Goal: Task Accomplishment & Management: Manage account settings

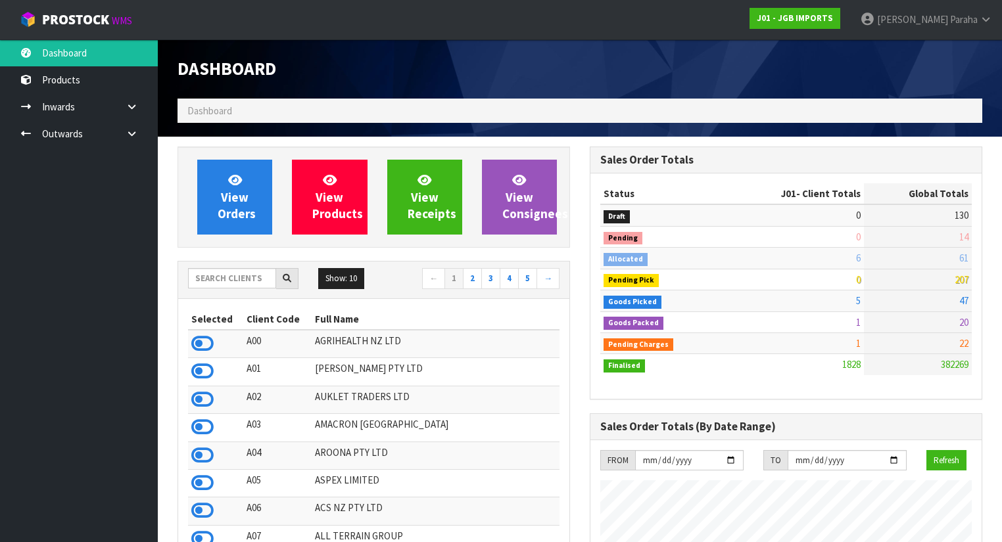
scroll to position [1034, 412]
click at [229, 279] on input "text" at bounding box center [232, 278] width 88 height 20
click at [208, 273] on input "text" at bounding box center [232, 278] width 88 height 20
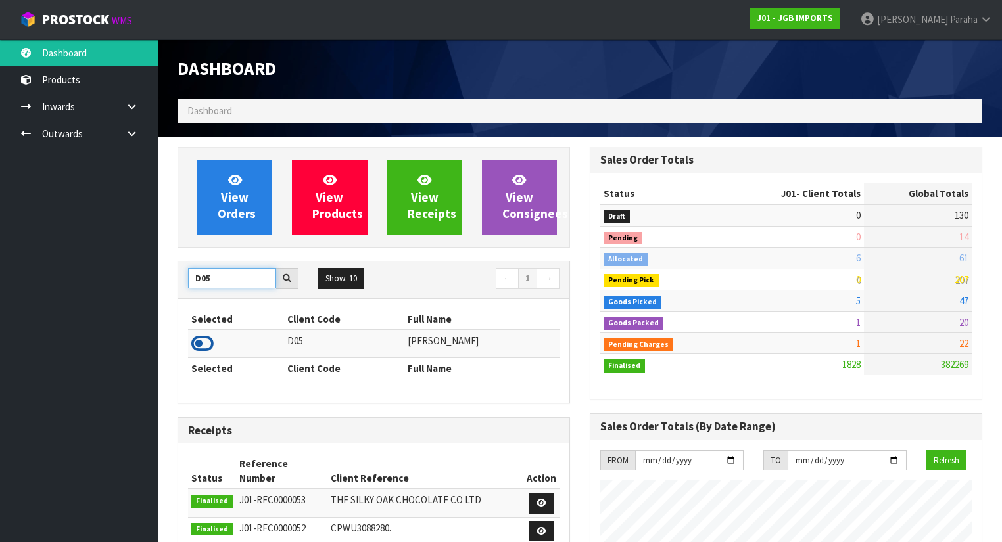
type input "D05"
click at [206, 335] on icon at bounding box center [202, 344] width 22 height 20
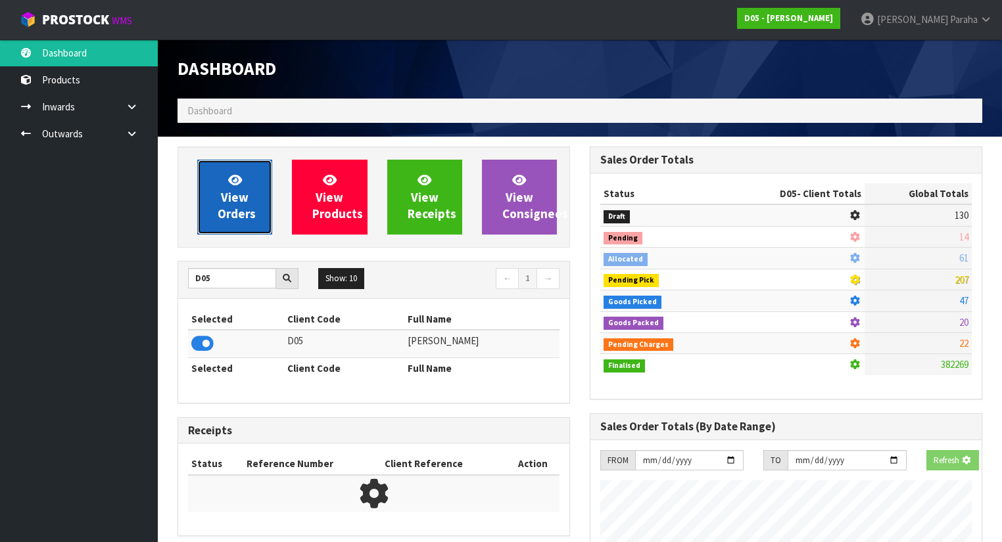
click at [216, 228] on link "View Orders" at bounding box center [234, 197] width 75 height 75
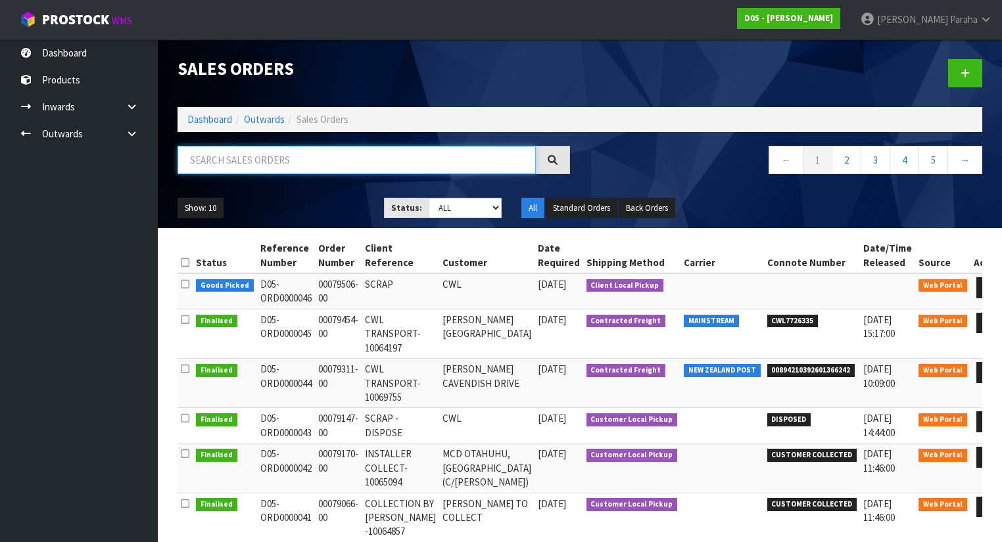
click at [225, 153] on input "text" at bounding box center [357, 160] width 358 height 28
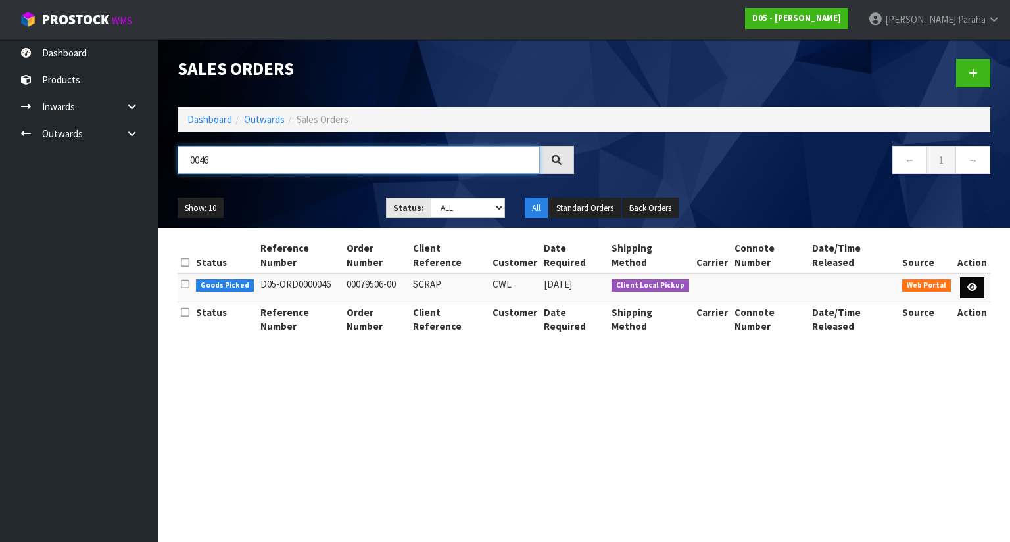
type input "0046"
click at [976, 283] on icon at bounding box center [972, 287] width 10 height 9
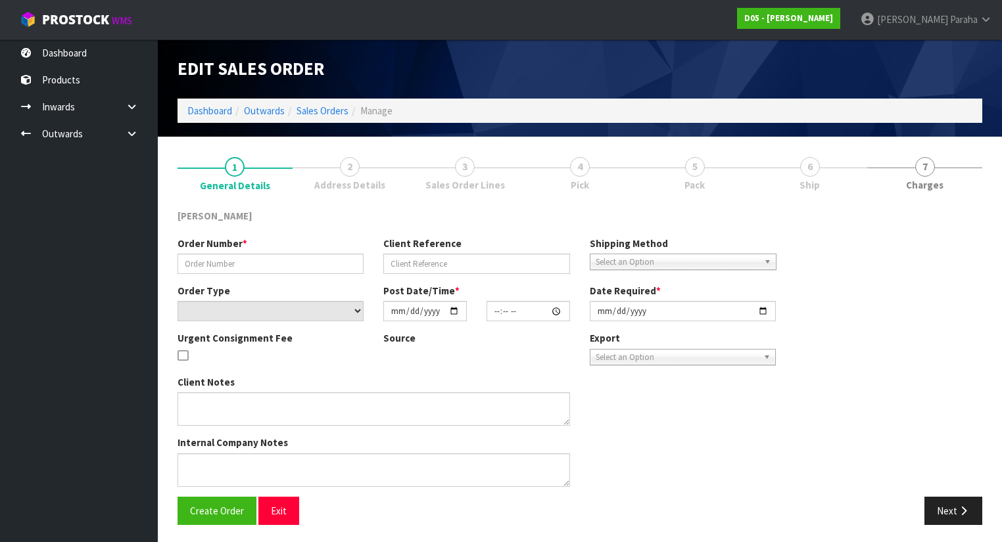
type input "00079506-00"
type input "SCRAP"
select select "number:0"
type input "[DATE]"
type input "23:12:00.000"
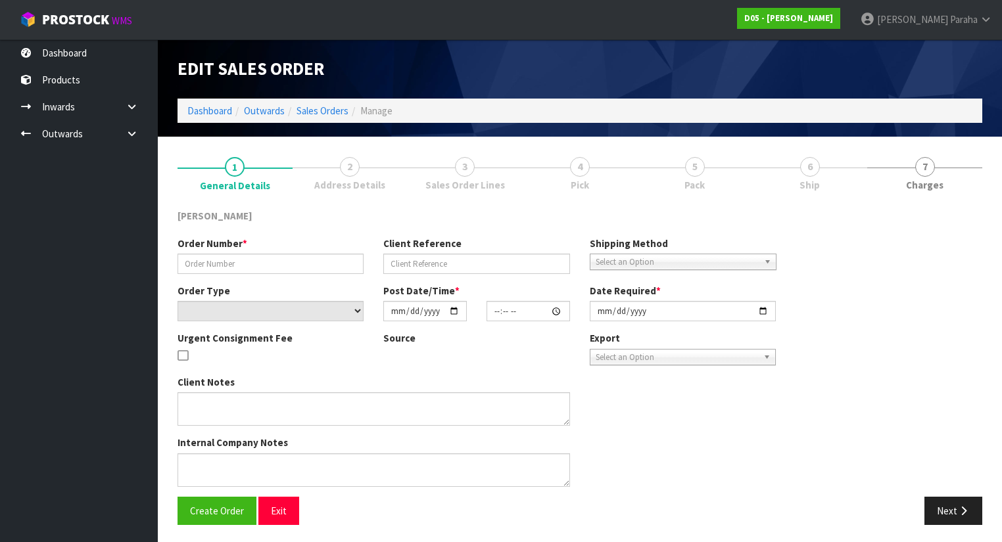
type input "[DATE]"
type textarea "DISPOSE LOCALLY"
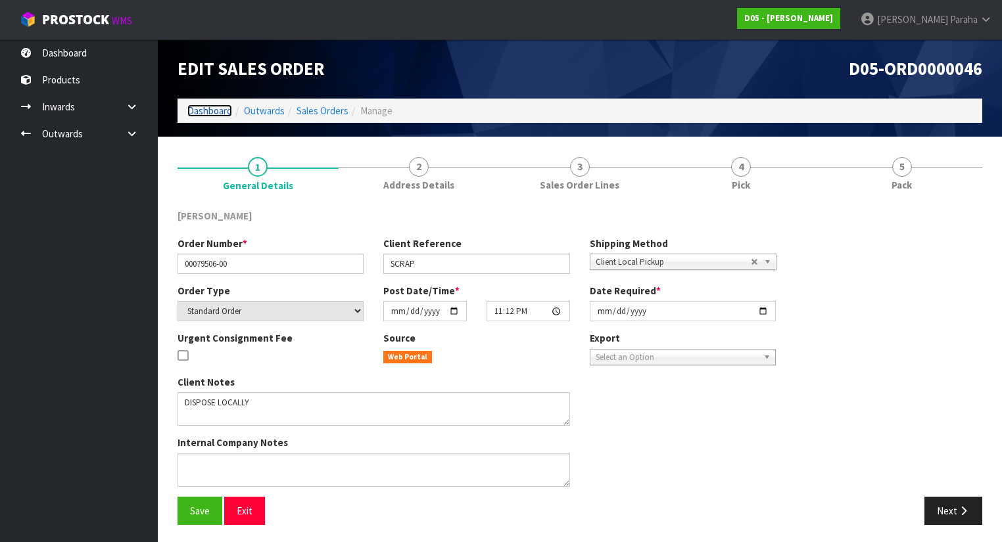
click at [200, 105] on link "Dashboard" at bounding box center [209, 111] width 45 height 12
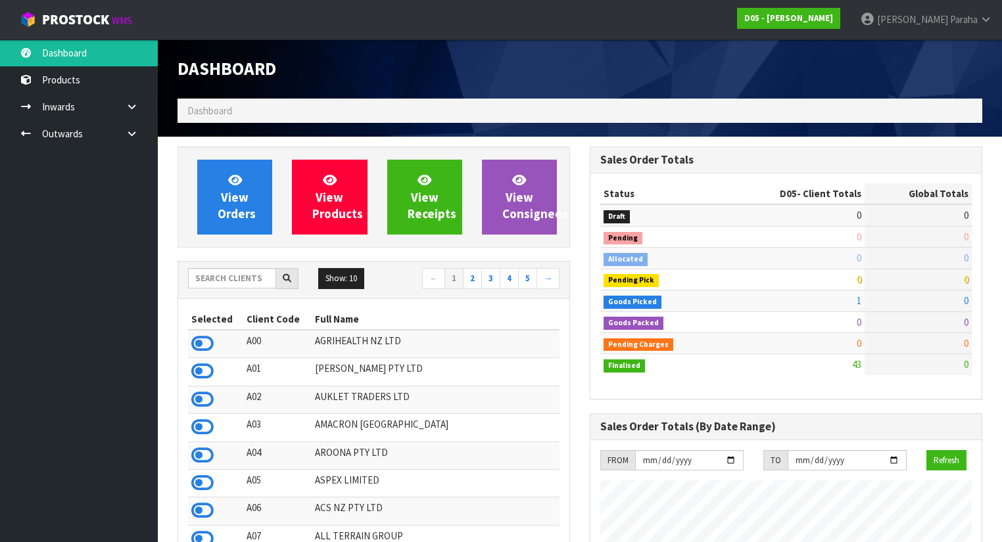
scroll to position [1160, 412]
click at [250, 277] on input "text" at bounding box center [232, 278] width 88 height 20
click at [241, 279] on input "text" at bounding box center [232, 278] width 88 height 20
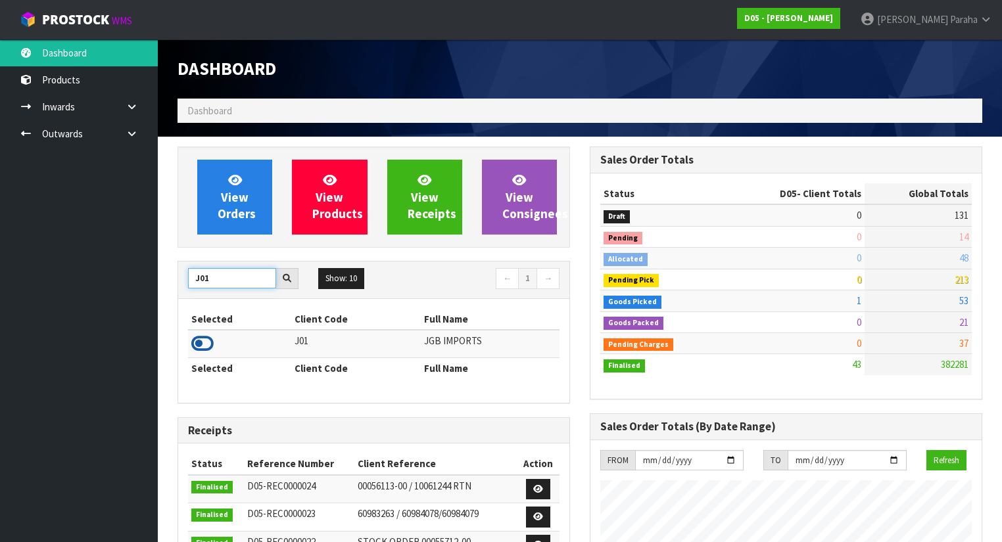
type input "J01"
click at [205, 340] on icon at bounding box center [202, 344] width 22 height 20
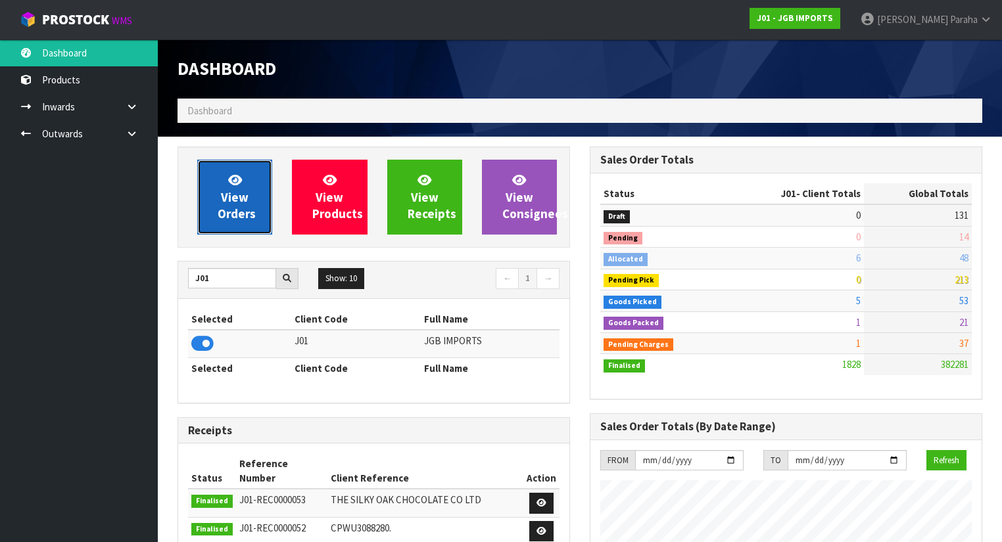
scroll to position [1034, 412]
click at [225, 221] on link "View Orders" at bounding box center [234, 197] width 75 height 75
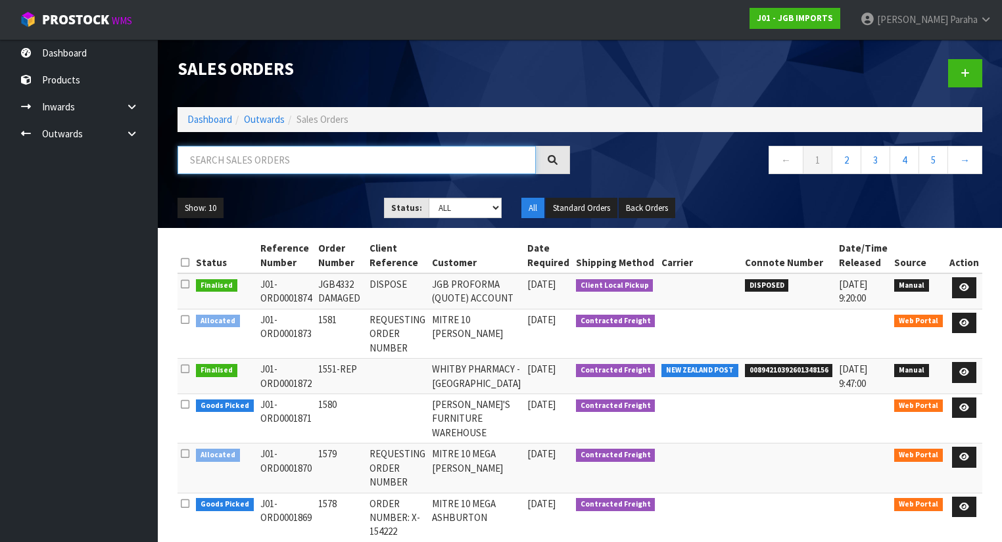
click at [272, 161] on input "text" at bounding box center [357, 160] width 358 height 28
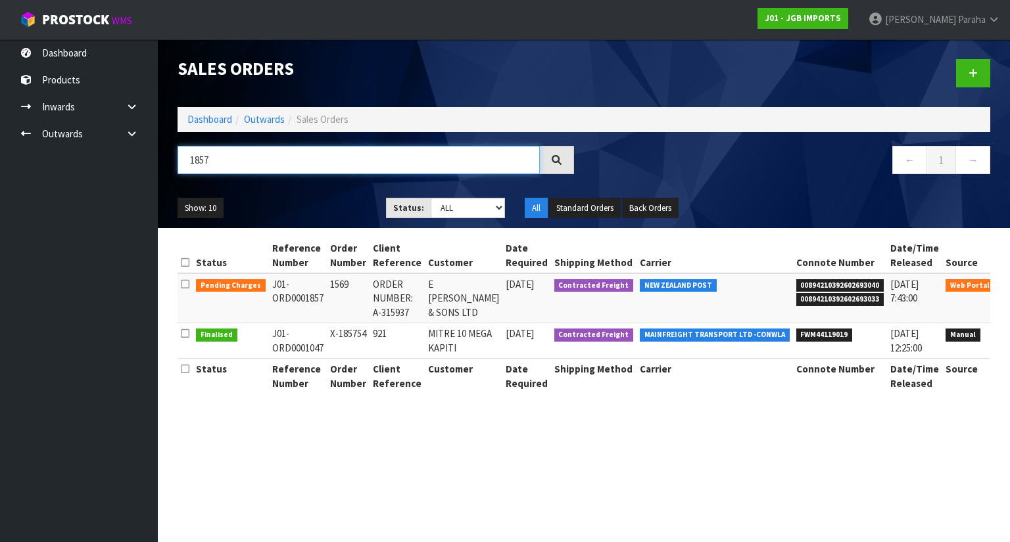
type input "1857"
click at [1001, 290] on link at bounding box center [1015, 287] width 24 height 21
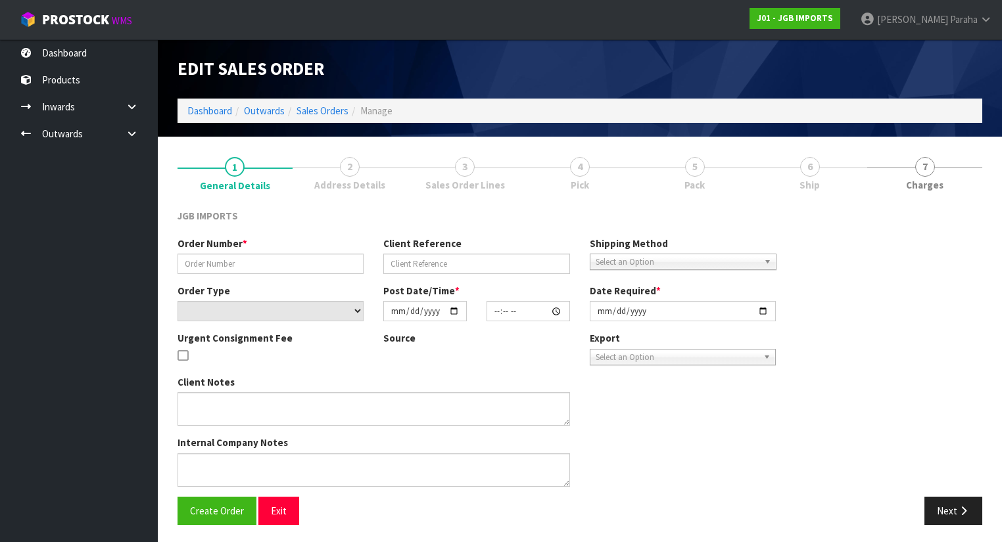
type input "1569"
type input "ORDER NUMBER: A-315937"
select select "number:0"
type input "[DATE]"
type input "13:05:00.000"
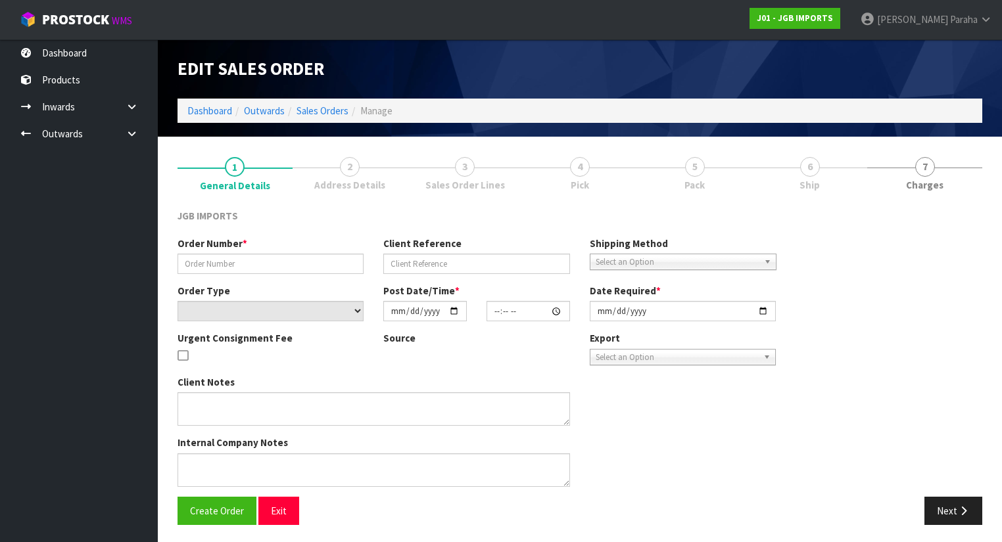
type input "[DATE]"
type textarea "FREIGHT FREE…100% DISCOUNT ON FREIGHT ORDER NUMBER: A-315937. PLEASE NOTE ON IN…"
type textarea "TEAM PLEASE SEND OUT THE ORDER NEXT WEEK ON [DATE] PLEASE CHECK CRYSTAL APPLE T…"
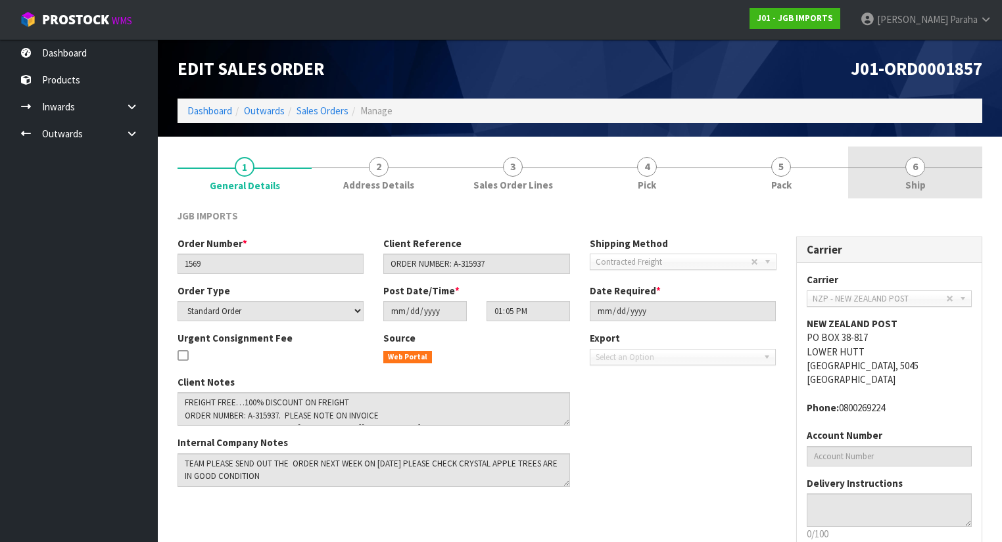
click at [903, 164] on link "6 Ship" at bounding box center [915, 173] width 134 height 52
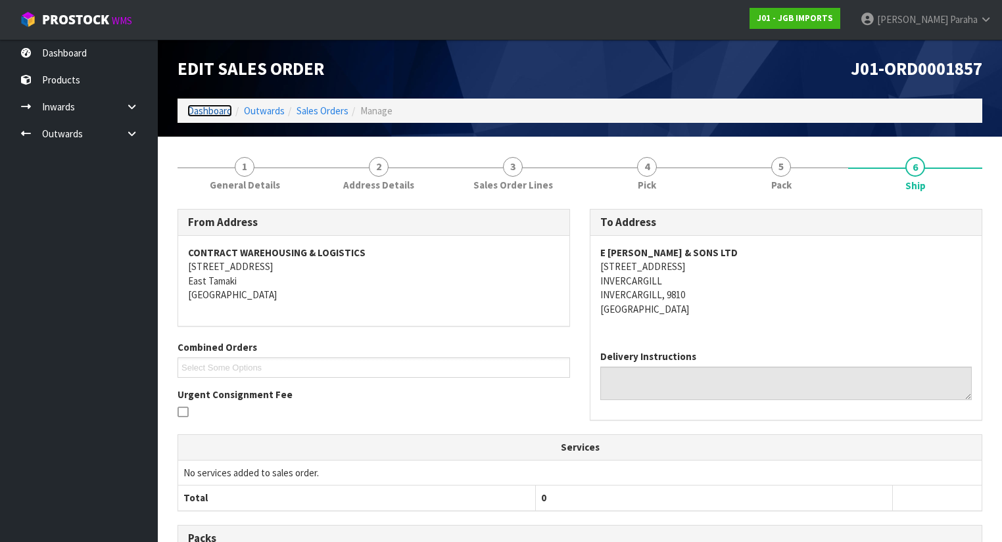
click at [220, 108] on link "Dashboard" at bounding box center [209, 111] width 45 height 12
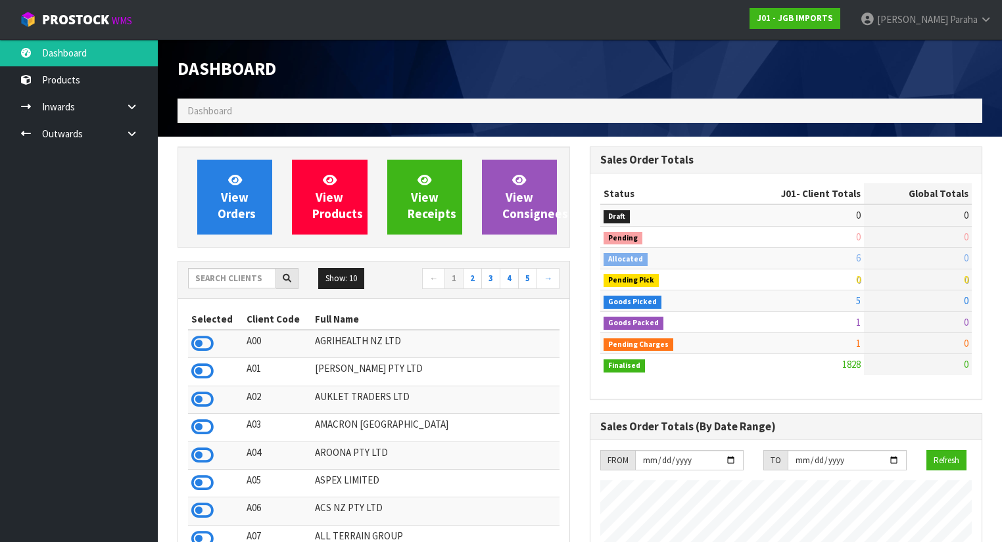
scroll to position [1034, 412]
click at [224, 276] on input "text" at bounding box center [232, 278] width 88 height 20
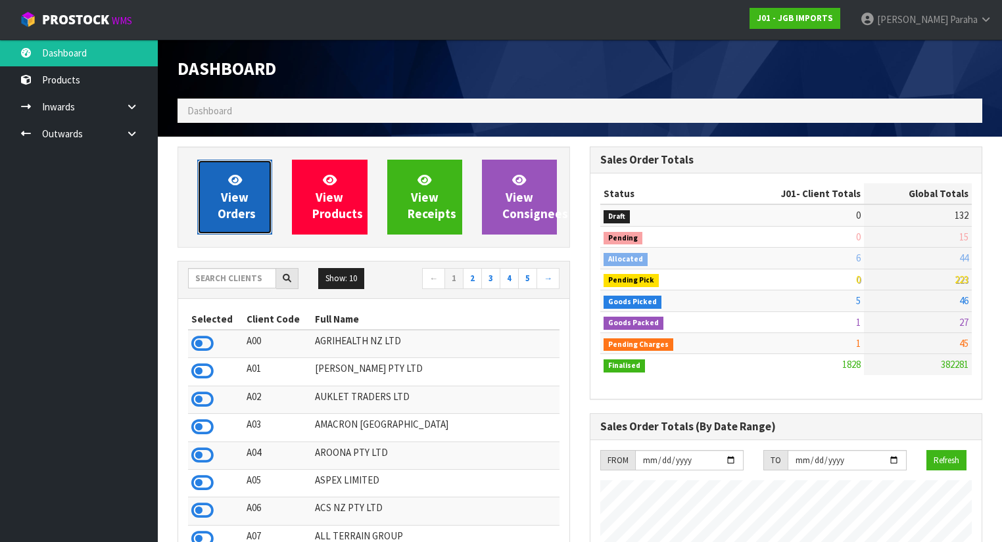
click at [225, 218] on span "View Orders" at bounding box center [237, 196] width 38 height 49
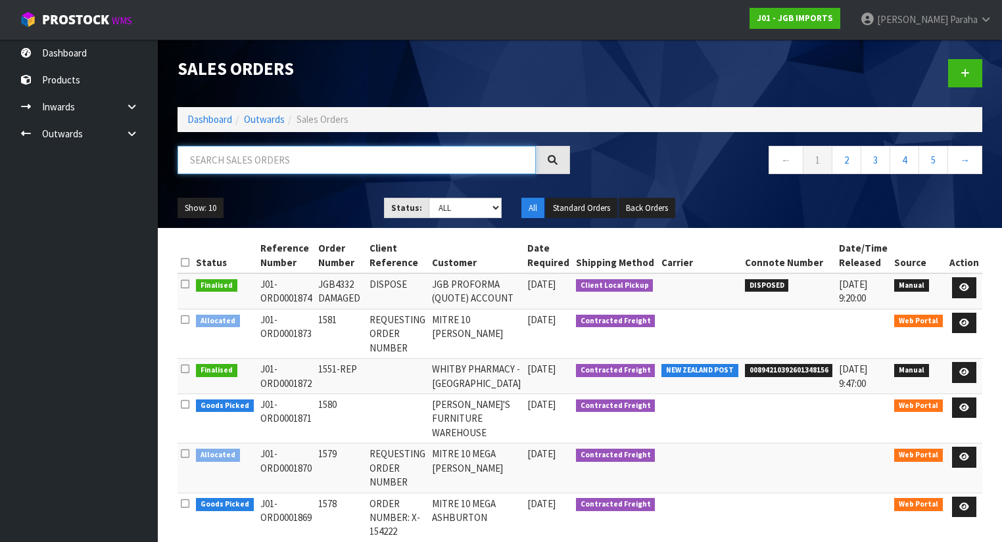
click at [265, 168] on input "text" at bounding box center [357, 160] width 358 height 28
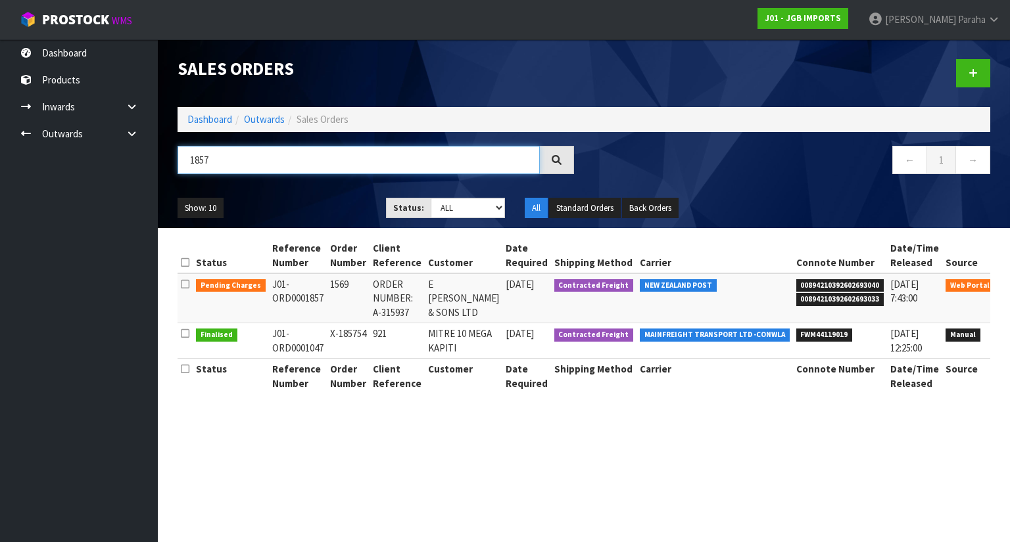
type input "1857"
click at [1001, 290] on link at bounding box center [1015, 287] width 24 height 21
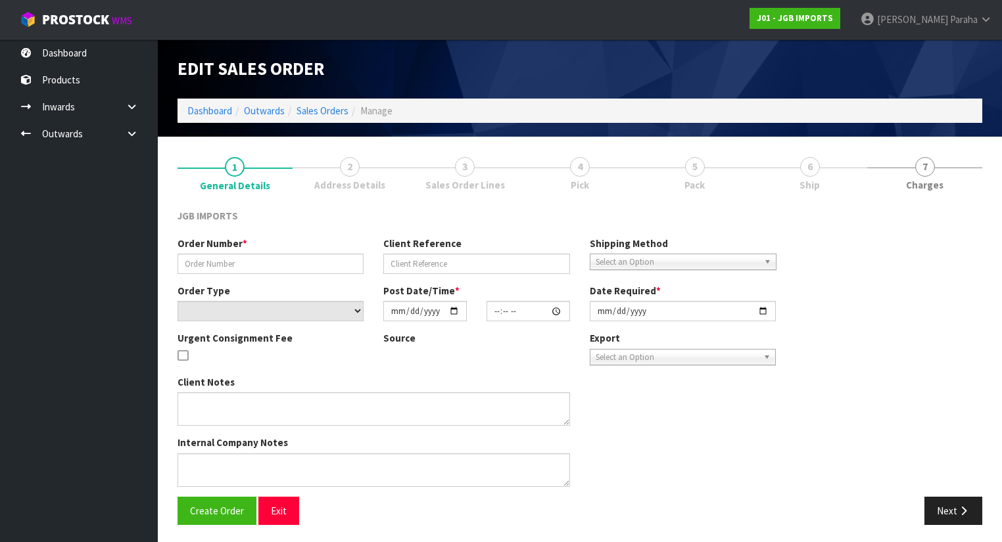
type input "1569"
type input "ORDER NUMBER: A-315937"
select select "number:0"
type input "[DATE]"
type input "13:05:00.000"
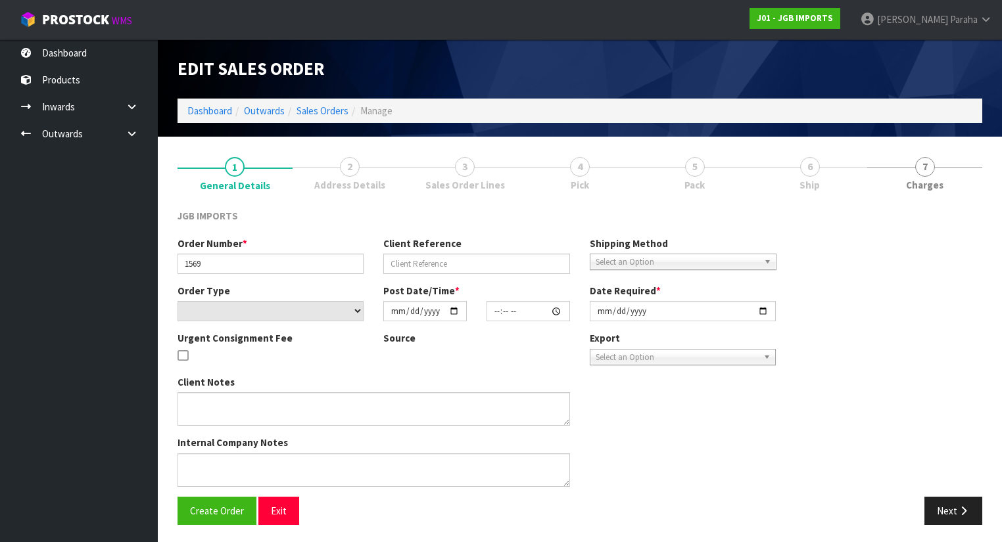
type input "[DATE]"
type textarea "FREIGHT FREE…100% DISCOUNT ON FREIGHT ORDER NUMBER: A-315937. PLEASE NOTE ON IN…"
type textarea "TEAM PLEASE SEND OUT THE ORDER NEXT WEEK ON [DATE] PLEASE CHECK CRYSTAL APPLE T…"
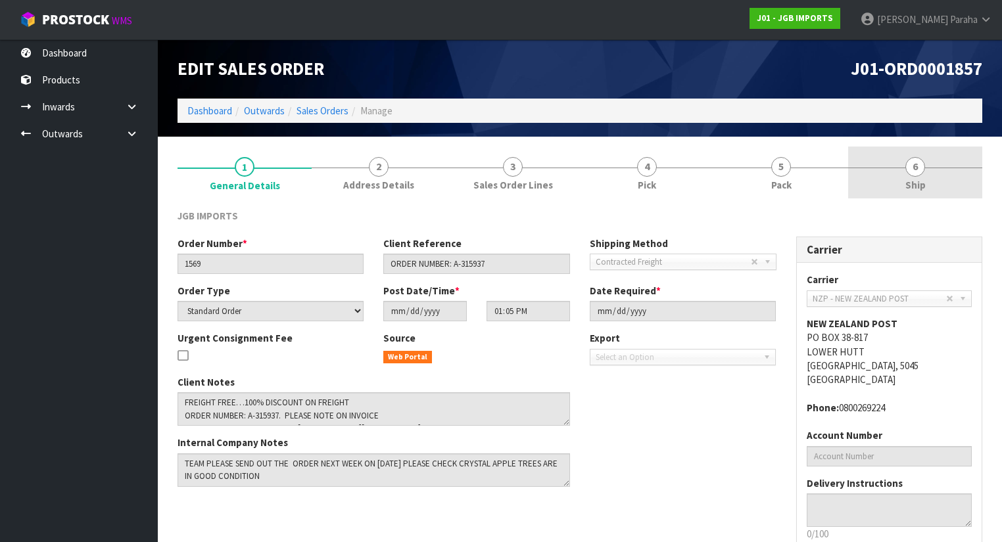
click at [917, 171] on span "6" at bounding box center [915, 167] width 20 height 20
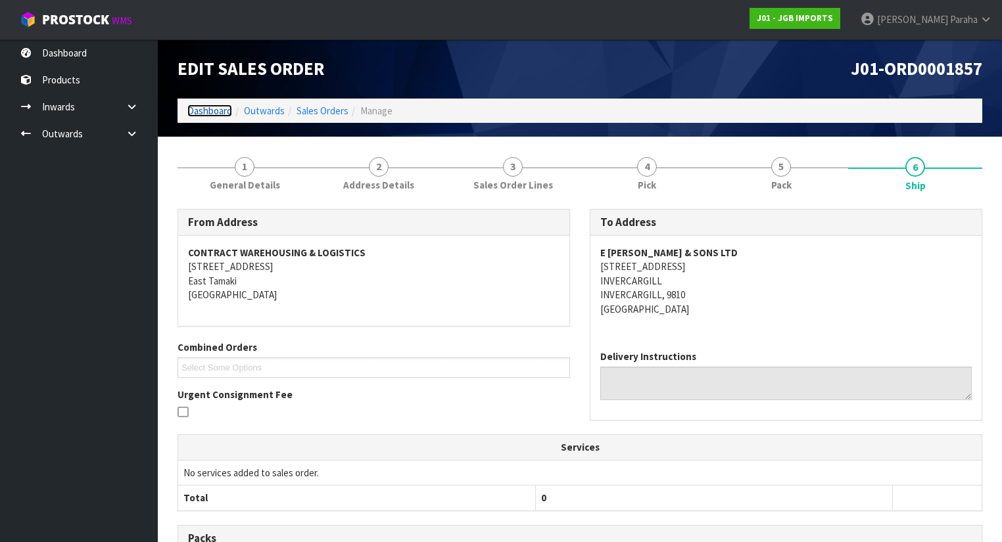
click at [213, 112] on link "Dashboard" at bounding box center [209, 111] width 45 height 12
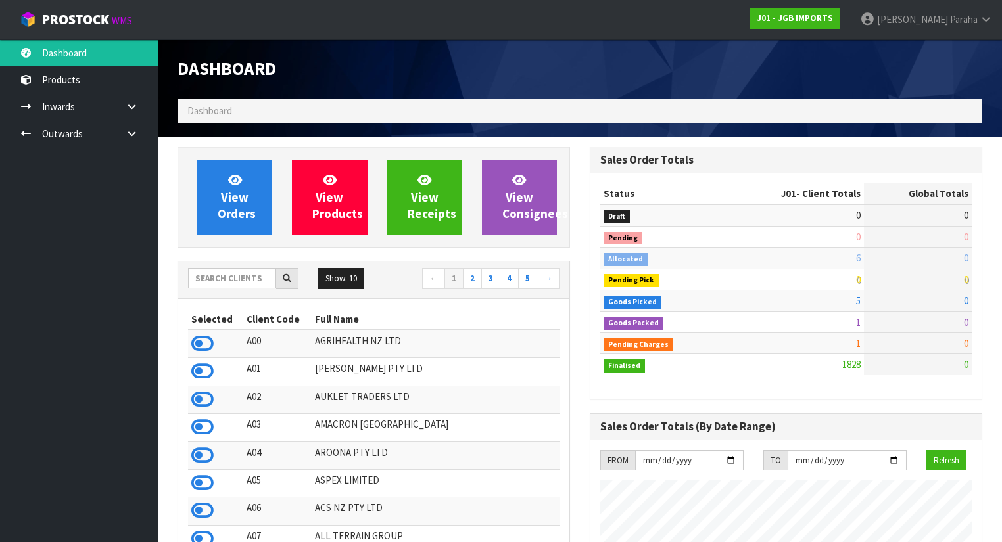
scroll to position [1034, 412]
click at [237, 282] on input "text" at bounding box center [232, 278] width 88 height 20
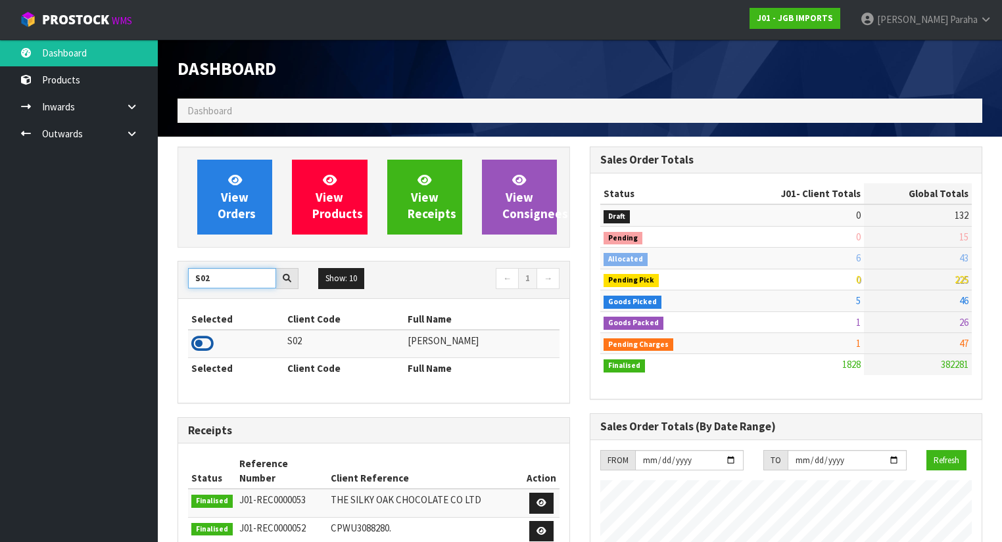
type input "S02"
click at [212, 340] on icon at bounding box center [202, 344] width 22 height 20
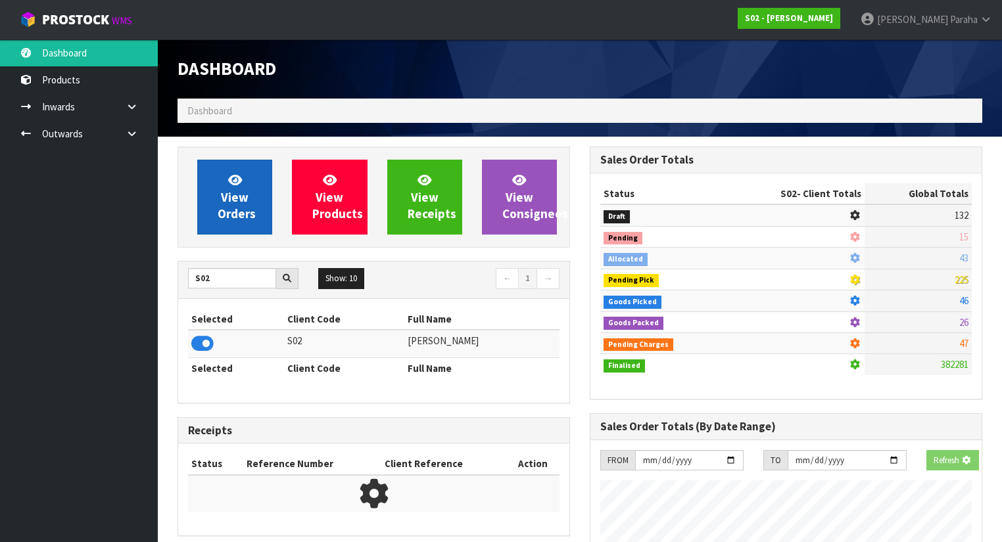
scroll to position [817, 412]
click at [227, 202] on span "View Orders" at bounding box center [237, 196] width 38 height 49
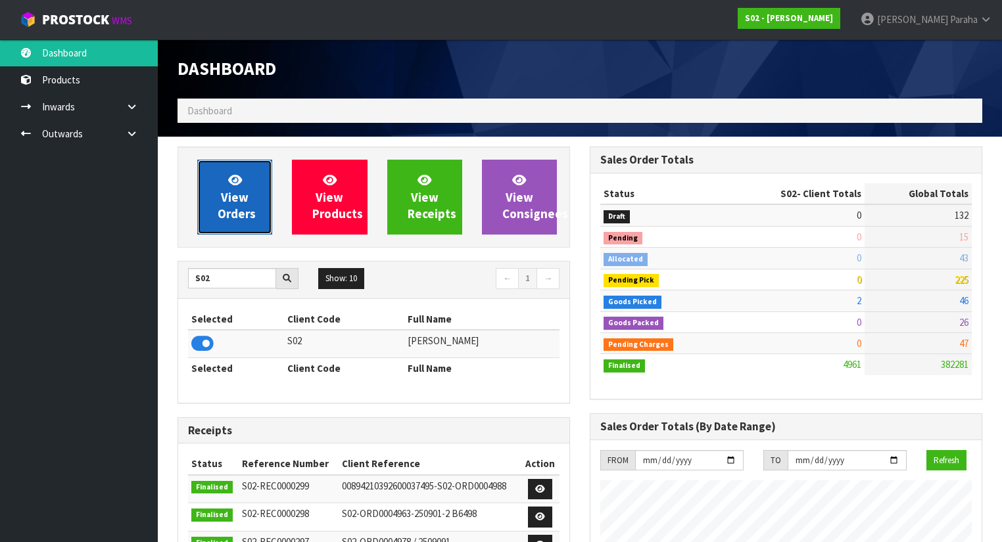
scroll to position [928, 412]
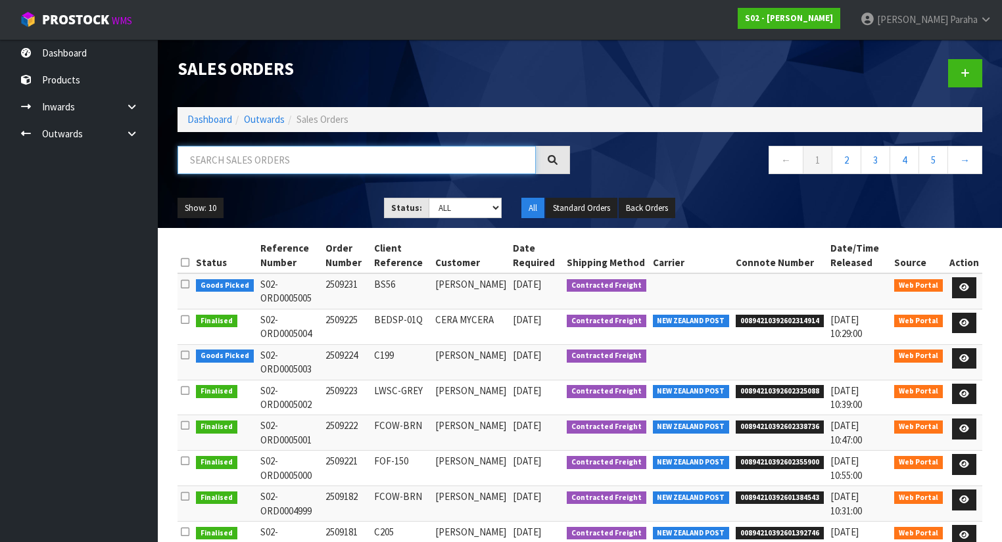
click at [347, 154] on input "text" at bounding box center [357, 160] width 358 height 28
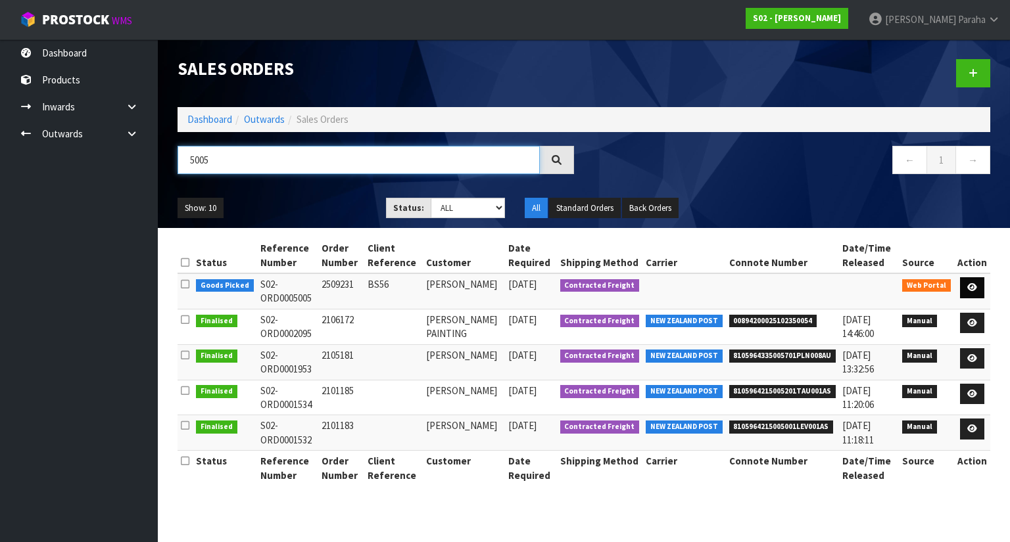
type input "5005"
click at [978, 288] on link at bounding box center [972, 287] width 24 height 21
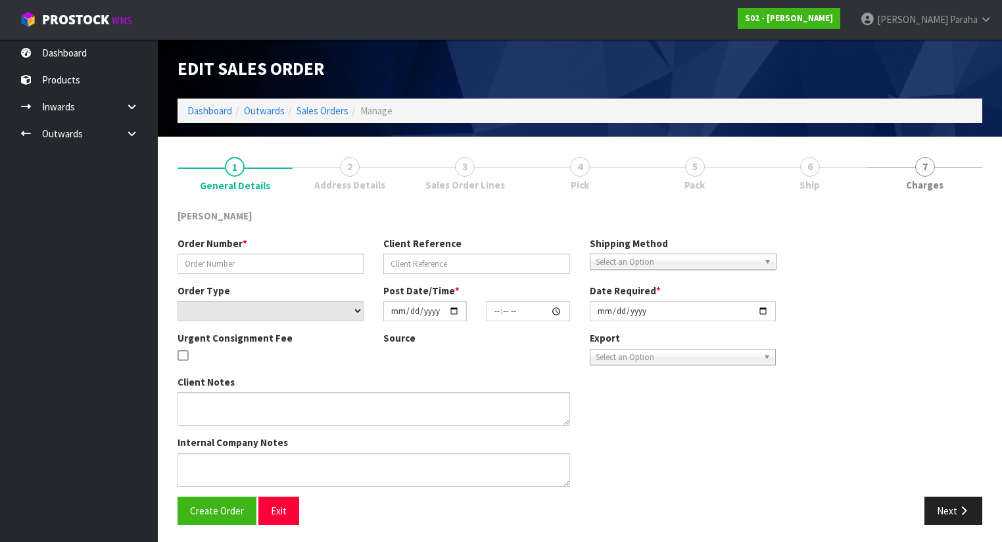
type input "2509231"
type input "BS56"
select select "number:0"
type input "[DATE]"
type input "18:30:00.000"
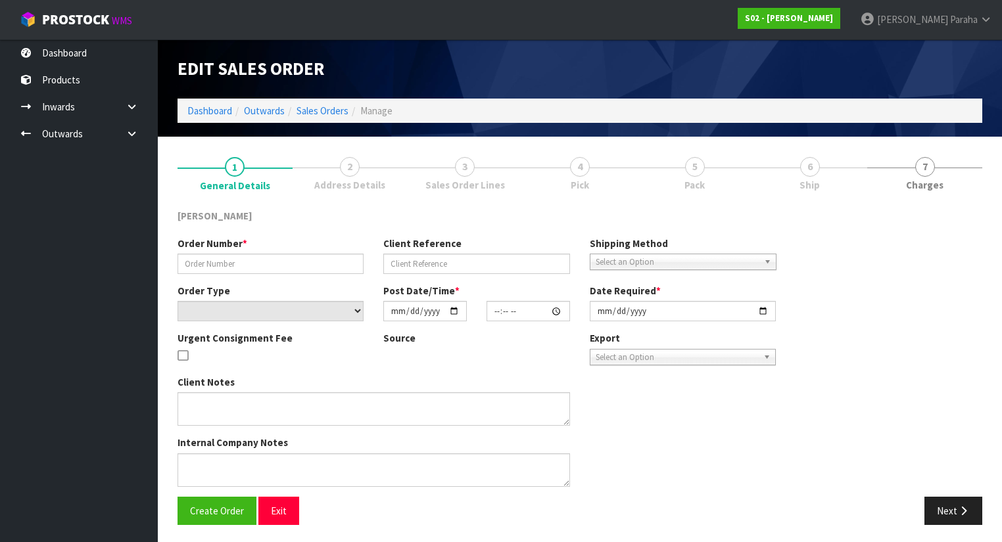
type input "[DATE]"
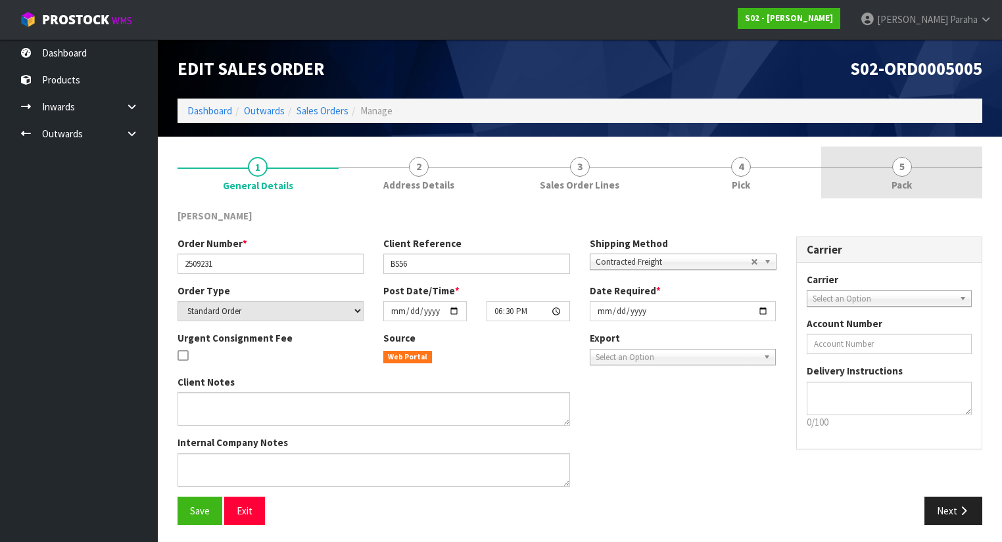
click at [901, 163] on span "5" at bounding box center [902, 167] width 20 height 20
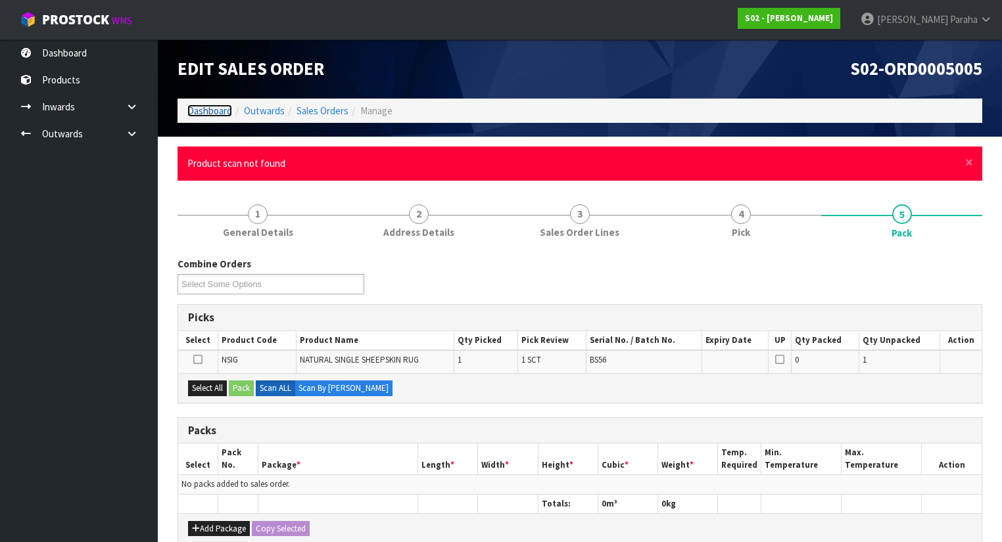
click at [220, 113] on link "Dashboard" at bounding box center [209, 111] width 45 height 12
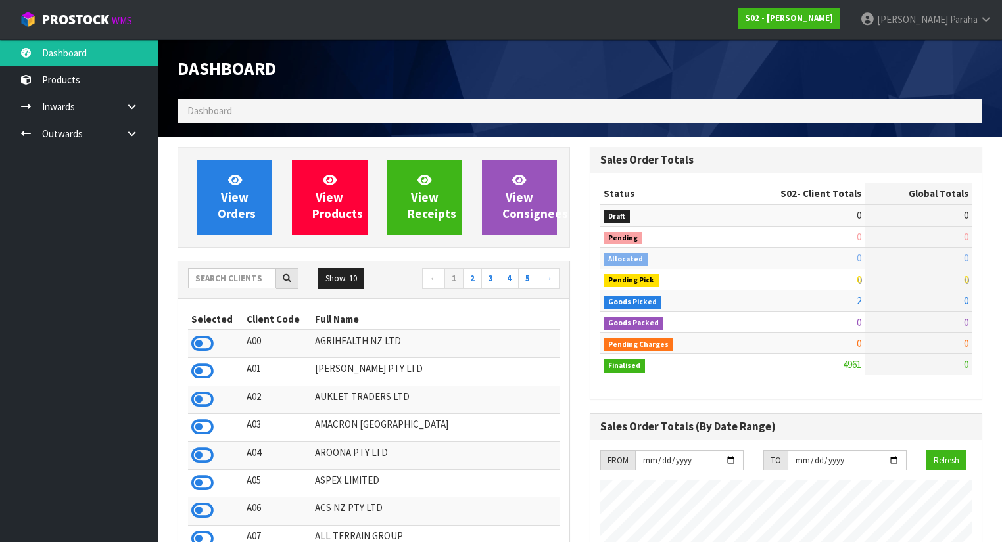
scroll to position [928, 412]
click at [218, 281] on input "text" at bounding box center [232, 278] width 88 height 20
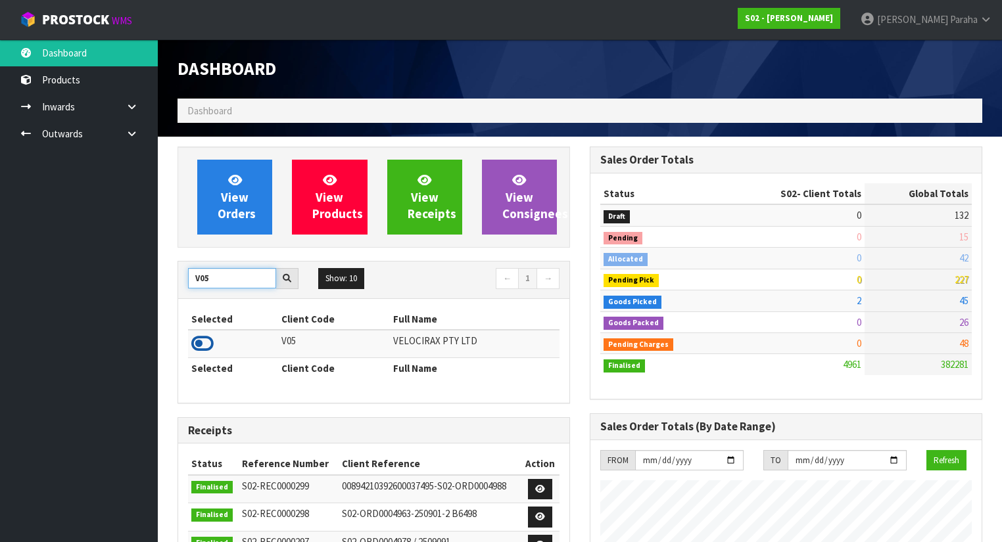
type input "V05"
click at [208, 342] on icon at bounding box center [202, 344] width 22 height 20
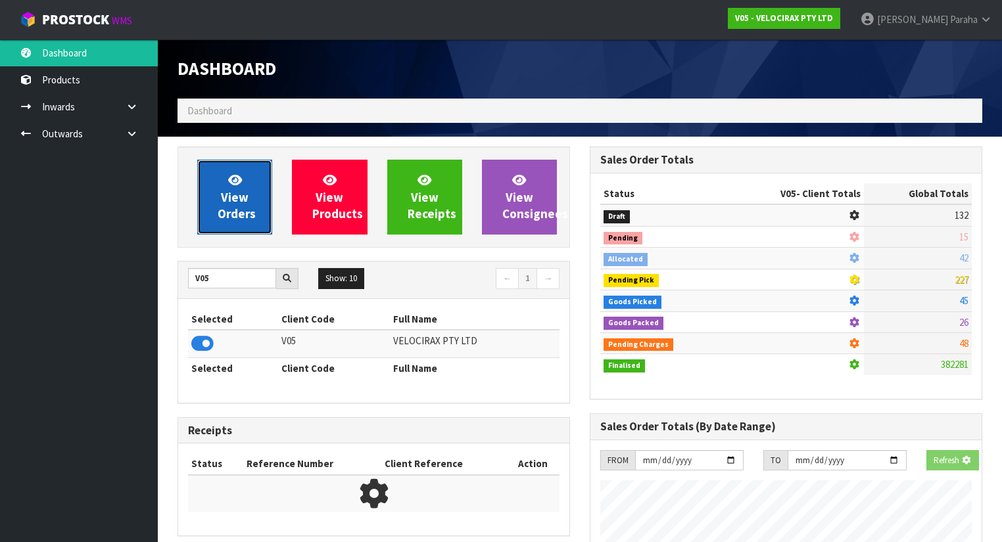
scroll to position [1090, 412]
click at [248, 201] on link "View Orders" at bounding box center [234, 197] width 75 height 75
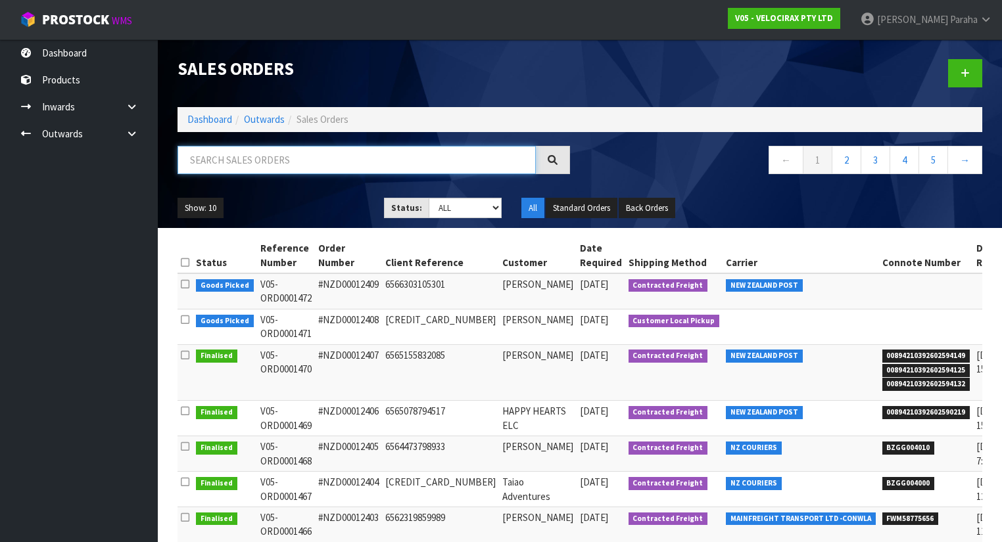
click at [262, 154] on input "text" at bounding box center [357, 160] width 358 height 28
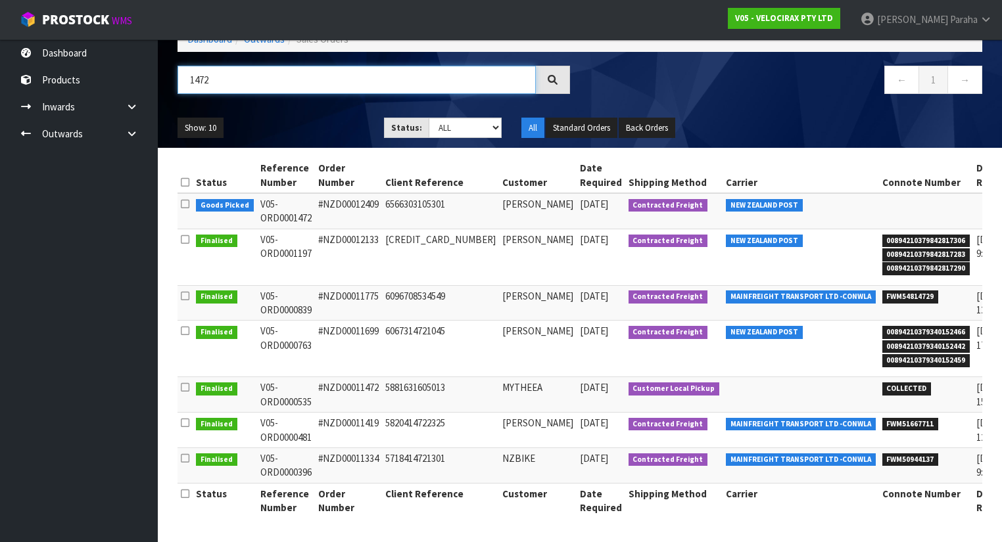
scroll to position [0, 26]
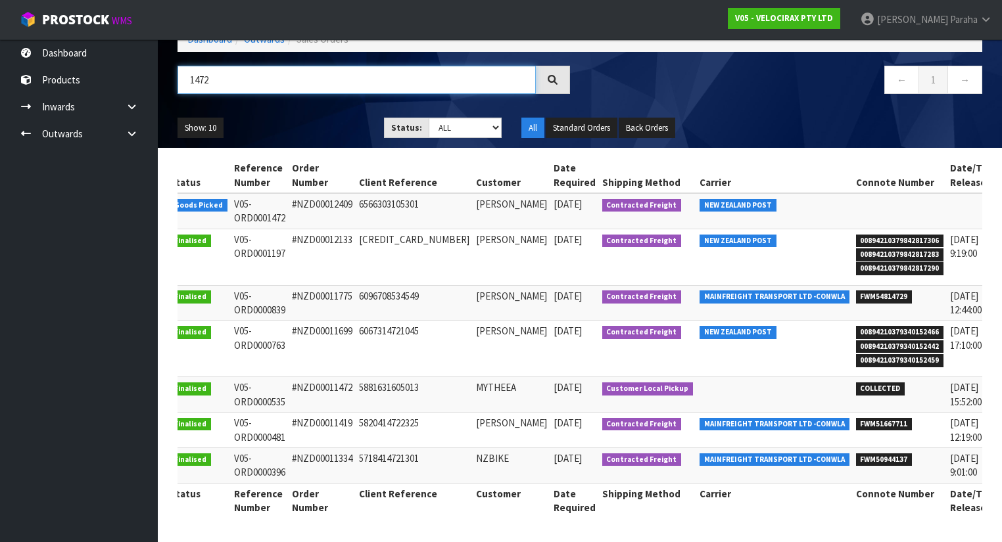
type input "1472"
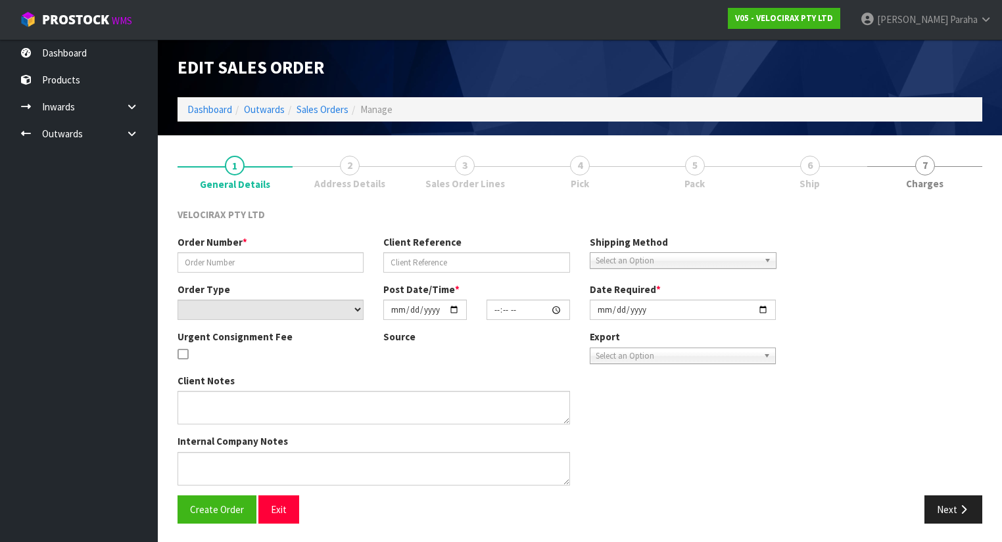
type input "#NZD00012409"
type input "6566303105301"
select select "number:0"
type input "[DATE]"
type input "07:27:05.000"
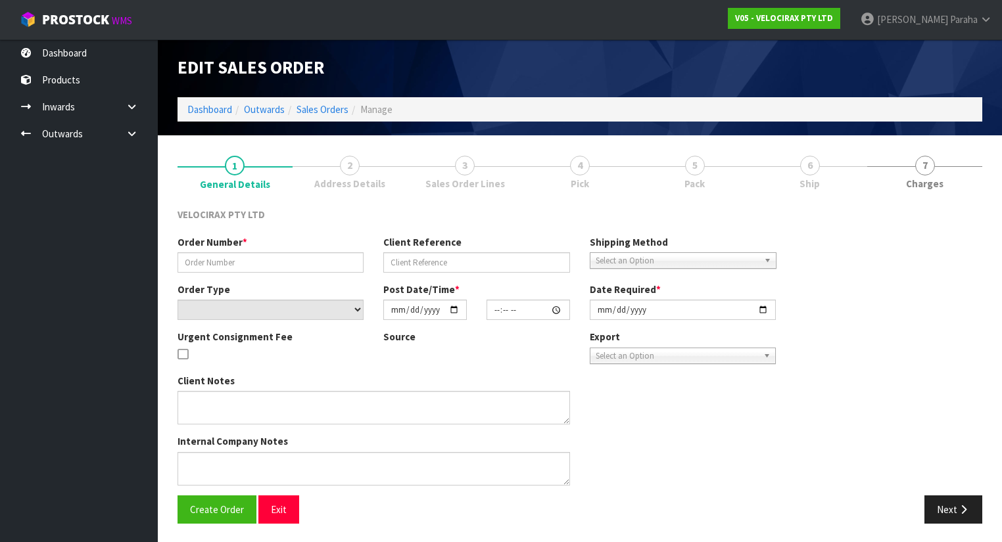
type input "[DATE]"
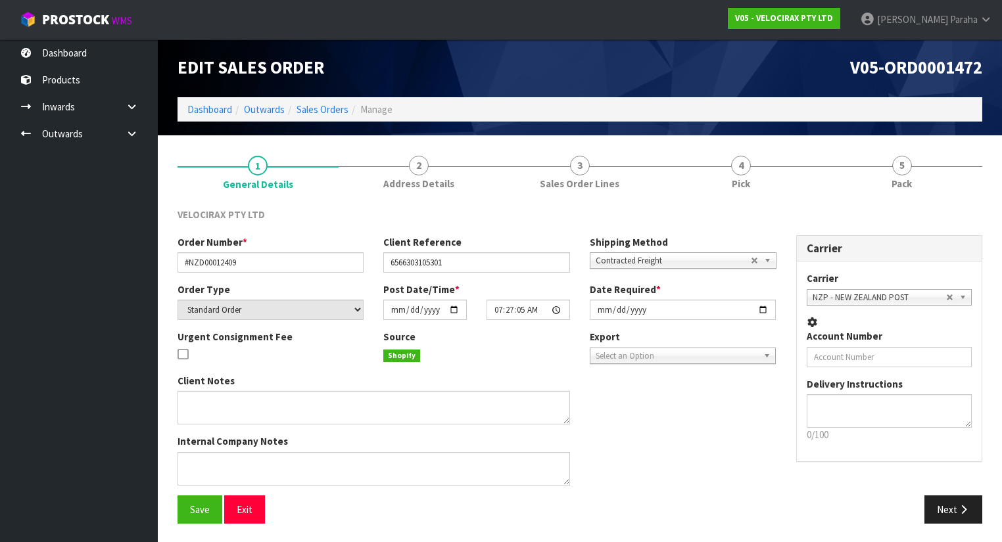
scroll to position [80, 0]
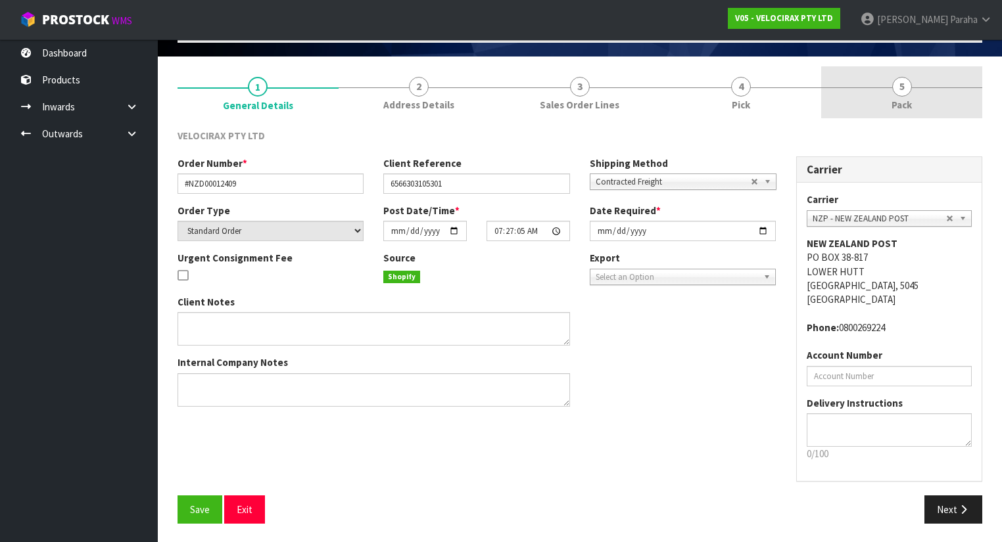
click at [911, 89] on link "5 Pack" at bounding box center [901, 92] width 161 height 52
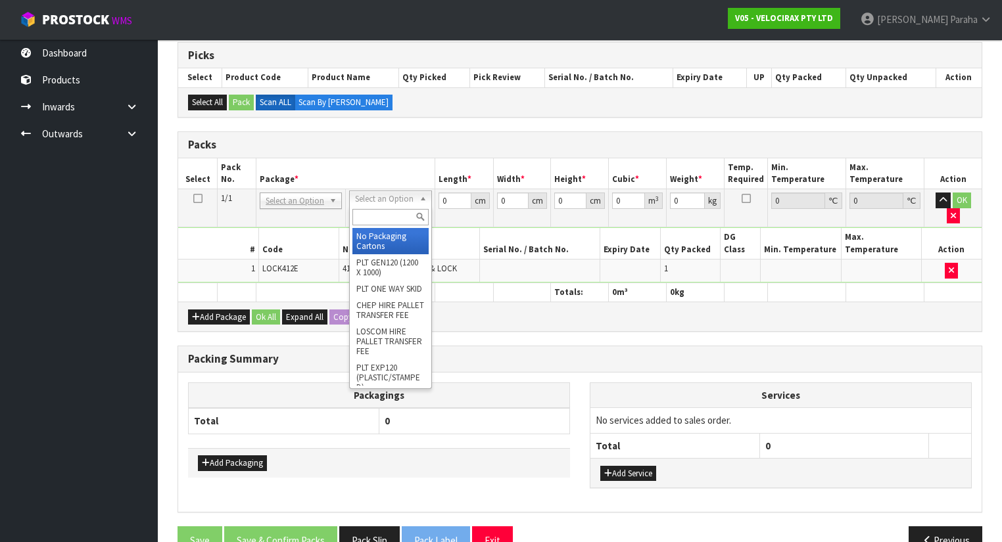
scroll to position [222, 0]
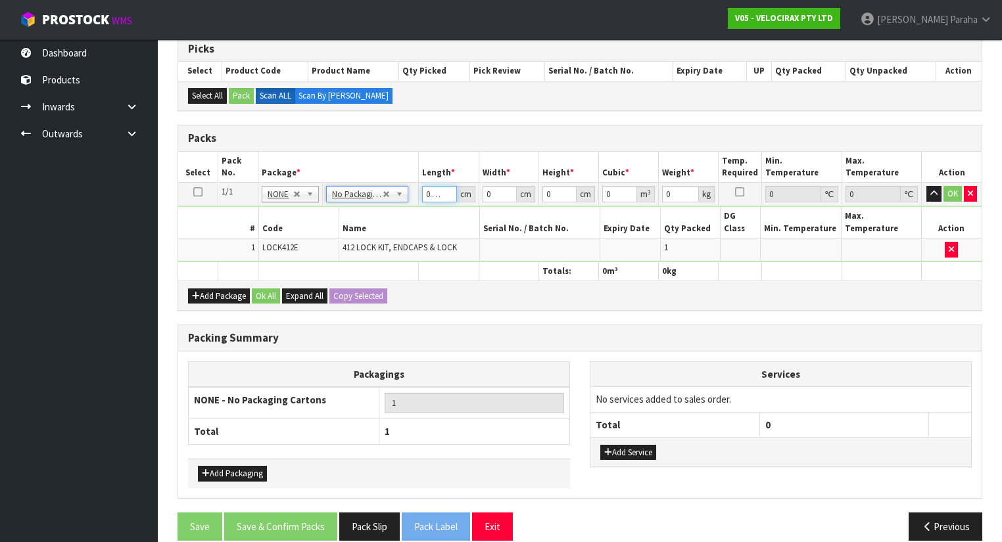
drag, startPoint x: 447, startPoint y: 189, endPoint x: 429, endPoint y: 193, distance: 19.0
type input "0.001"
click at [445, 189] on input "0.001" at bounding box center [439, 194] width 34 height 16
drag, startPoint x: 445, startPoint y: 193, endPoint x: 421, endPoint y: 192, distance: 23.7
click at [422, 192] on input "0.001" at bounding box center [439, 194] width 34 height 16
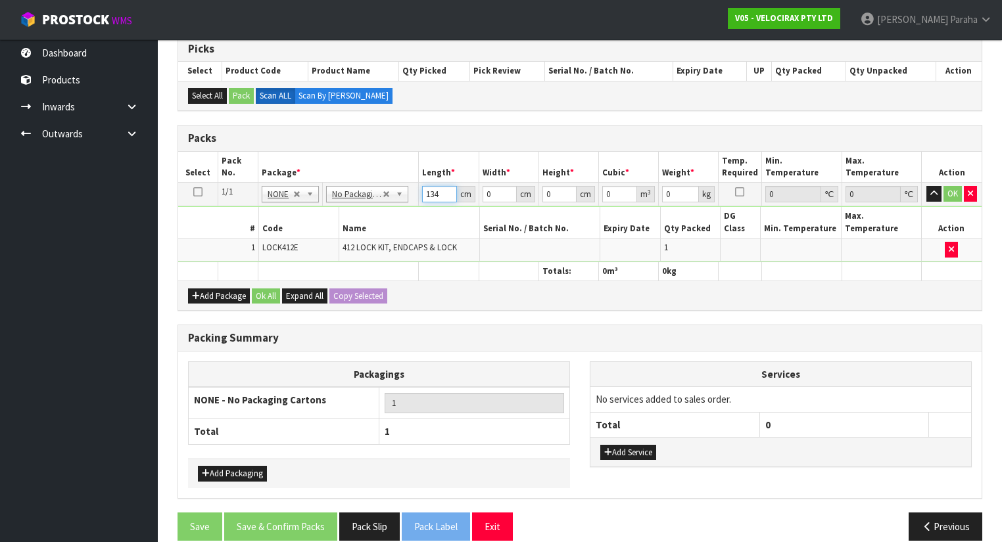
type input "134"
type input "7"
type input "0.006566"
type input "7"
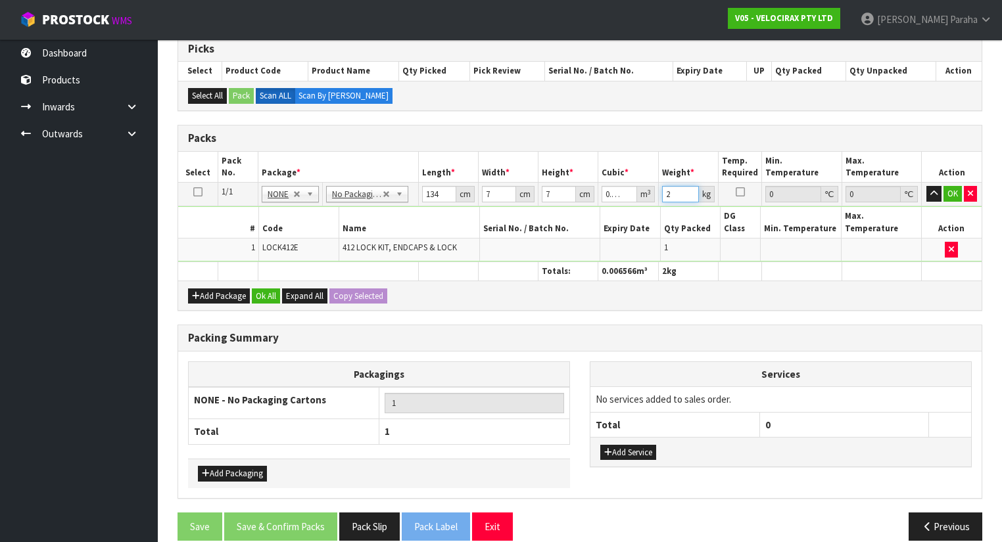
type input "2"
click at [926, 186] on button "button" at bounding box center [933, 194] width 15 height 16
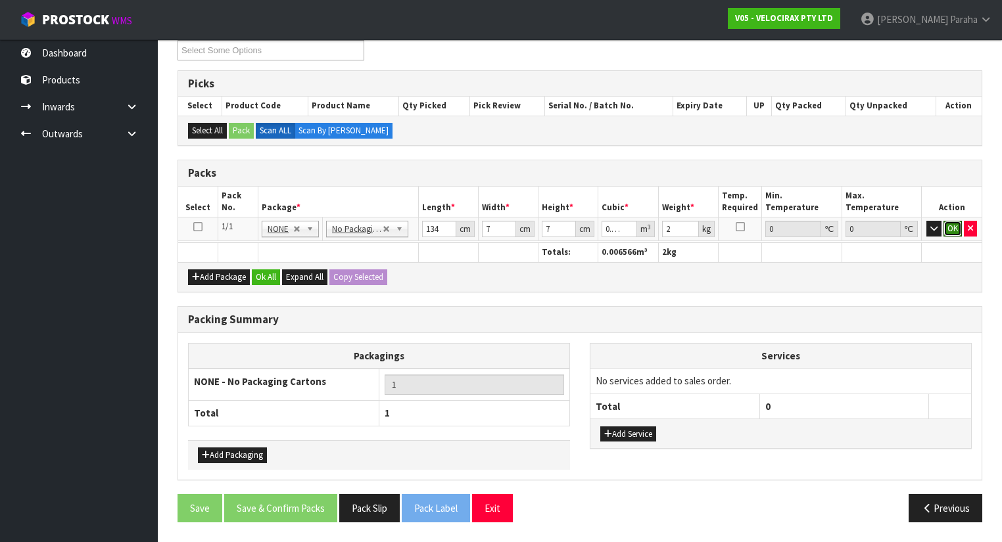
click button "OK" at bounding box center [952, 229] width 18 height 16
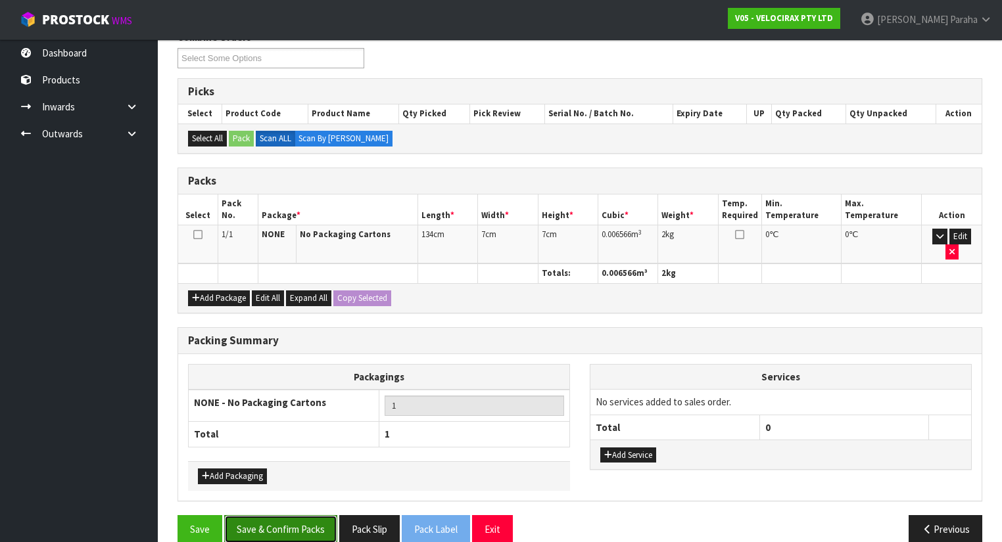
click at [273, 515] on button "Save & Confirm Packs" at bounding box center [280, 529] width 113 height 28
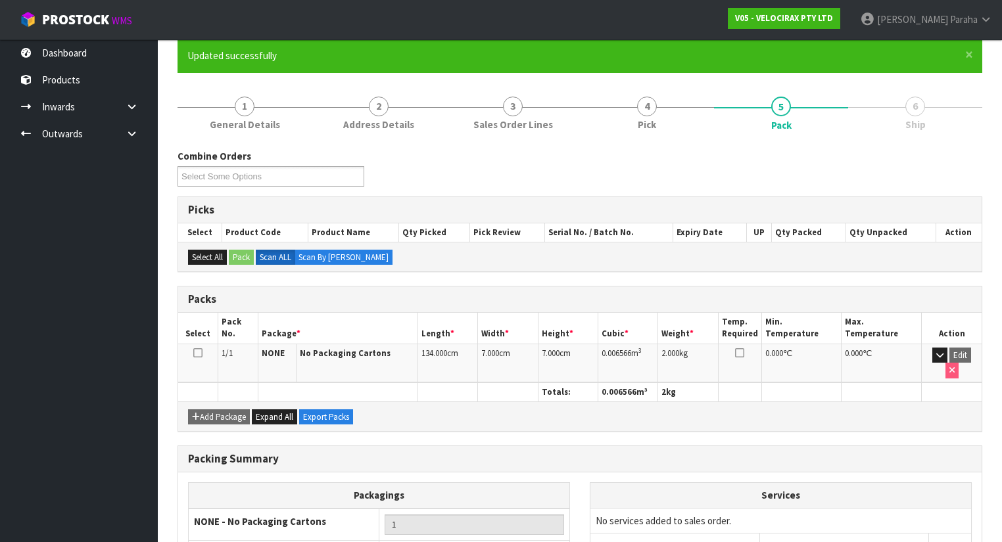
scroll to position [197, 0]
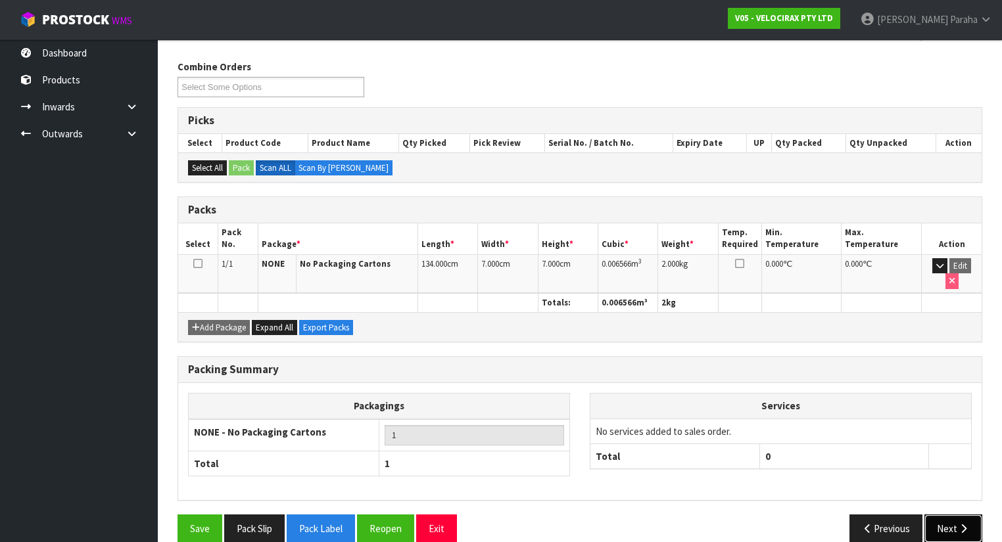
click at [942, 515] on button "Next" at bounding box center [953, 529] width 58 height 28
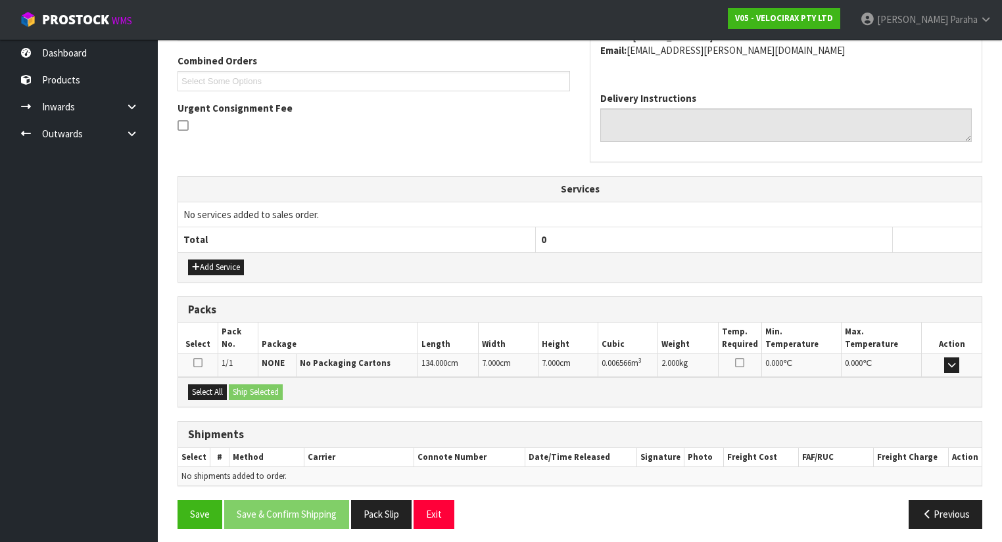
scroll to position [336, 0]
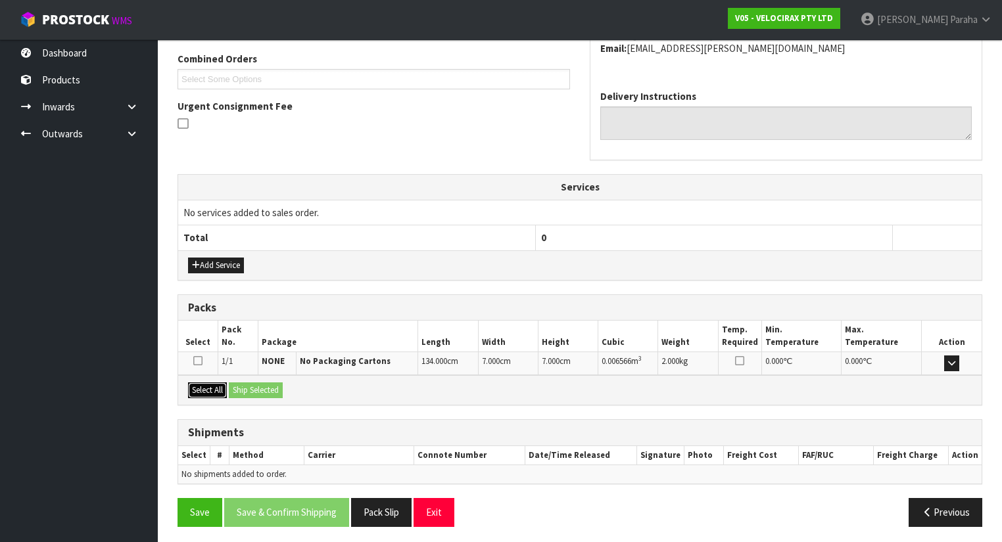
drag, startPoint x: 206, startPoint y: 387, endPoint x: 247, endPoint y: 381, distance: 41.1
click at [211, 386] on button "Select All" at bounding box center [207, 391] width 39 height 16
click at [247, 383] on button "Ship Selected" at bounding box center [256, 391] width 54 height 16
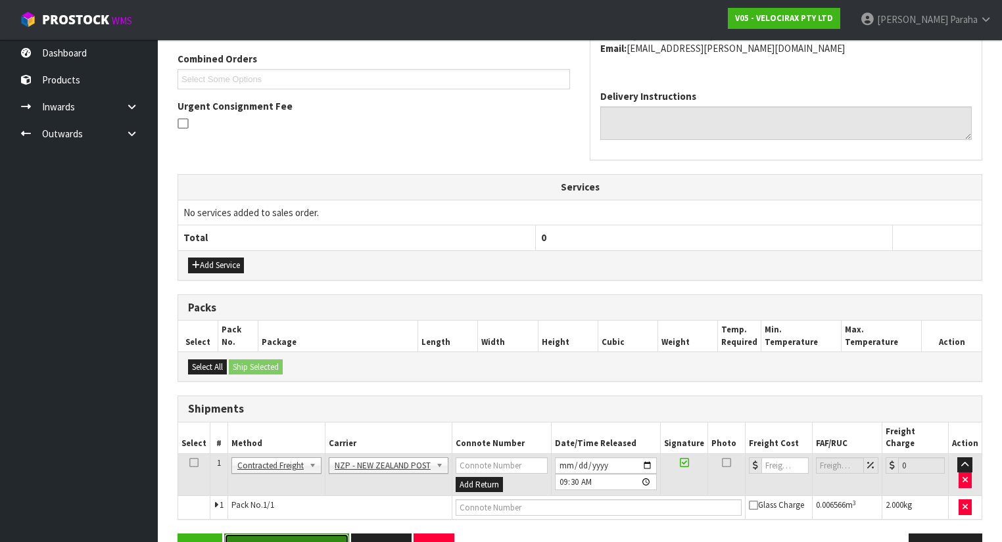
click at [295, 534] on button "Save & Confirm Shipping" at bounding box center [286, 548] width 125 height 28
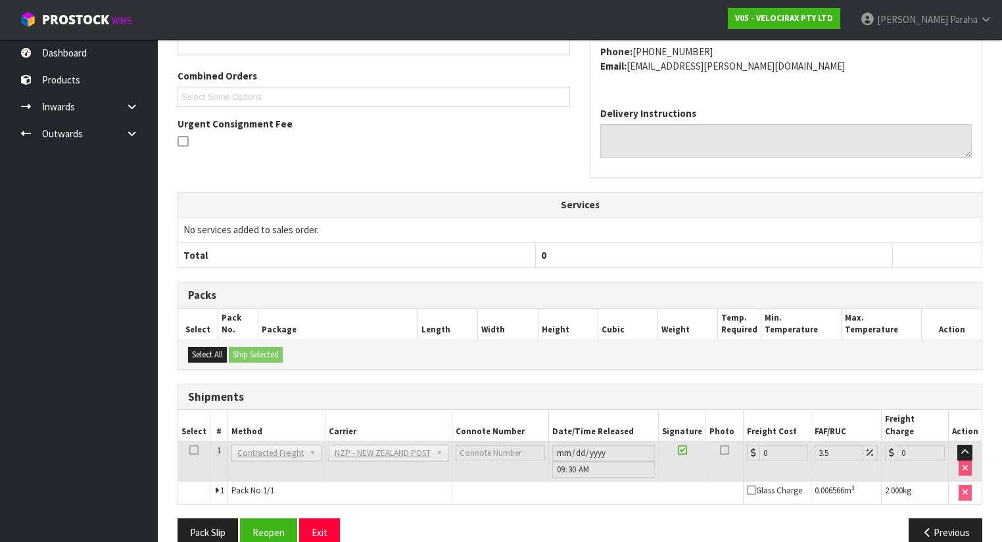
scroll to position [341, 0]
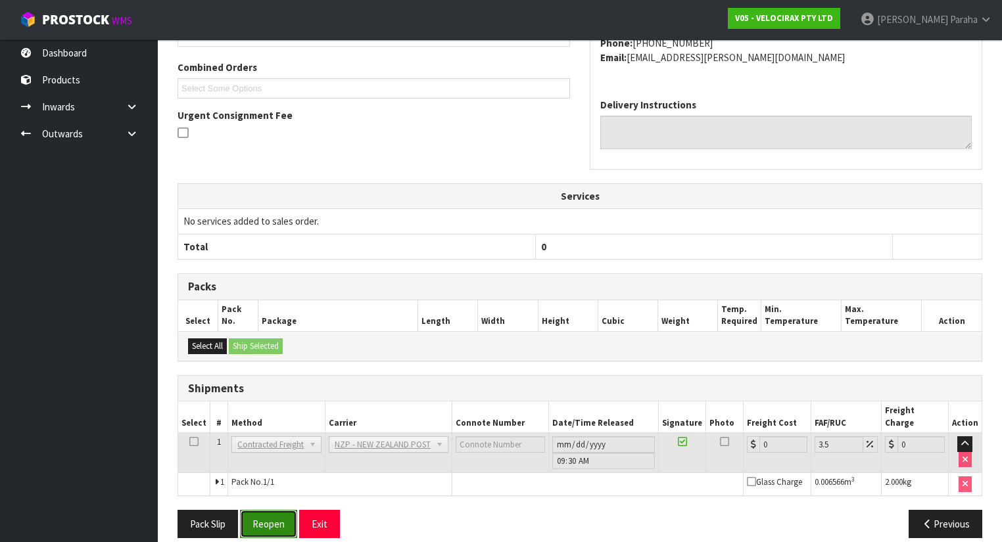
click at [287, 510] on button "Reopen" at bounding box center [268, 524] width 57 height 28
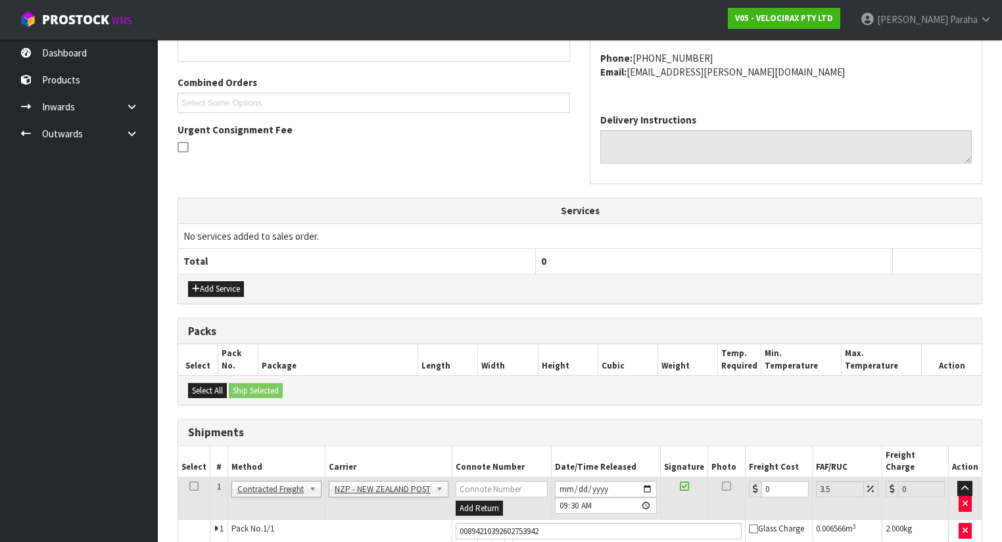
scroll to position [371, 0]
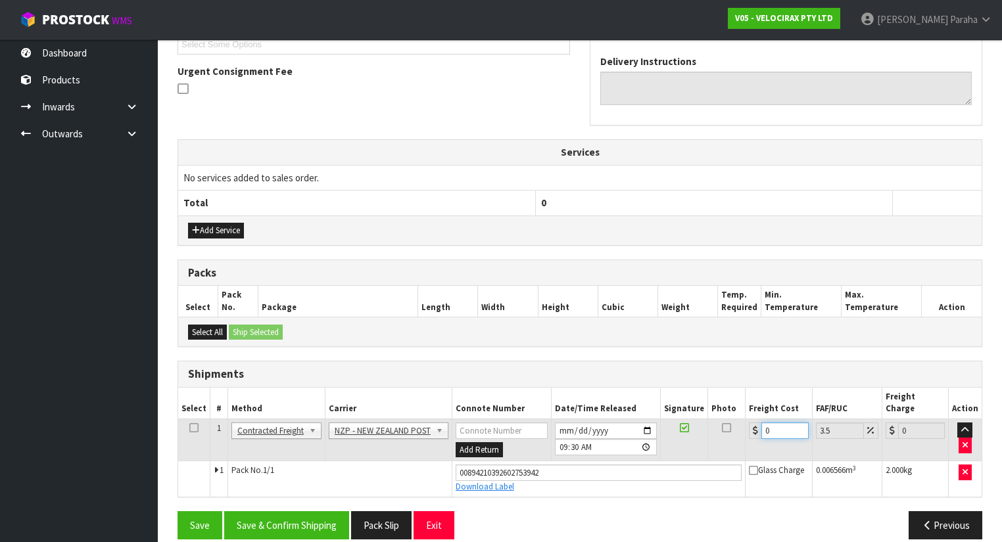
click at [782, 423] on input "0" at bounding box center [784, 431] width 47 height 16
type input "8"
type input "8.28"
type input "8.9"
type input "9.21"
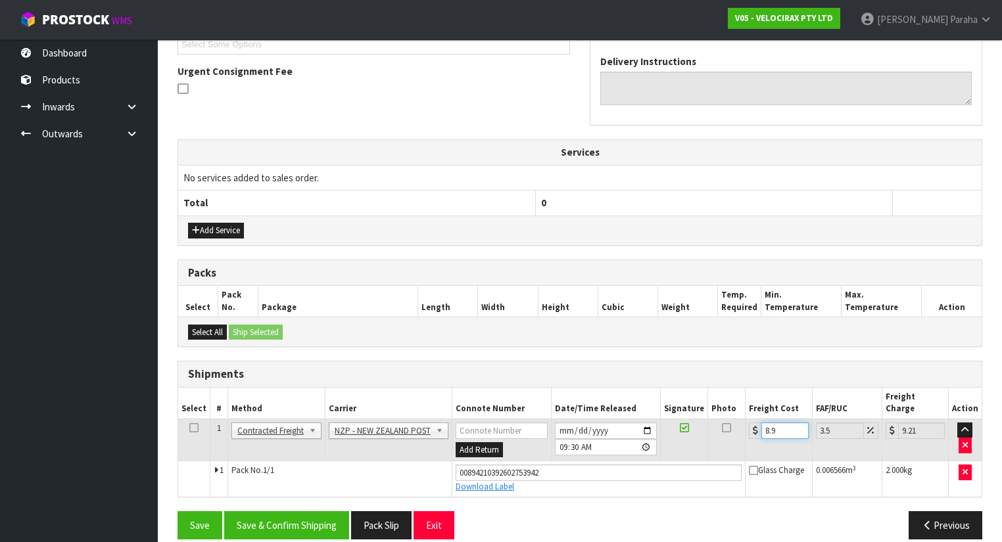
type input "8.92"
type input "9.23"
type input "8.92"
click at [262, 511] on button "Save & Confirm Shipping" at bounding box center [286, 525] width 125 height 28
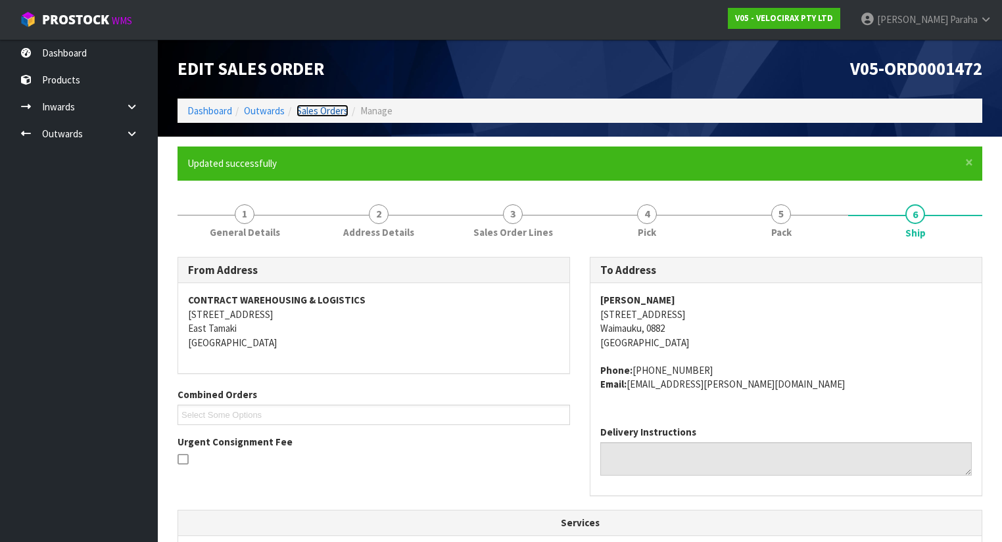
click at [329, 112] on link "Sales Orders" at bounding box center [323, 111] width 52 height 12
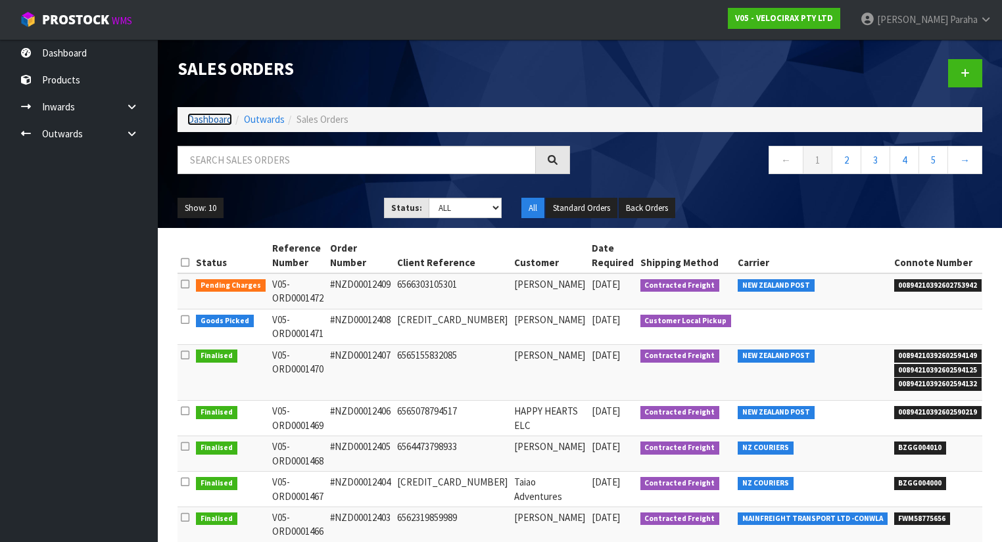
click at [208, 121] on link "Dashboard" at bounding box center [209, 119] width 45 height 12
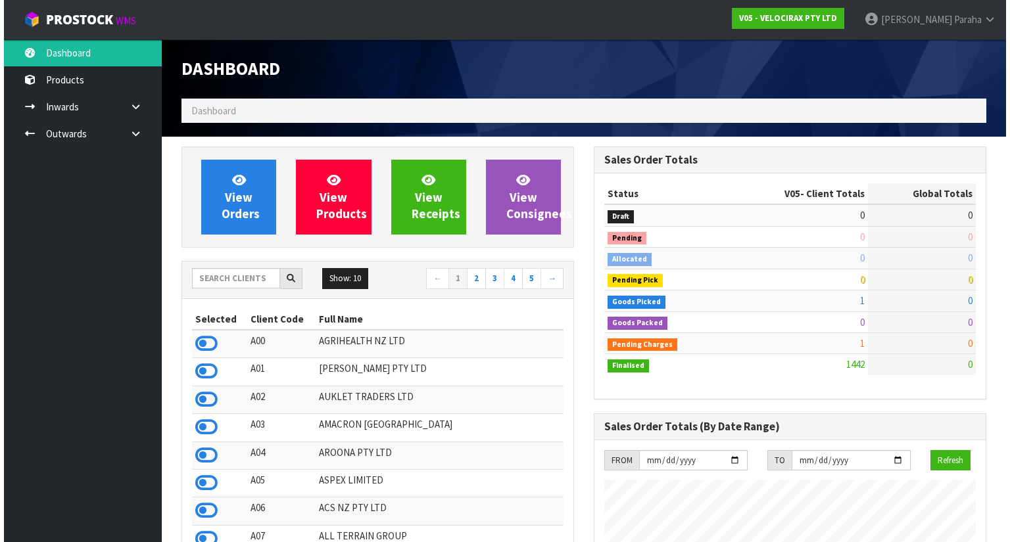
scroll to position [1090, 412]
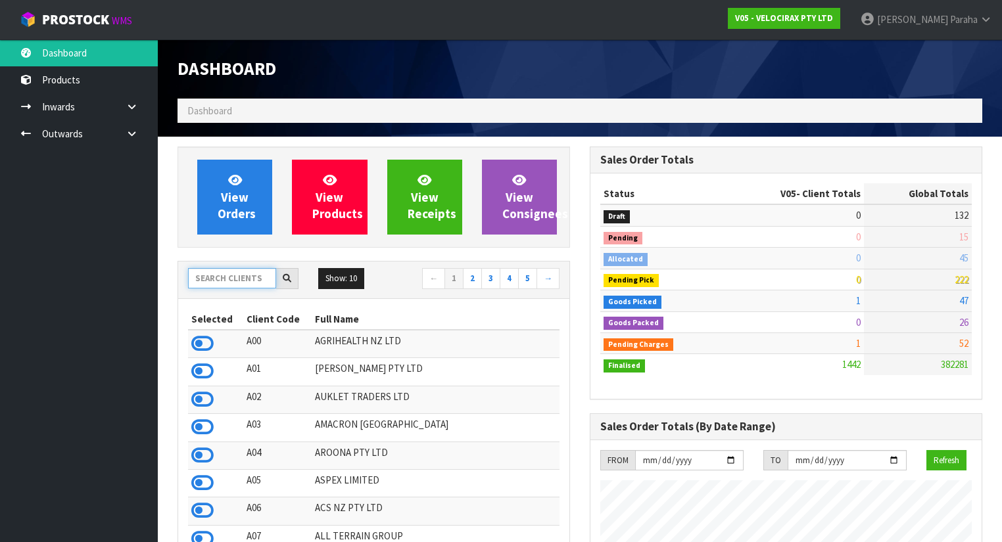
click at [231, 281] on input "text" at bounding box center [232, 278] width 88 height 20
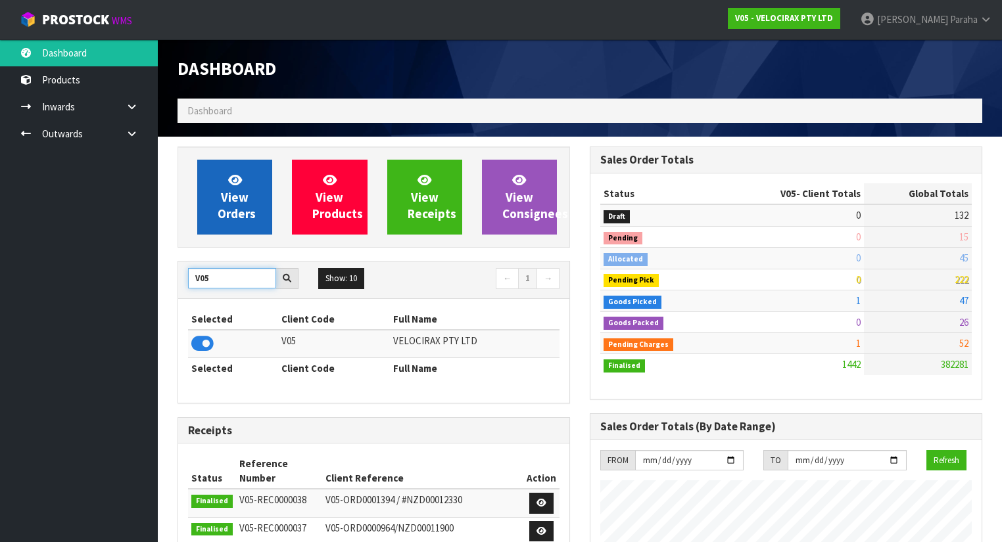
type input "V05"
click at [231, 210] on span "View Orders" at bounding box center [237, 196] width 38 height 49
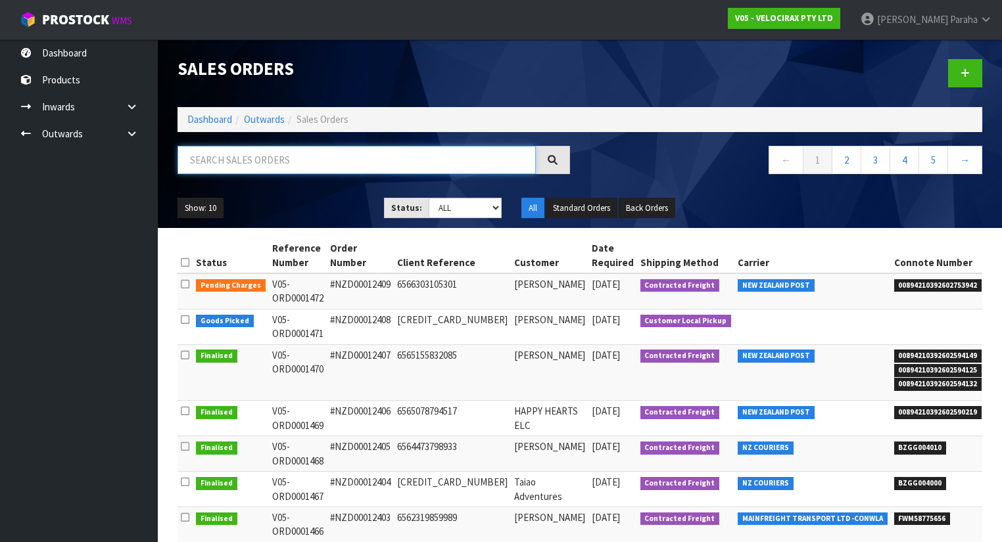
click at [268, 160] on input "text" at bounding box center [357, 160] width 358 height 28
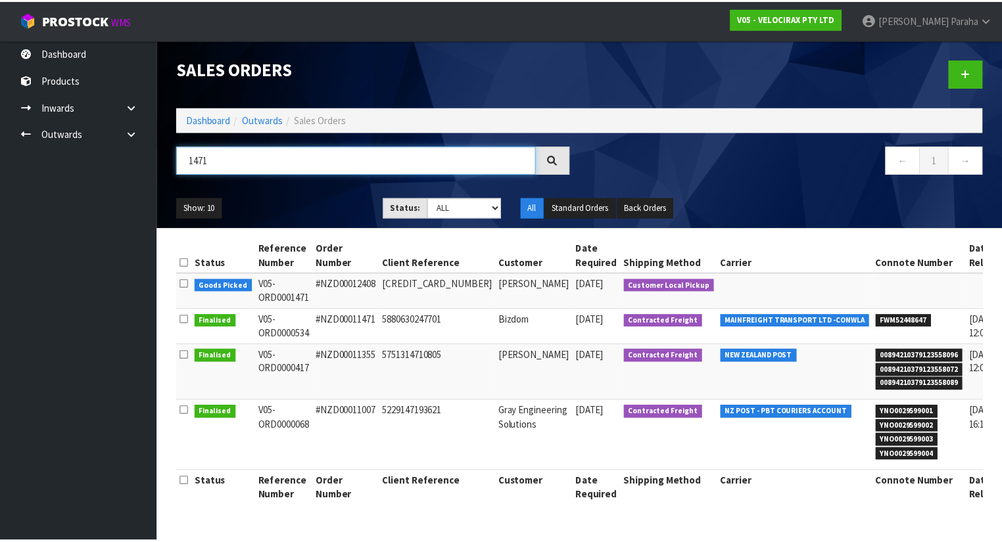
scroll to position [0, 26]
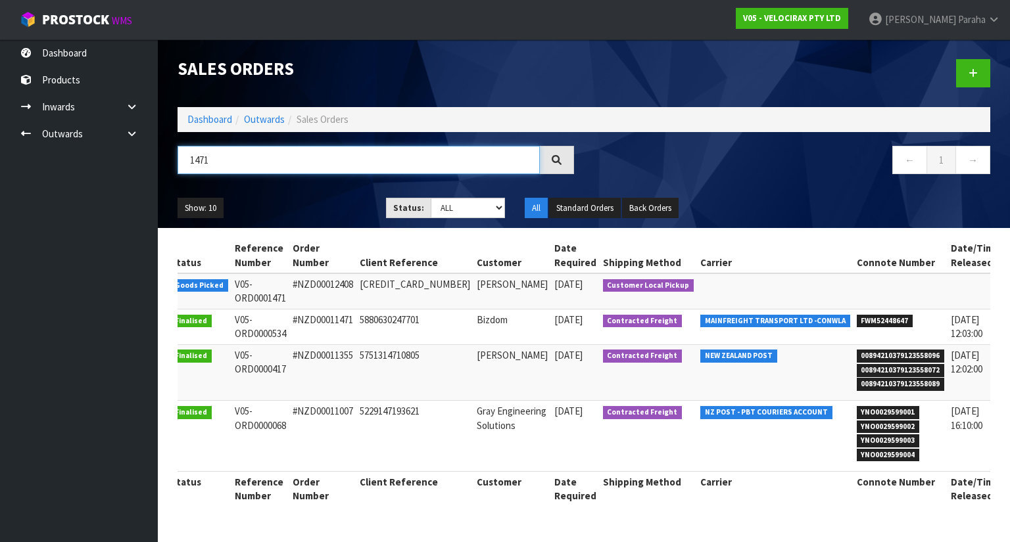
type input "1471"
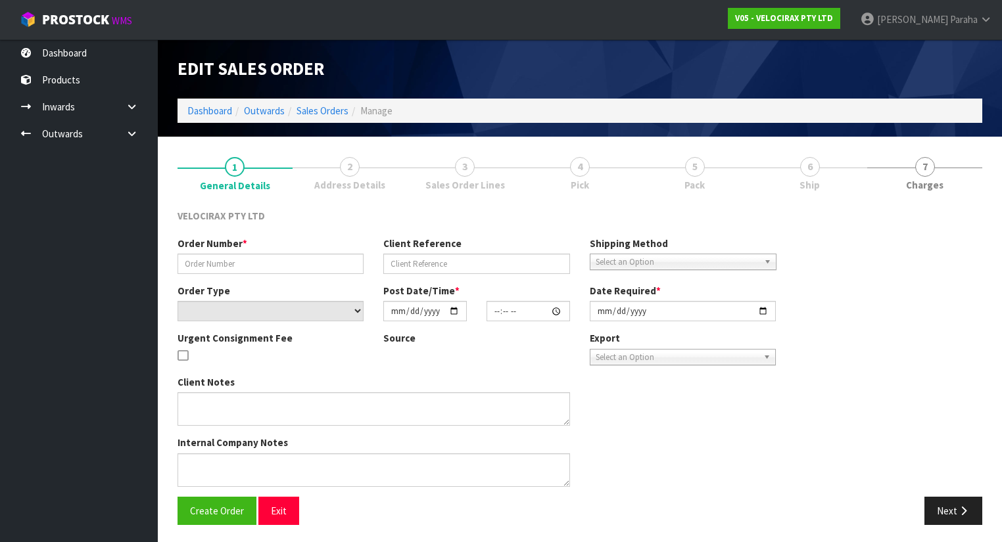
type input "#NZD00012408"
type input "[CREDIT_CARD_NUMBER]"
select select "number:0"
type input "[DATE]"
type input "16:27:11.000"
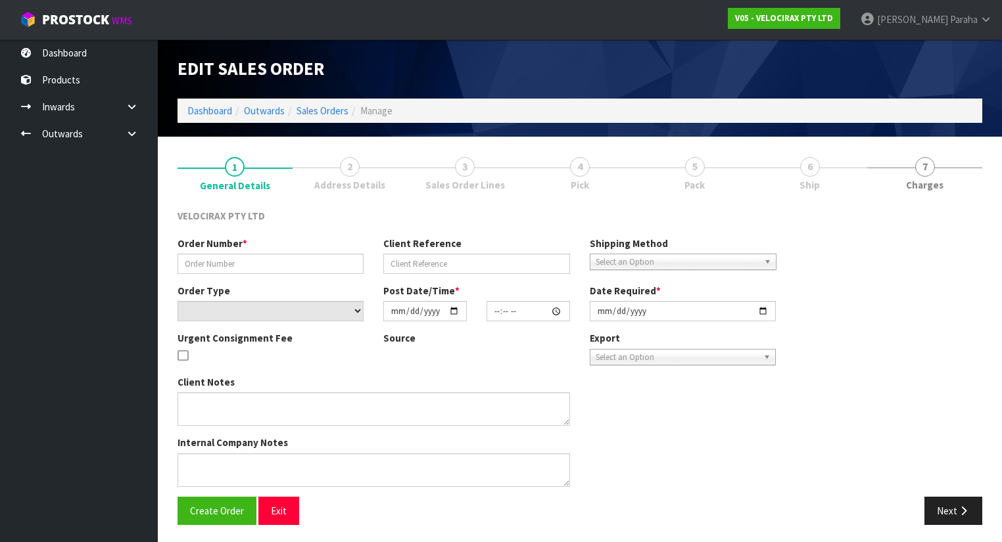
type input "[DATE]"
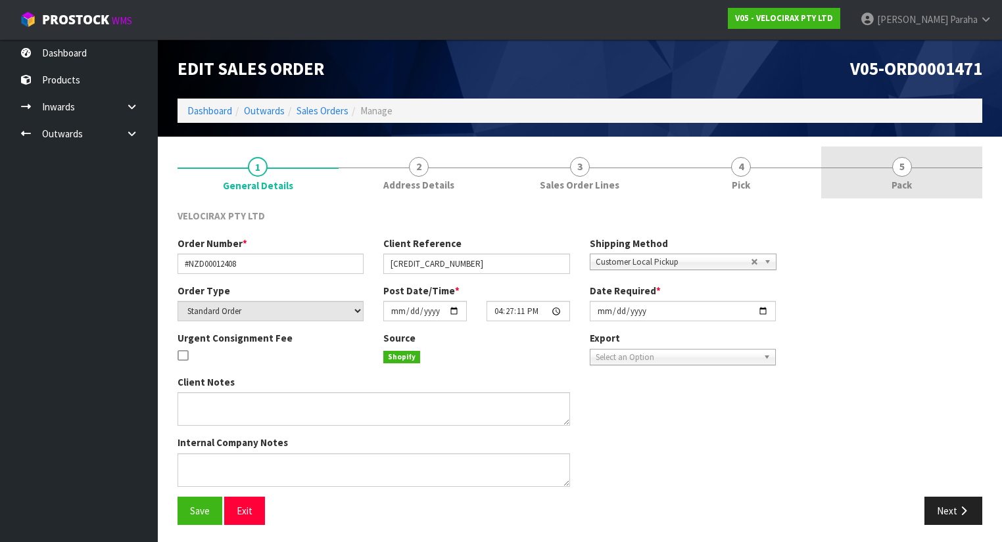
click at [905, 163] on span "5" at bounding box center [902, 167] width 20 height 20
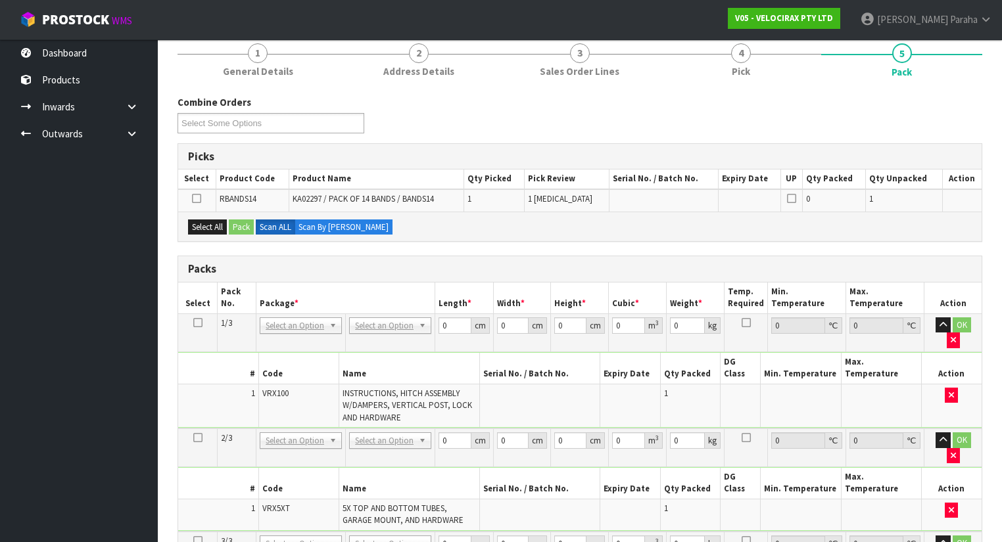
scroll to position [103, 0]
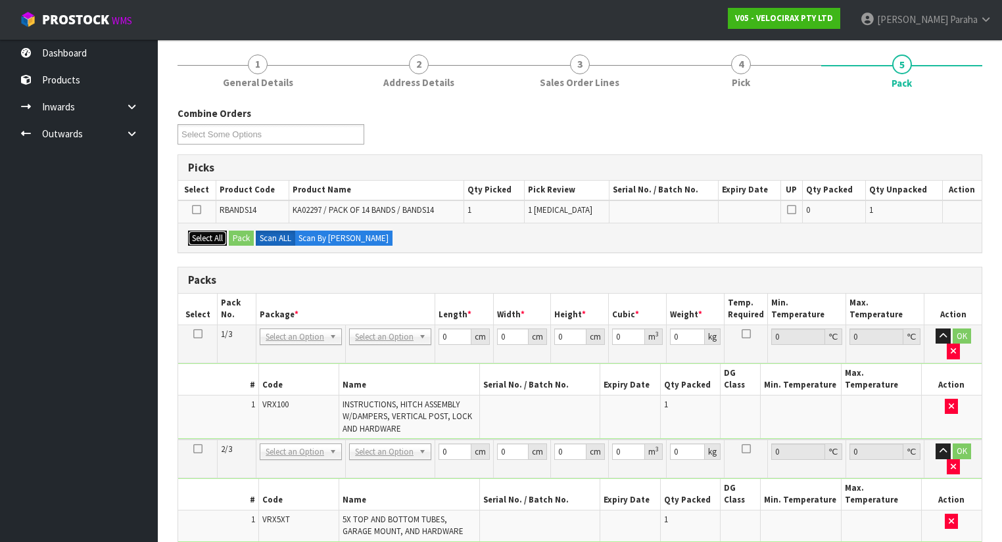
click at [197, 233] on button "Select All" at bounding box center [207, 239] width 39 height 16
click at [245, 231] on button "Pack" at bounding box center [241, 239] width 25 height 16
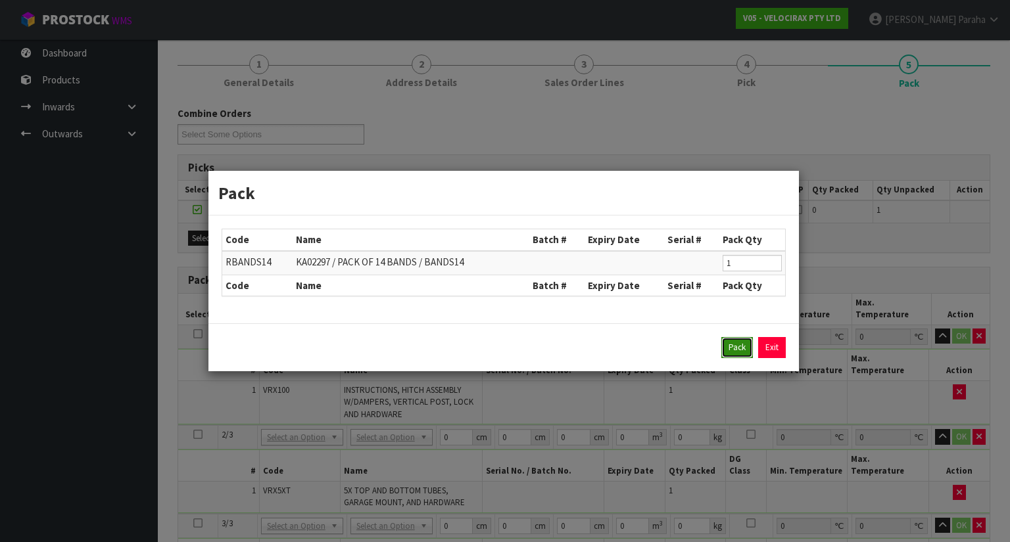
click at [730, 348] on button "Pack" at bounding box center [737, 347] width 32 height 21
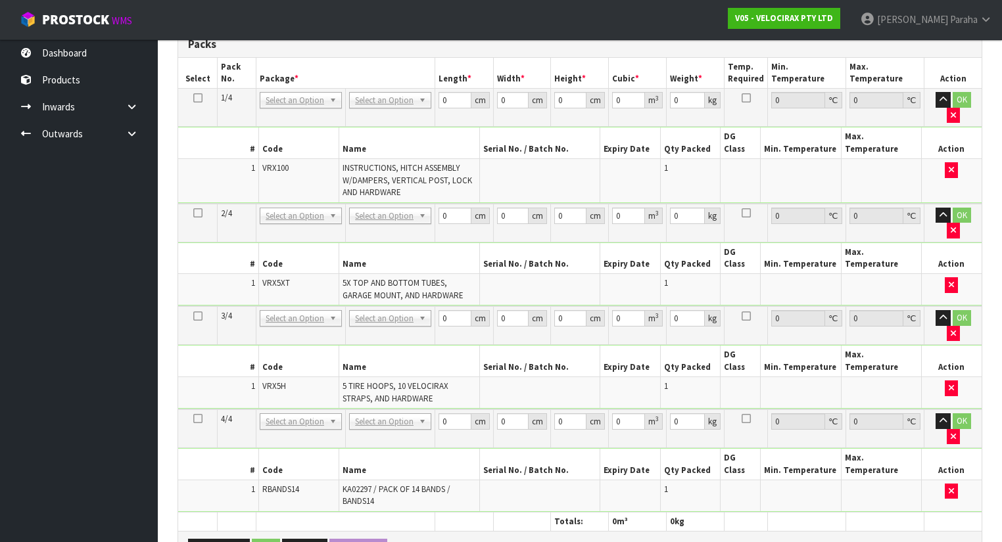
scroll to position [313, 0]
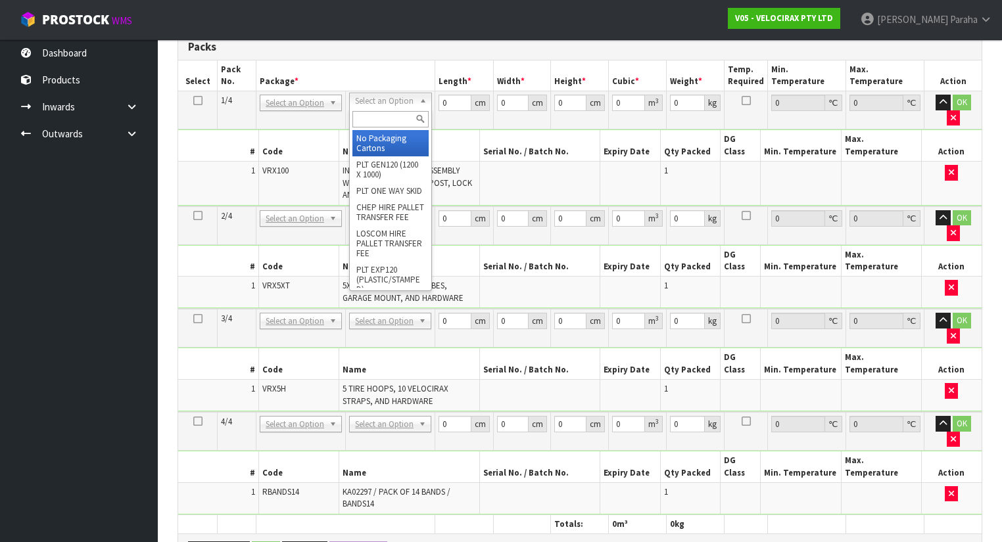
drag, startPoint x: 362, startPoint y: 137, endPoint x: 369, endPoint y: 131, distance: 9.3
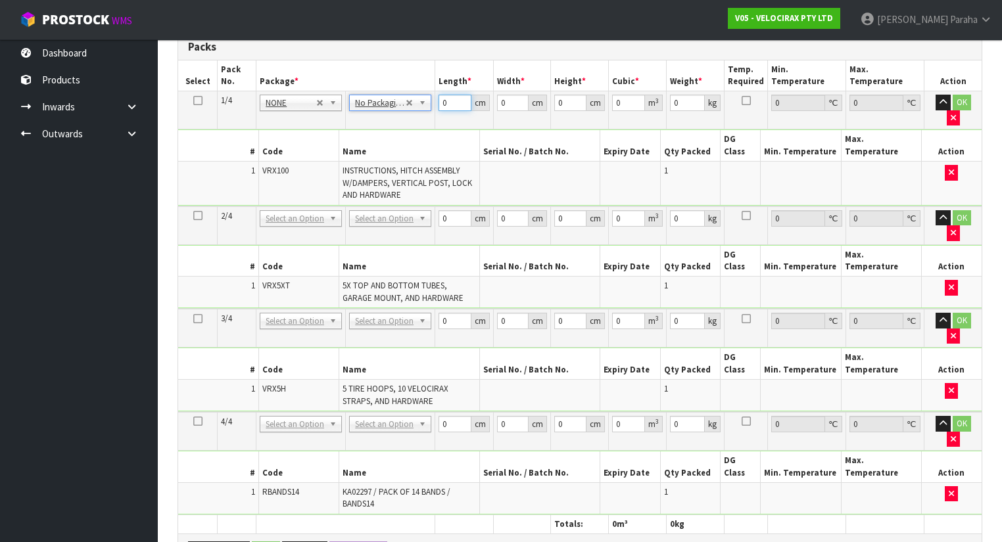
click at [446, 101] on input "0" at bounding box center [455, 103] width 32 height 16
type input "149"
type input "31"
type input "1"
type input "0.004619"
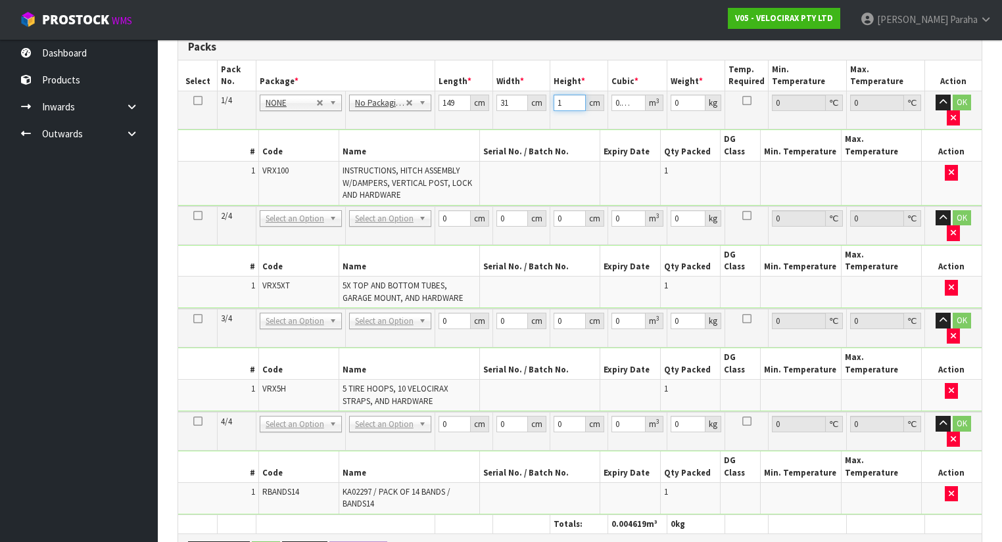
type input "17"
type input "0.078523"
type input "17"
type input "24"
click at [936, 95] on button "button" at bounding box center [943, 103] width 15 height 16
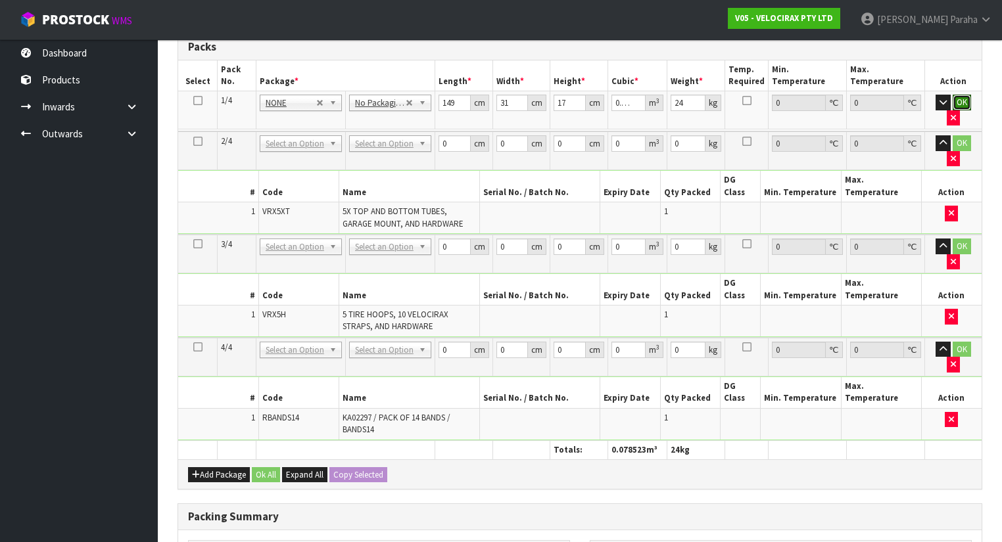
click button "OK" at bounding box center [962, 103] width 18 height 16
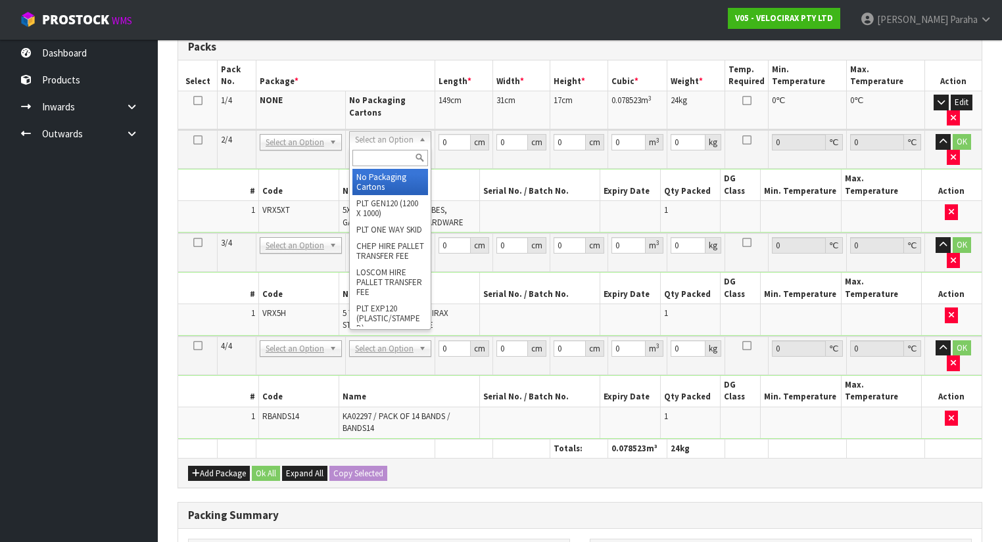
type input "2"
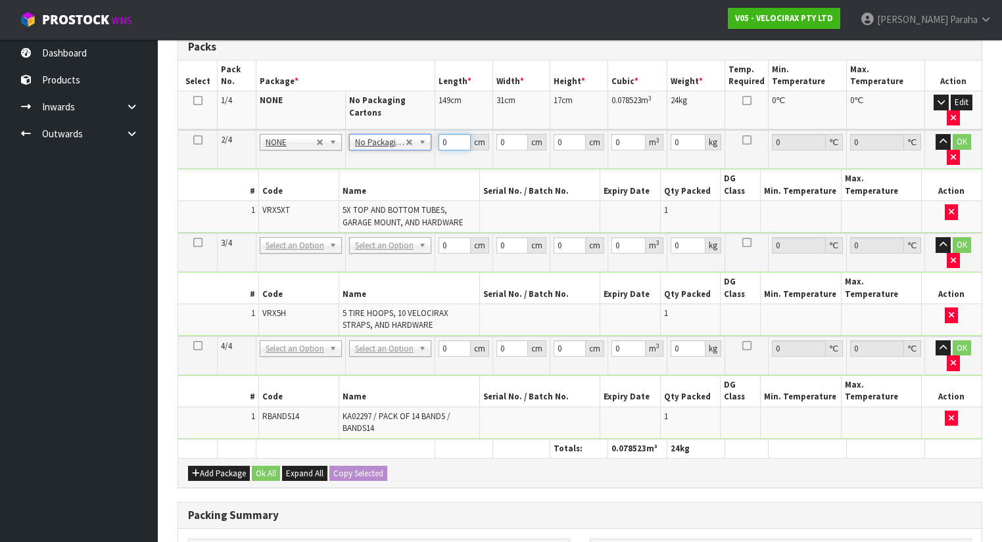
click at [447, 142] on input "0" at bounding box center [455, 142] width 32 height 16
type input "180"
type input "16"
type input "1"
type input "0.00288"
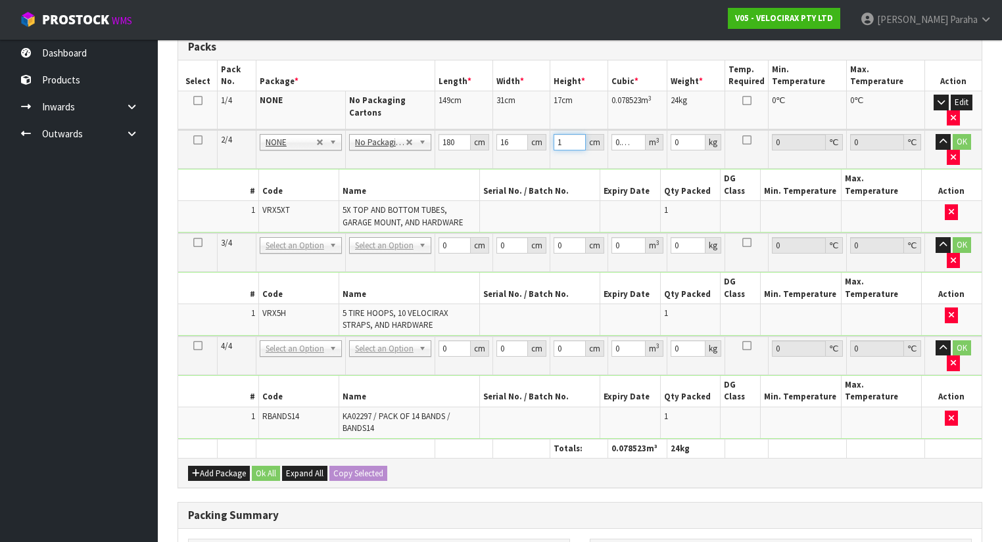
type input "14"
type input "0.04032"
type input "14"
type input "15"
click at [936, 134] on button "button" at bounding box center [943, 142] width 15 height 16
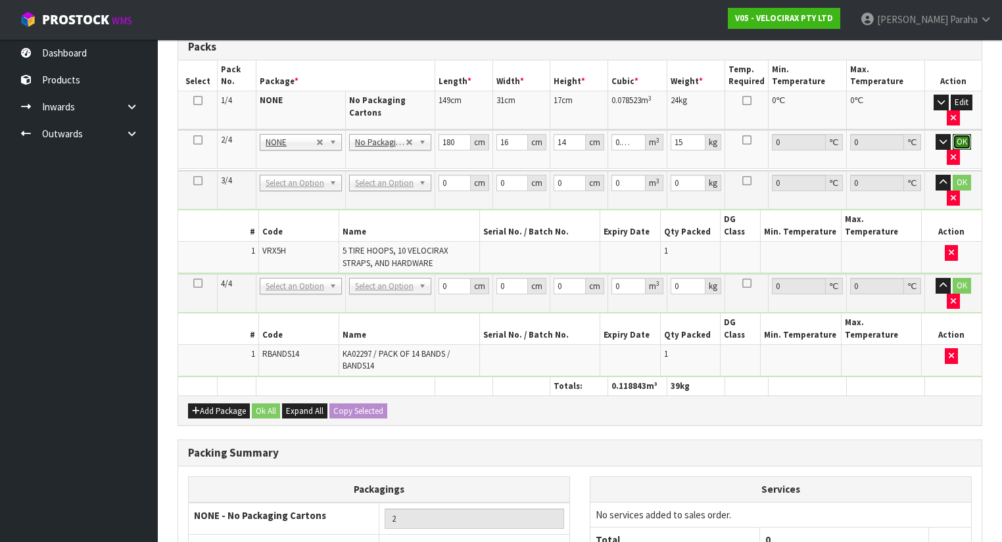
click button "OK" at bounding box center [962, 142] width 18 height 16
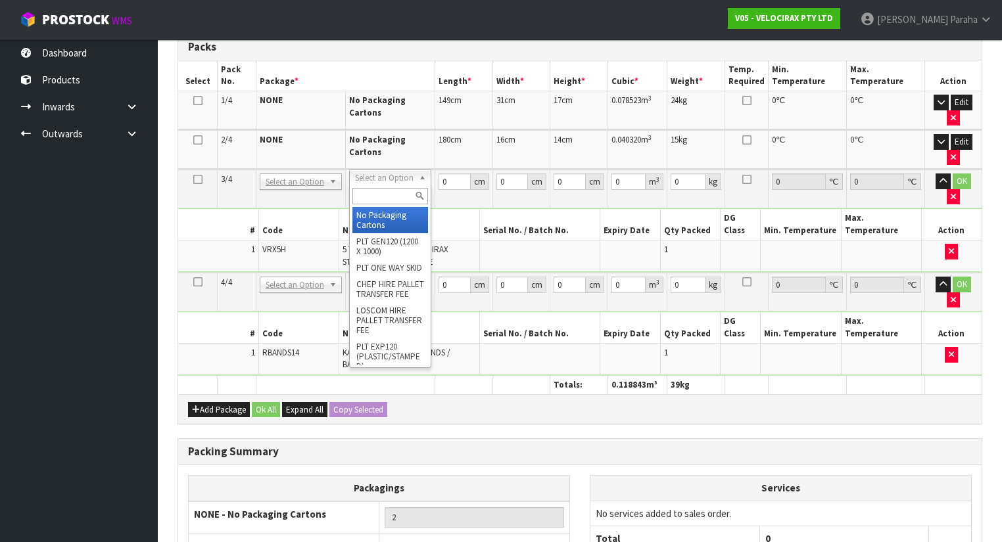
drag, startPoint x: 405, startPoint y: 179, endPoint x: 402, endPoint y: 205, distance: 26.4
type input "3"
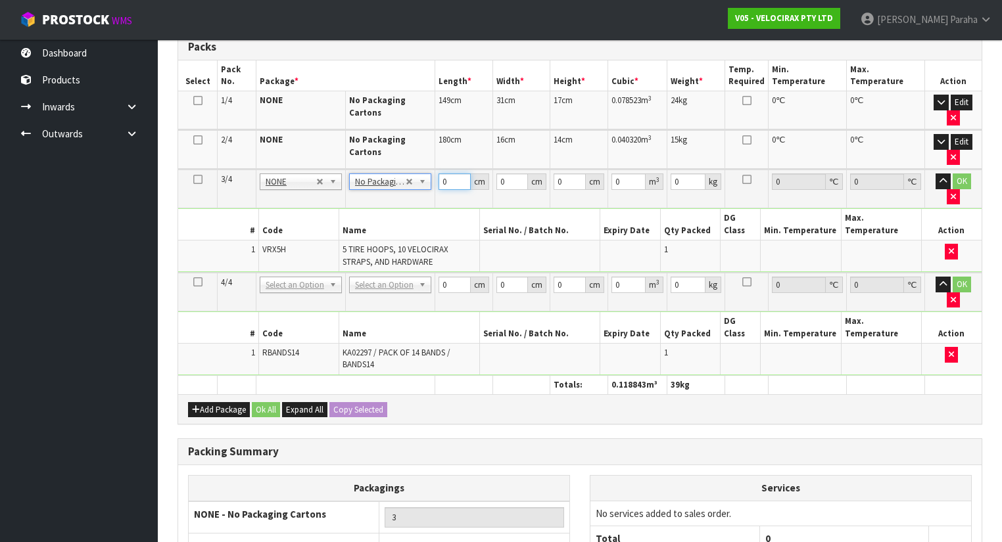
click at [455, 178] on input "0" at bounding box center [455, 182] width 32 height 16
type input "69"
type input "33"
type input "2"
type input "0.004554"
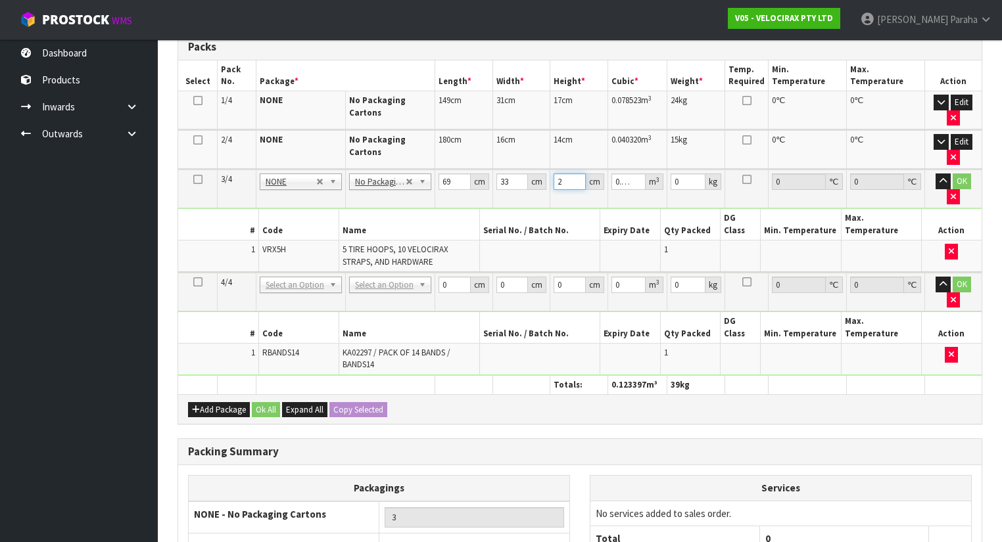
type input "21"
type input "0.047817"
type input "21"
type input "13"
click at [936, 174] on button "button" at bounding box center [943, 182] width 15 height 16
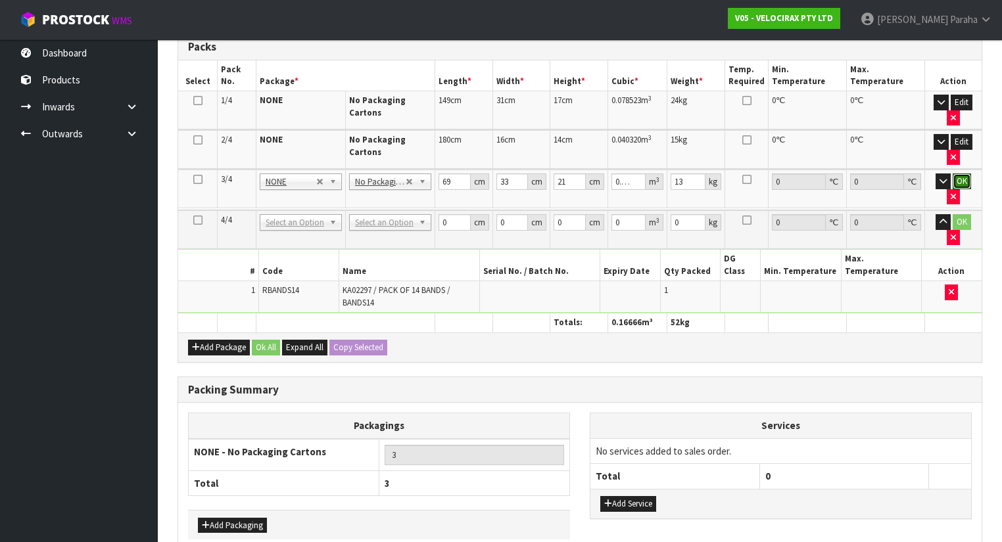
click button "OK" at bounding box center [962, 182] width 18 height 16
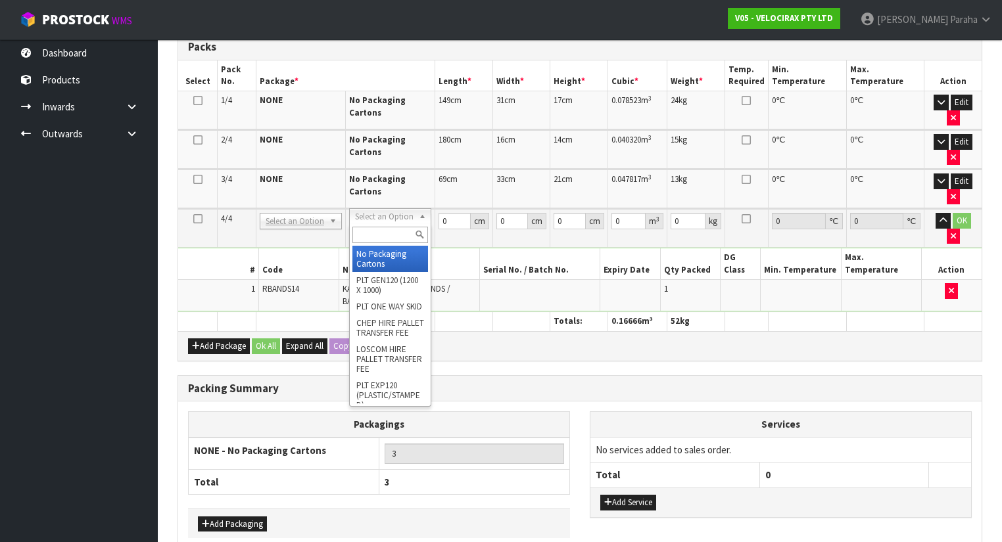
click at [405, 238] on input "text" at bounding box center [390, 235] width 76 height 16
type input "ctn00"
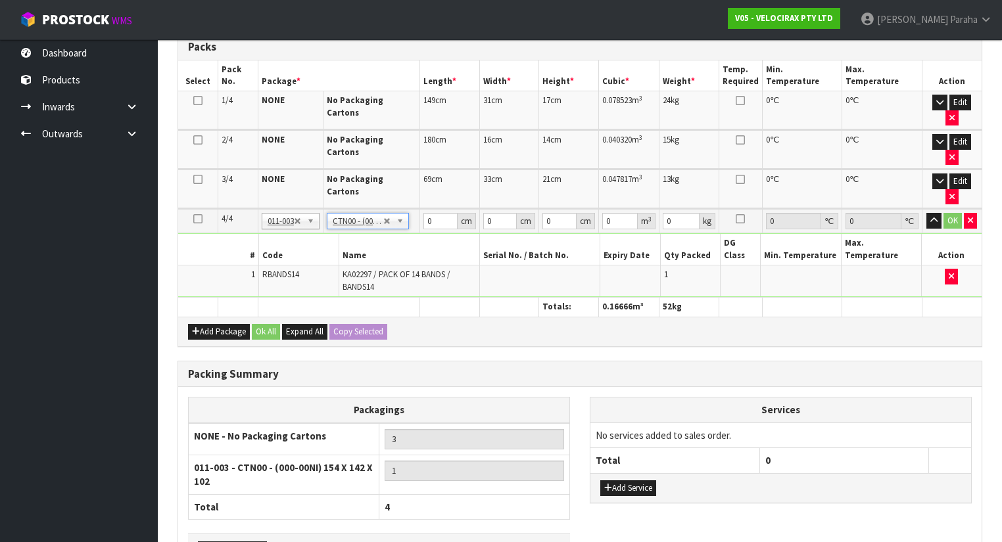
type input "15.4"
type input "14.2"
type input "10.2"
type input "0.002231"
type input "0.28"
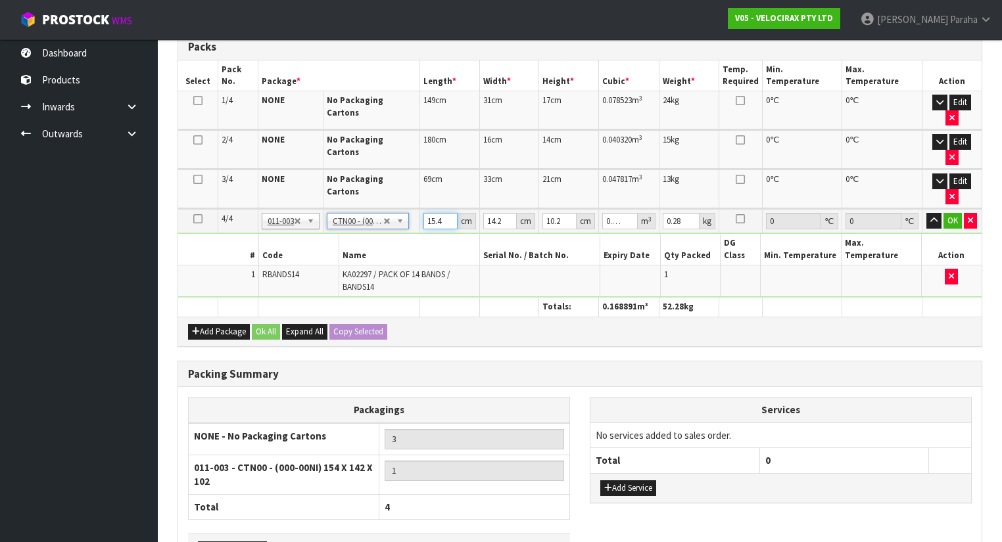
drag, startPoint x: 440, startPoint y: 172, endPoint x: 423, endPoint y: 173, distance: 17.1
click at [423, 213] on input "15.4" at bounding box center [440, 221] width 34 height 16
type input "1"
type input "0.000145"
type input "15"
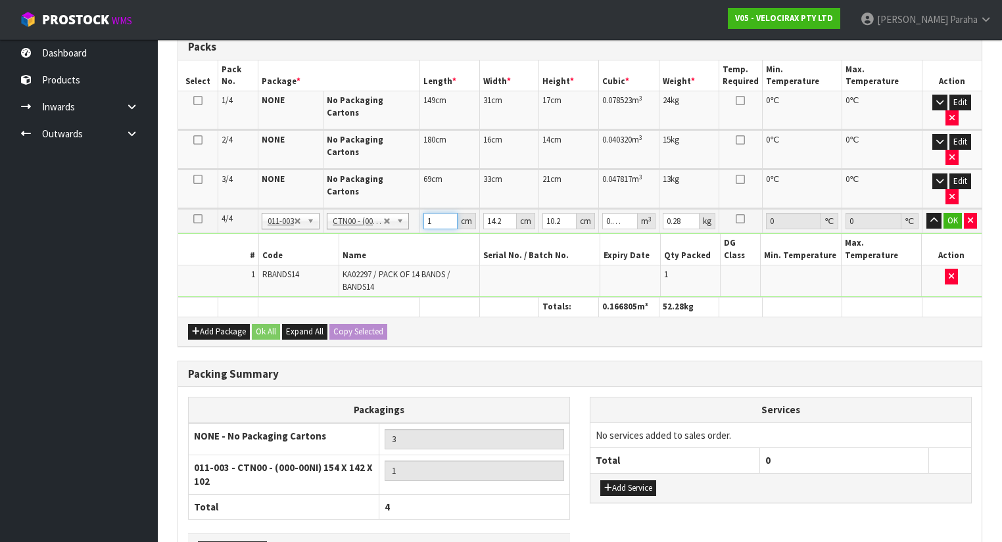
type input "0.002173"
type input "15"
type input "1"
type input "0.000153"
type input "15"
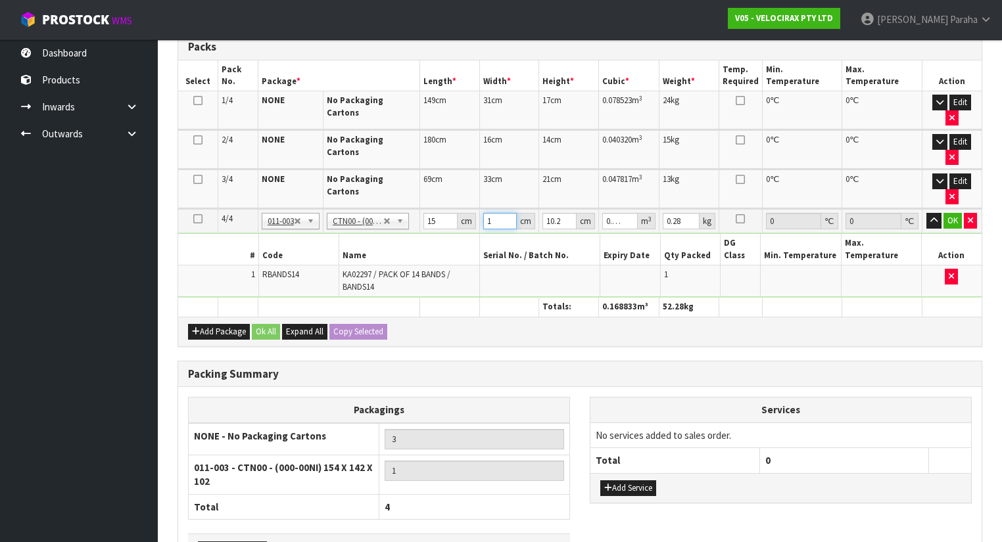
type input "0.002295"
type input "15"
click at [434, 213] on input "15" at bounding box center [440, 221] width 34 height 16
type input "1"
type input "0.000153"
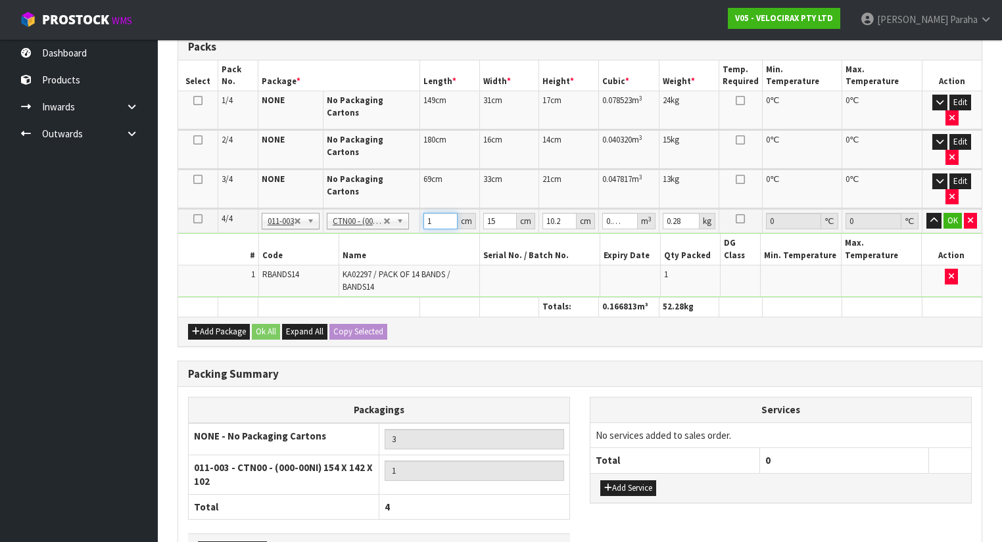
type input "16"
type input "0.002448"
type input "16"
type input "1"
type input "0.00024"
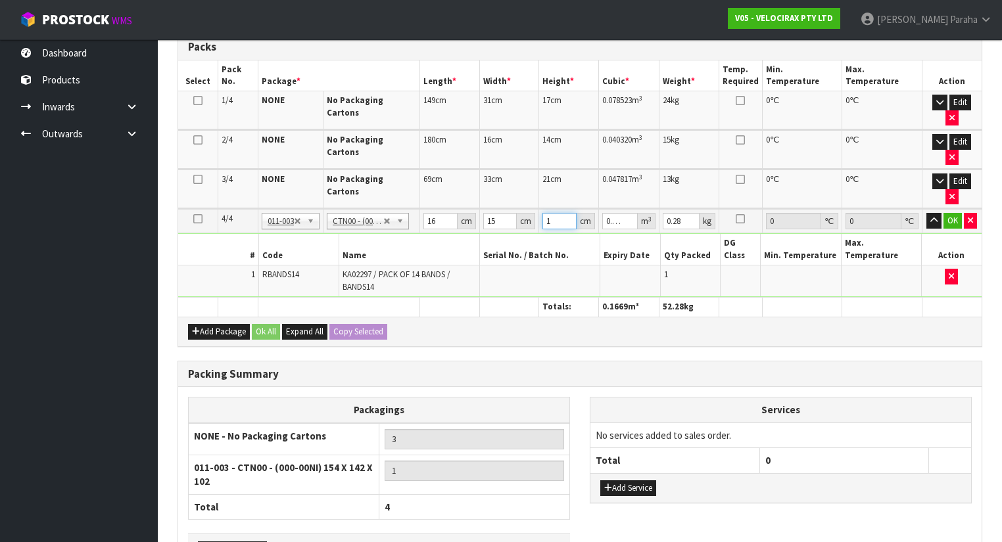
type input "12"
type input "0.00288"
type input "12"
type input "1"
click at [926, 213] on button "button" at bounding box center [933, 221] width 15 height 16
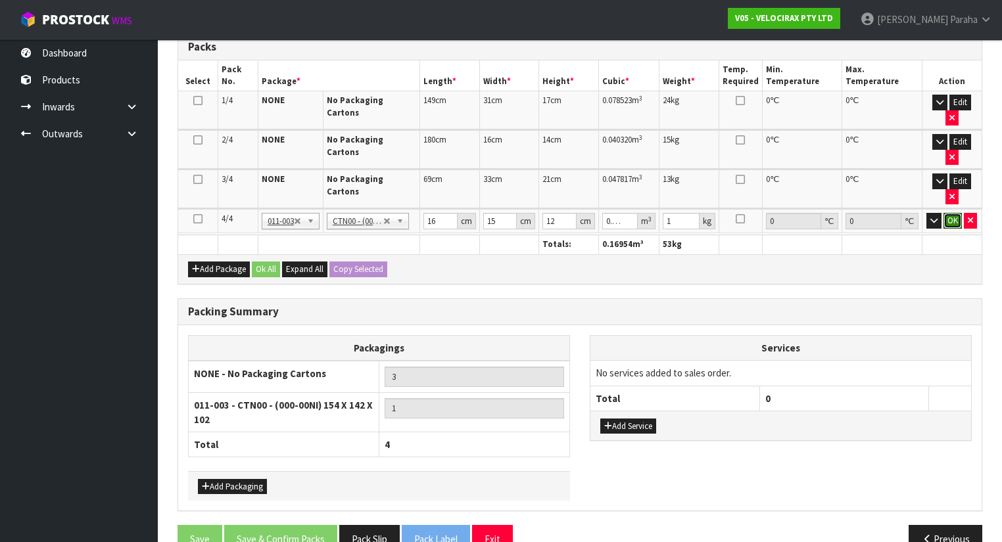
click button "OK" at bounding box center [952, 221] width 18 height 16
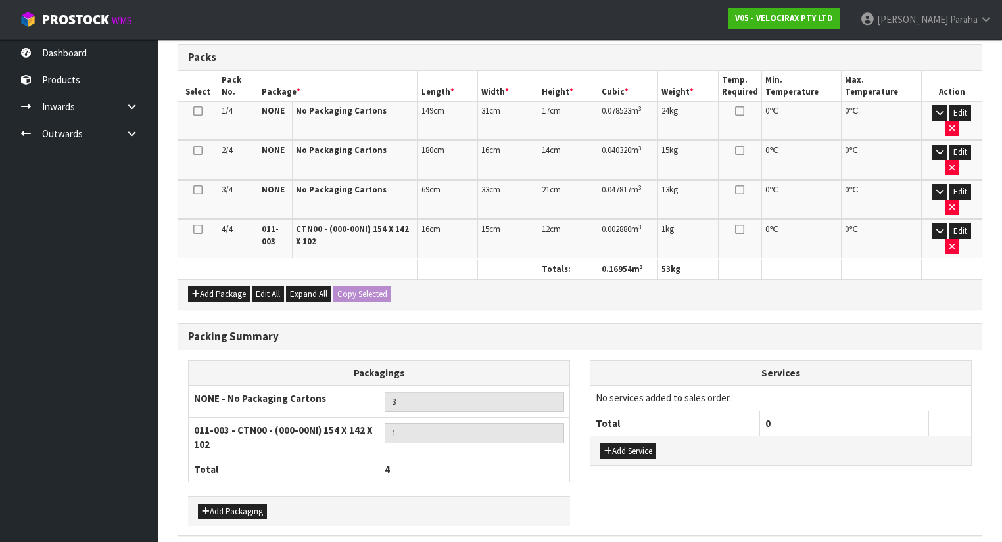
scroll to position [297, 0]
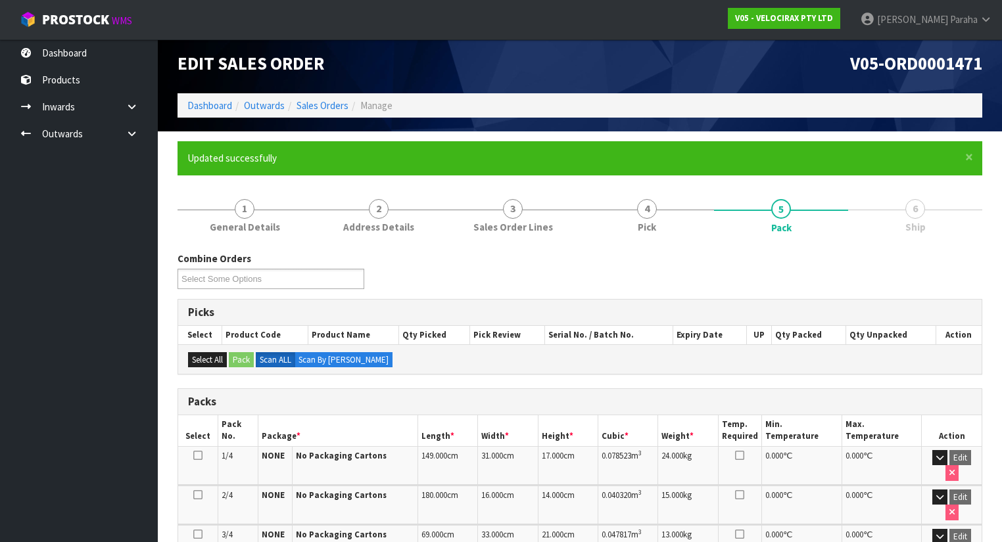
scroll to position [0, 0]
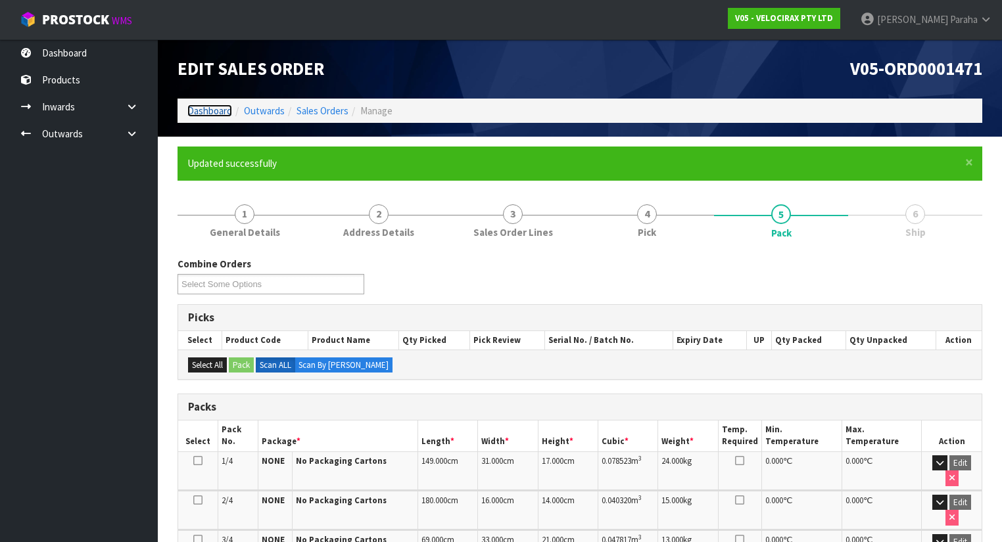
click at [203, 112] on link "Dashboard" at bounding box center [209, 111] width 45 height 12
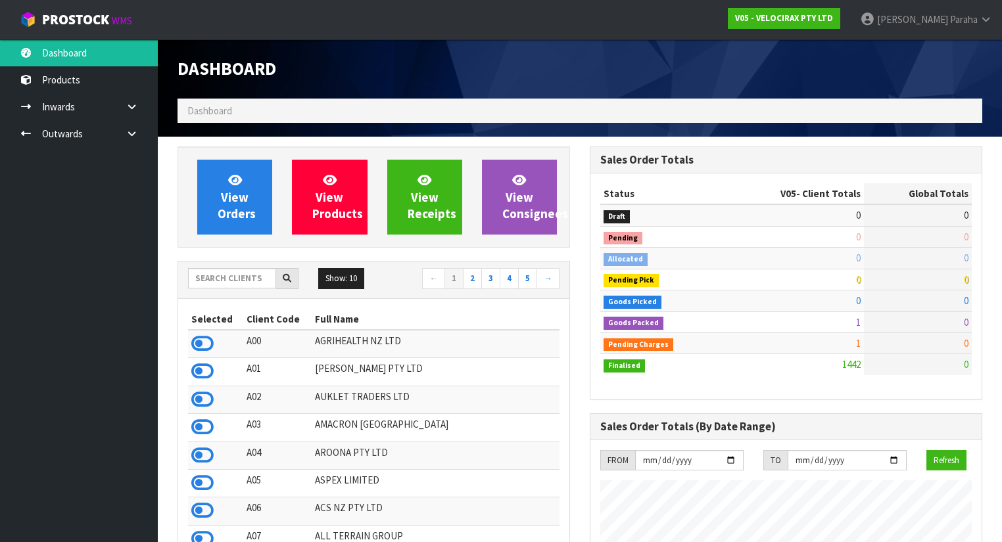
scroll to position [1090, 412]
click at [252, 273] on input "text" at bounding box center [232, 278] width 88 height 20
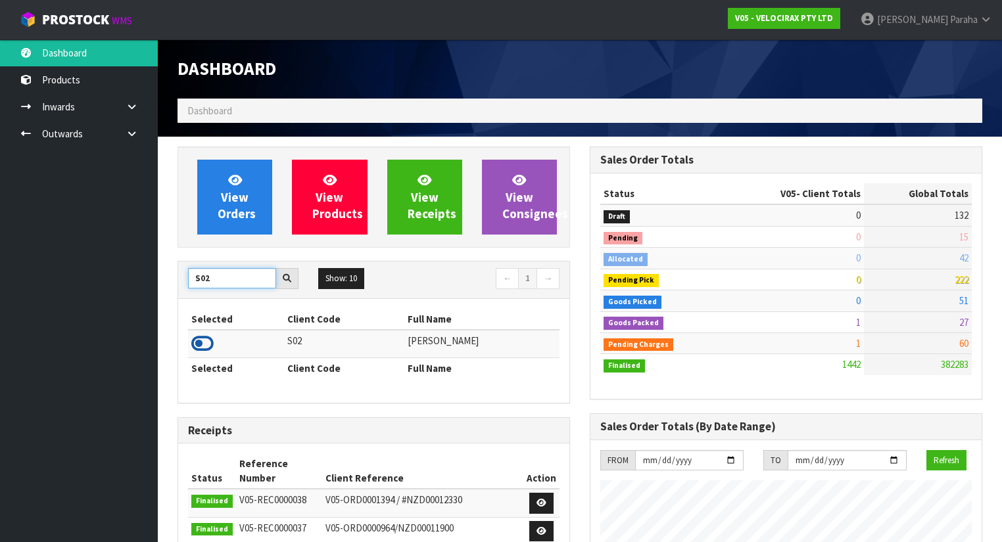
type input "S02"
click at [210, 345] on icon at bounding box center [202, 344] width 22 height 20
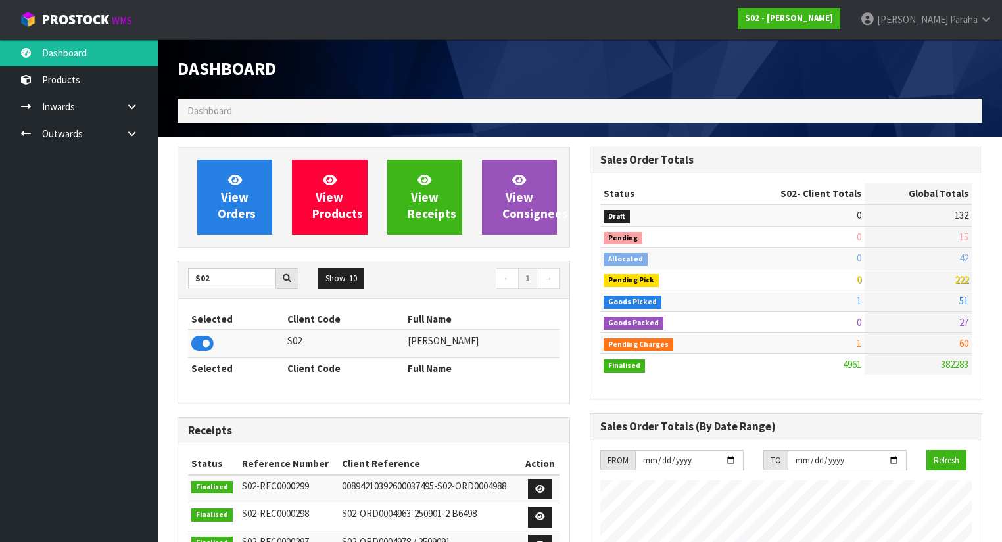
scroll to position [928, 412]
click at [229, 200] on span "View Orders" at bounding box center [237, 196] width 38 height 49
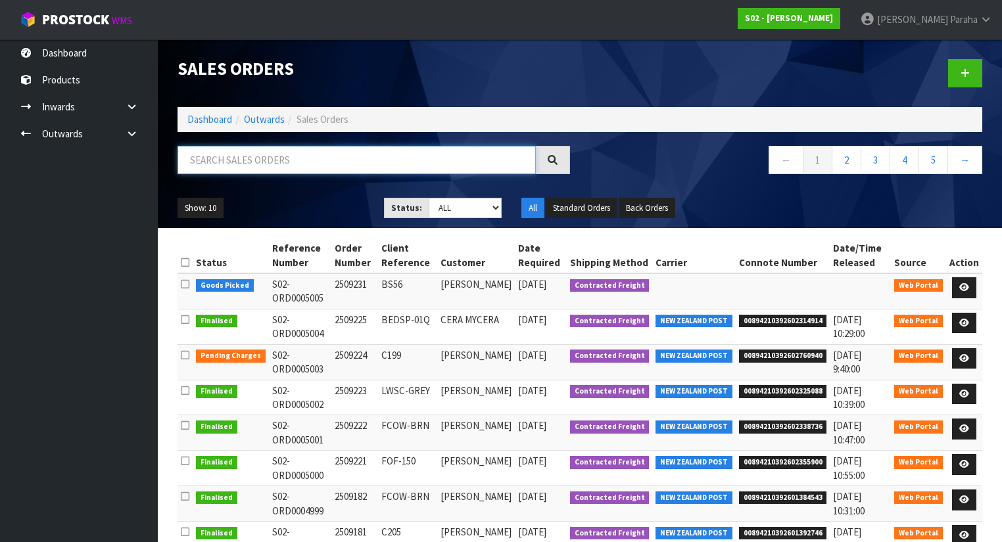
click at [195, 160] on input "text" at bounding box center [357, 160] width 358 height 28
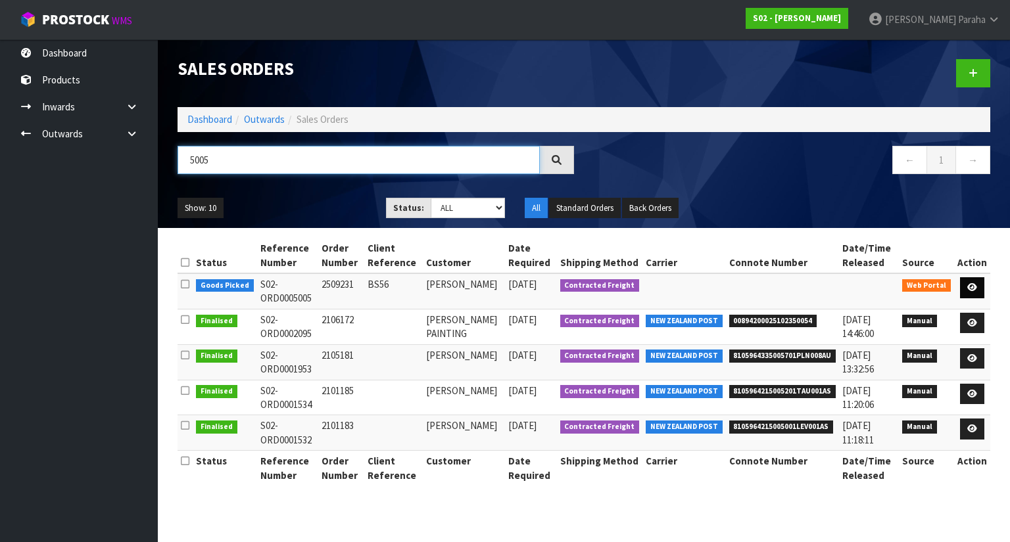
type input "5005"
click at [974, 292] on link at bounding box center [972, 287] width 24 height 21
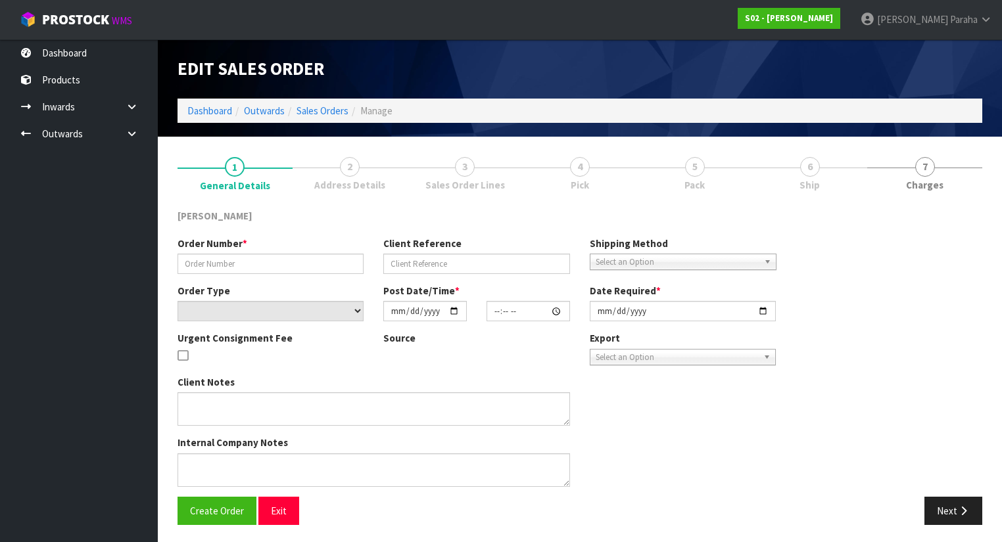
type input "2509231"
type input "BS56"
select select "number:0"
type input "[DATE]"
type input "18:30:00.000"
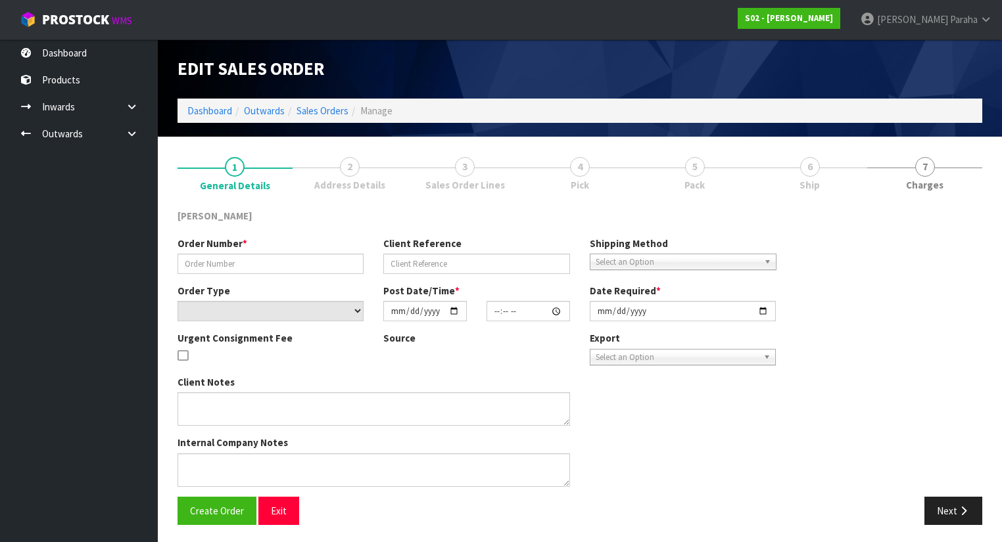
type input "[DATE]"
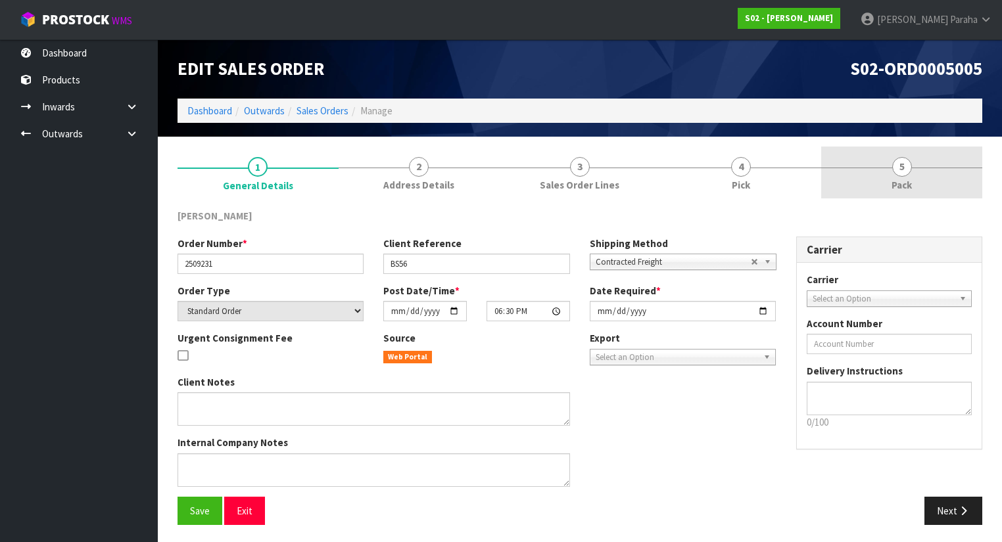
click at [897, 168] on span "5" at bounding box center [902, 167] width 20 height 20
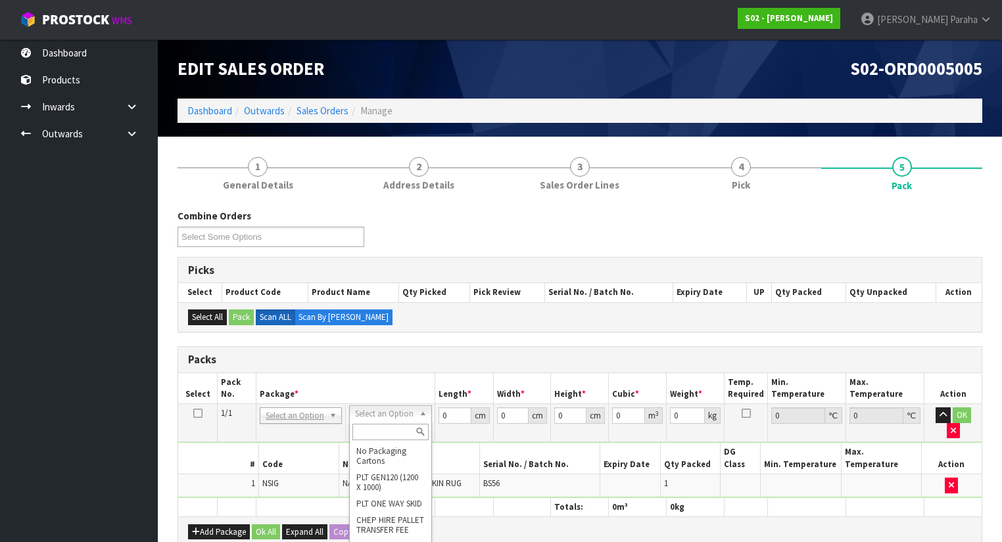
click at [373, 439] on input "text" at bounding box center [390, 432] width 76 height 16
type input "oc"
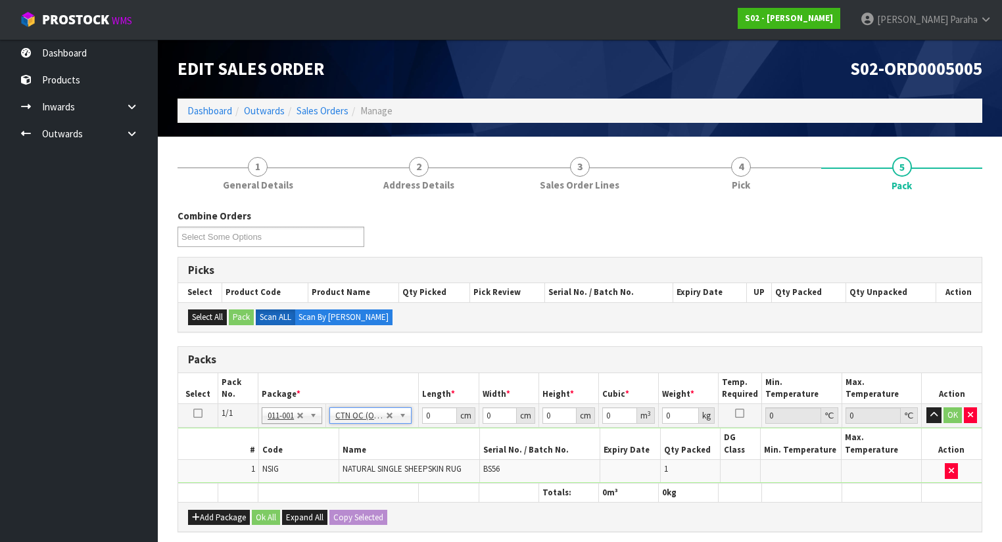
type input "0.5"
click at [441, 412] on input "0" at bounding box center [439, 416] width 34 height 16
type input "39"
type input "16"
type input "1"
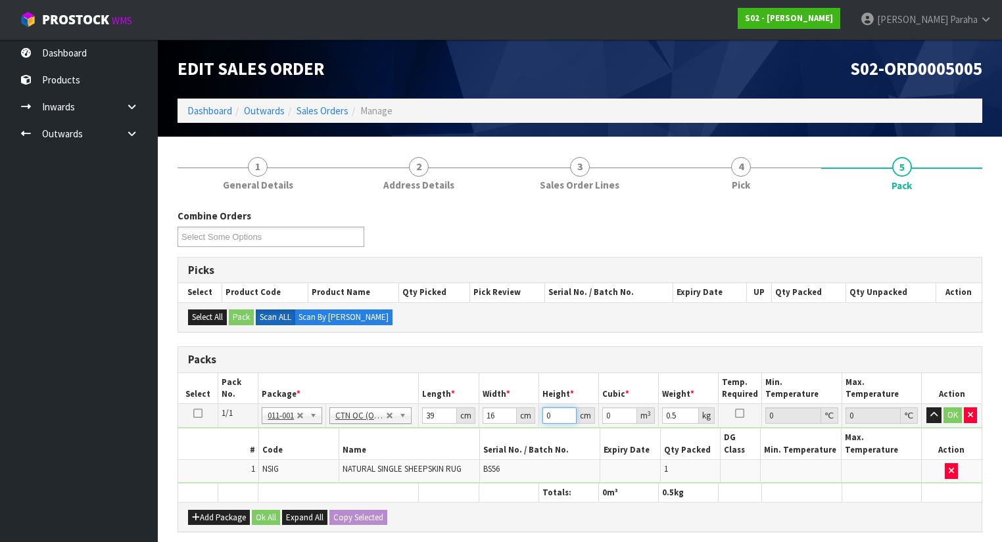
type input "0.000624"
type input "19"
type input "0.011856"
type input "19"
type input "1"
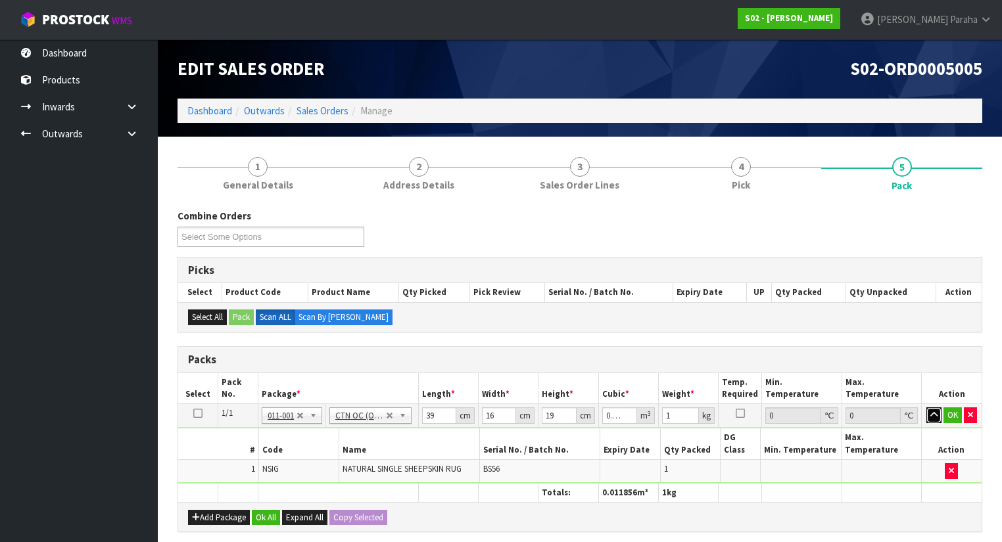
click at [926, 408] on button "button" at bounding box center [933, 416] width 15 height 16
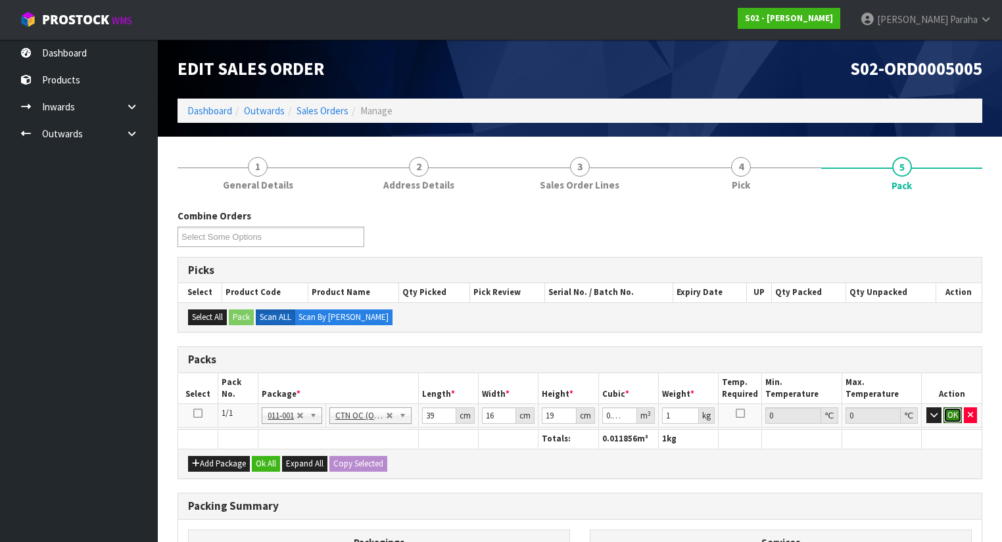
click button "OK" at bounding box center [952, 416] width 18 height 16
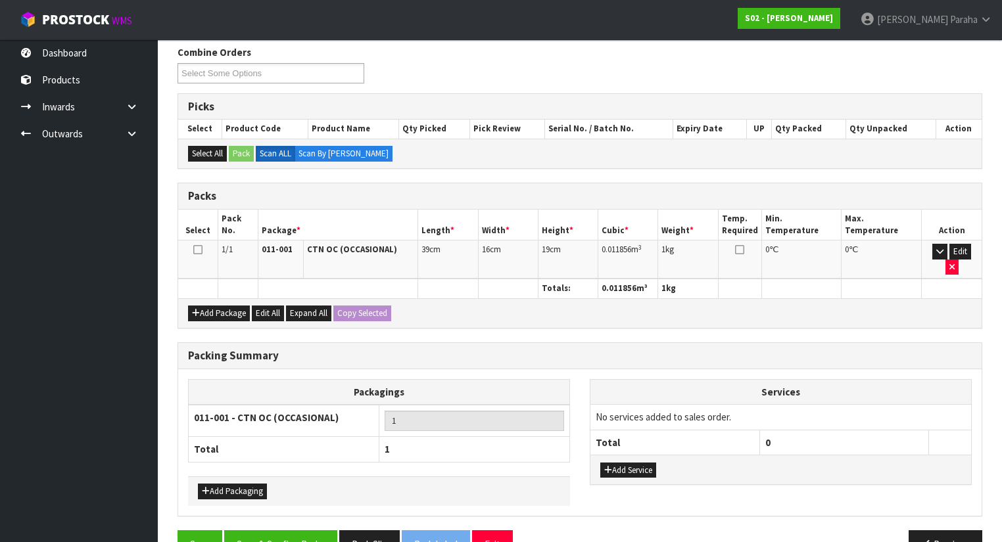
scroll to position [179, 0]
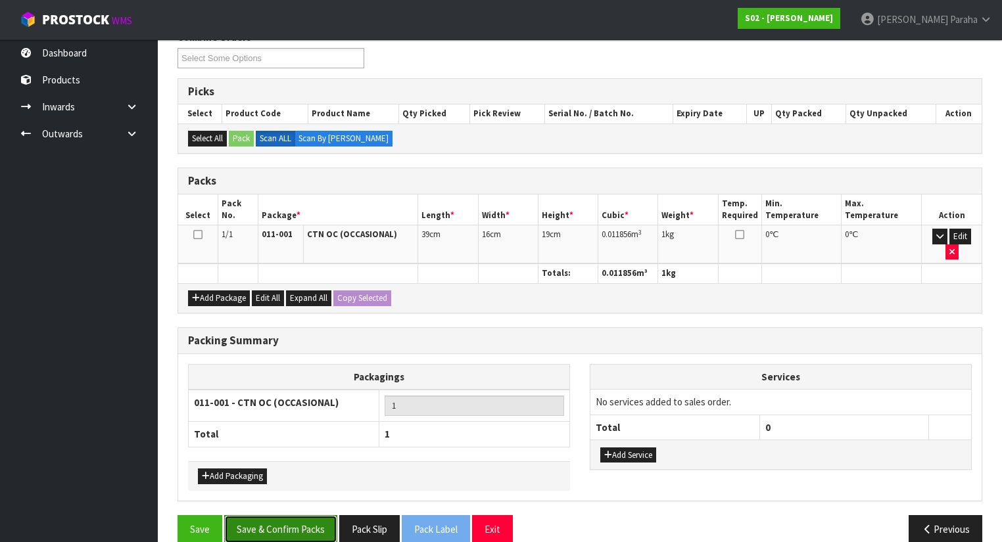
click at [300, 515] on button "Save & Confirm Packs" at bounding box center [280, 529] width 113 height 28
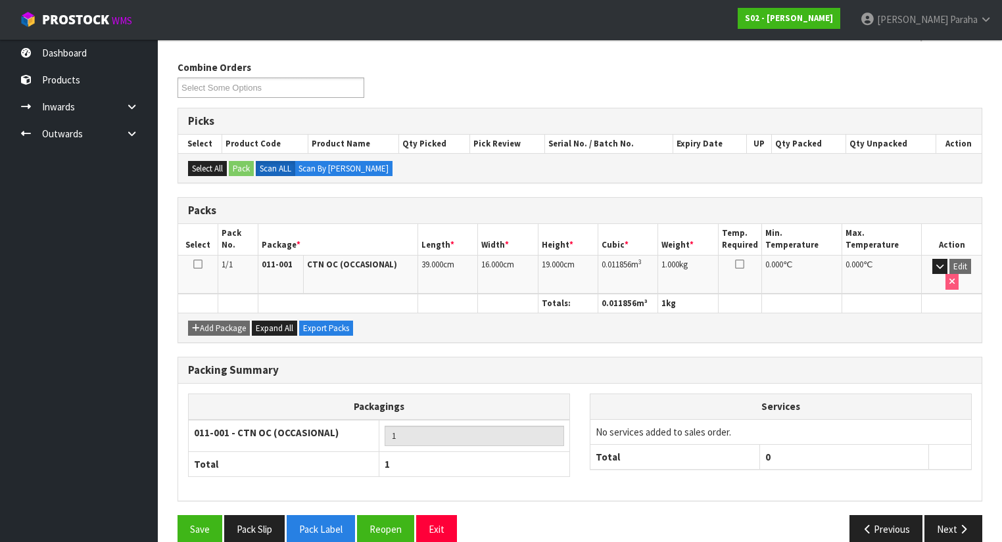
scroll to position [197, 0]
click at [945, 515] on button "Next" at bounding box center [953, 529] width 58 height 28
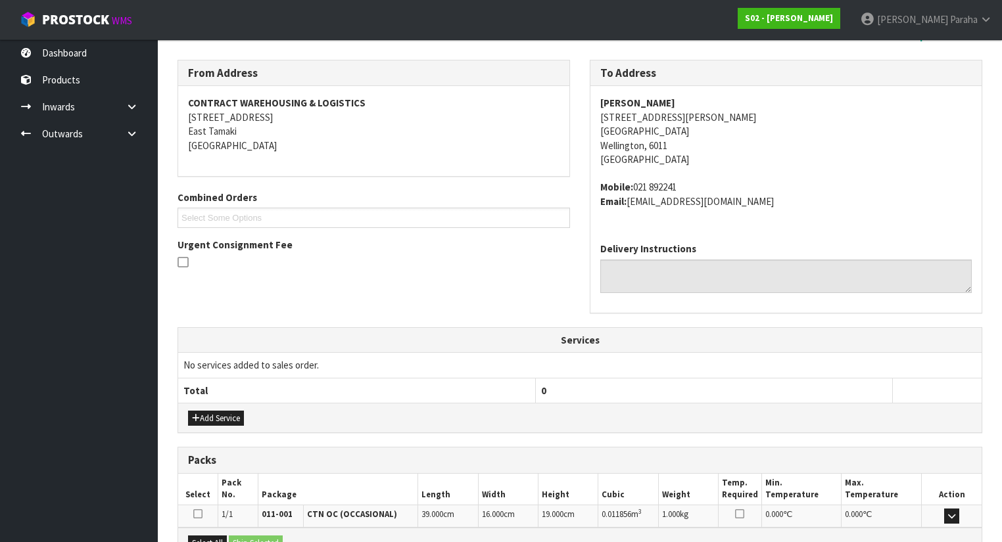
scroll to position [350, 0]
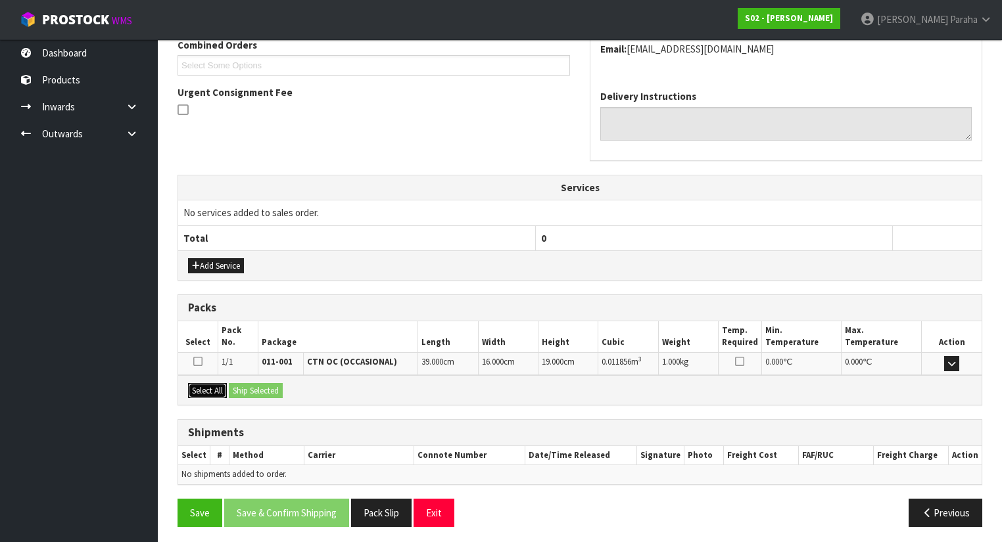
drag, startPoint x: 208, startPoint y: 381, endPoint x: 230, endPoint y: 384, distance: 22.5
click at [208, 383] on button "Select All" at bounding box center [207, 391] width 39 height 16
click at [252, 387] on button "Ship Selected" at bounding box center [256, 391] width 54 height 16
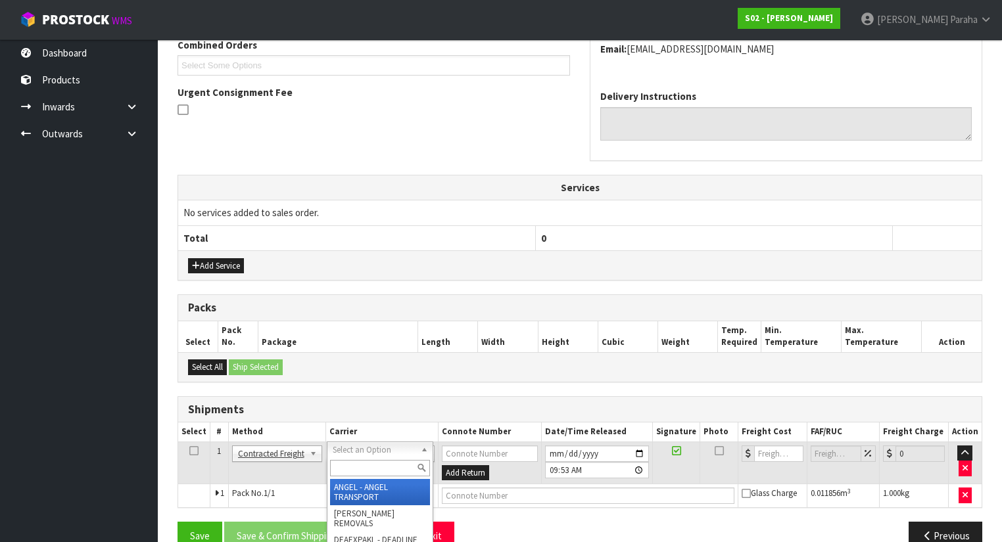
drag, startPoint x: 354, startPoint y: 452, endPoint x: 355, endPoint y: 470, distance: 17.8
click at [354, 471] on input "text" at bounding box center [380, 468] width 100 height 16
type input "nzp"
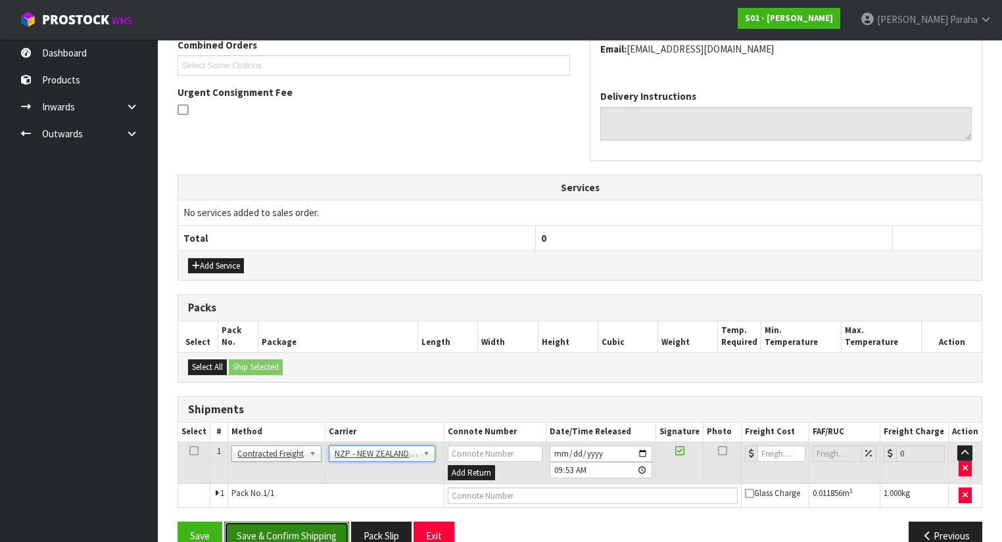
click at [318, 531] on button "Save & Confirm Shipping" at bounding box center [286, 536] width 125 height 28
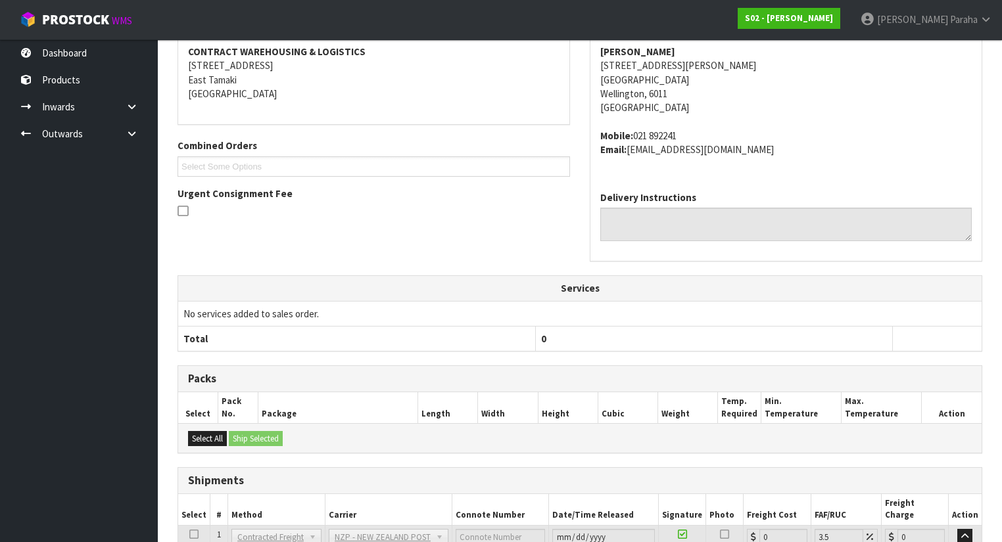
scroll to position [355, 0]
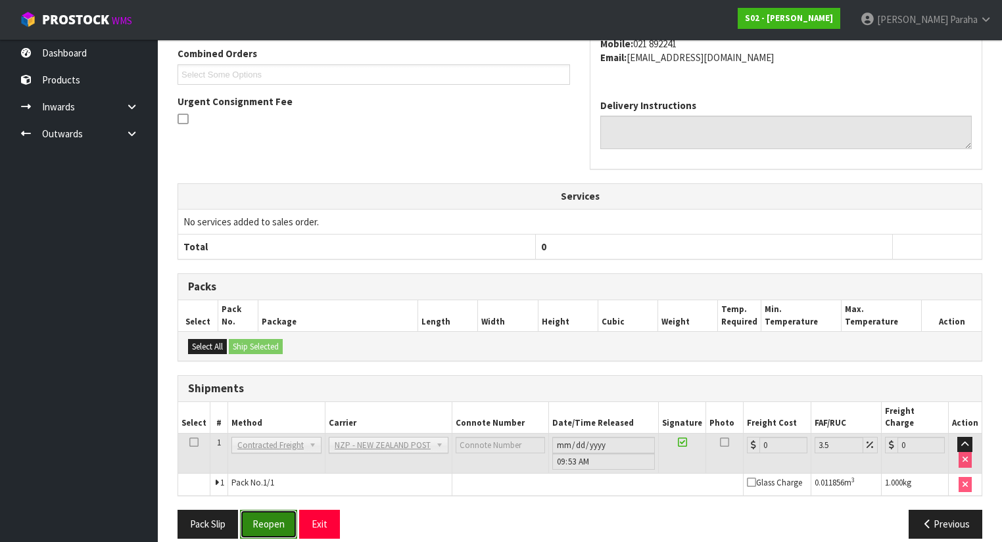
click at [283, 510] on button "Reopen" at bounding box center [268, 524] width 57 height 28
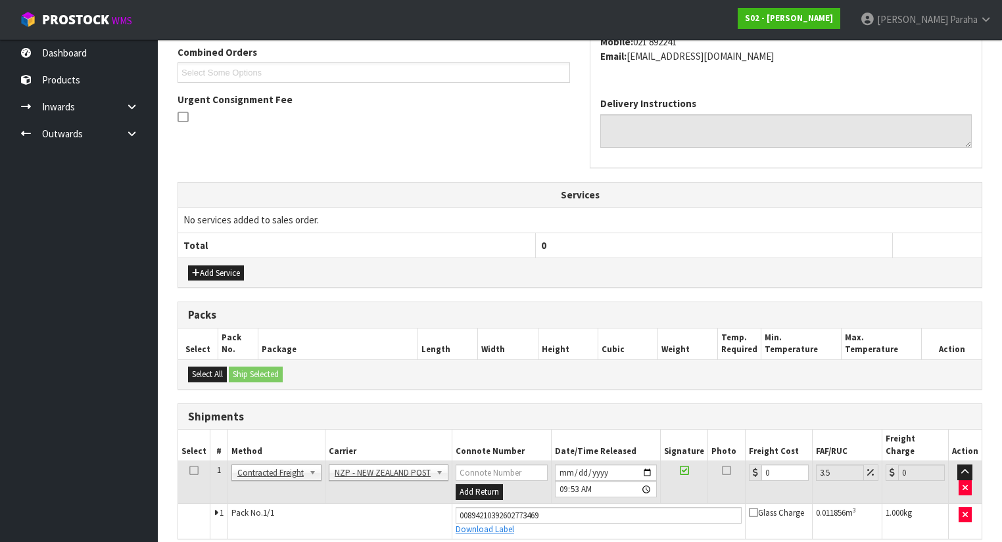
scroll to position [385, 0]
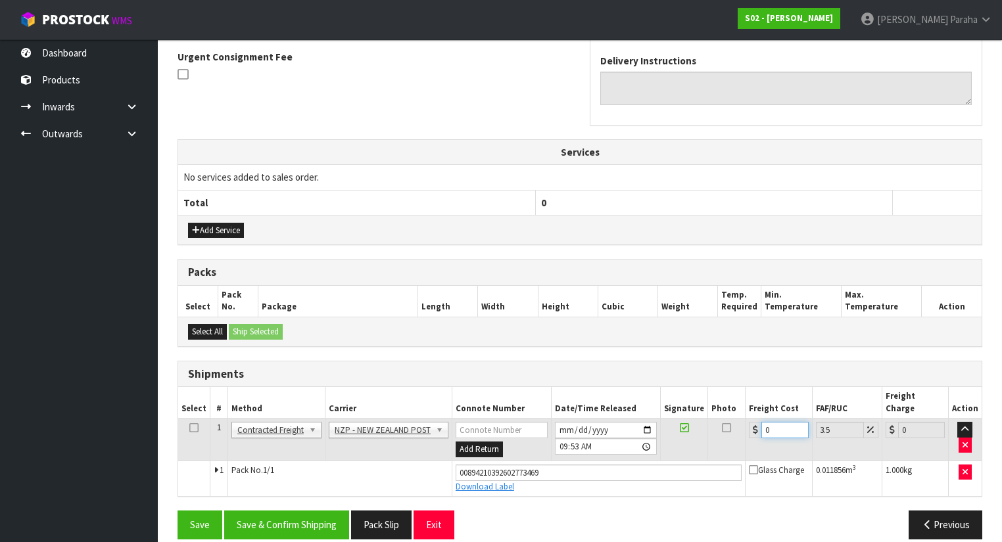
click at [776, 422] on input "0" at bounding box center [784, 430] width 47 height 16
type input "8"
type input "8.28"
type input "8.4"
type input "8.69"
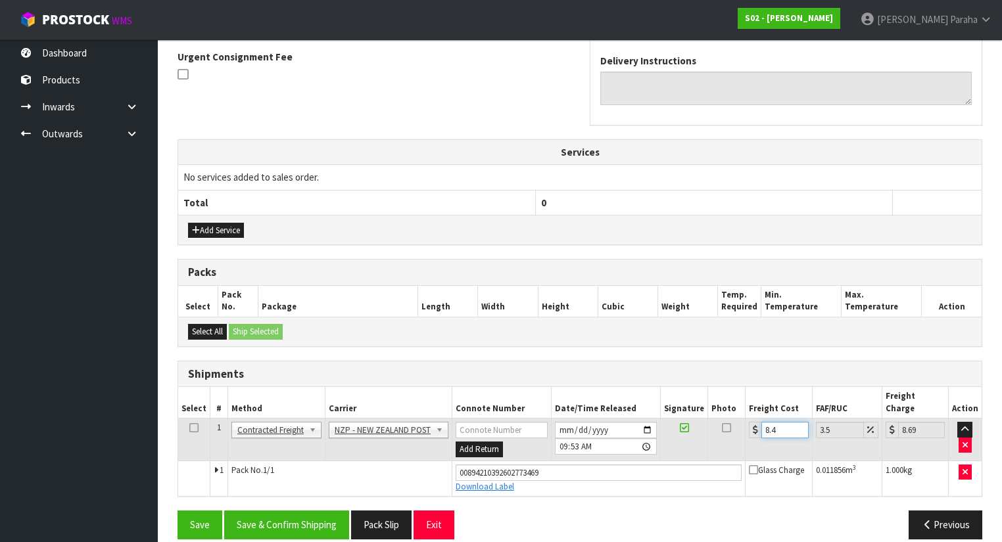
type input "8.45"
type input "8.75"
type input "8.45"
click at [294, 511] on button "Save & Confirm Shipping" at bounding box center [286, 525] width 125 height 28
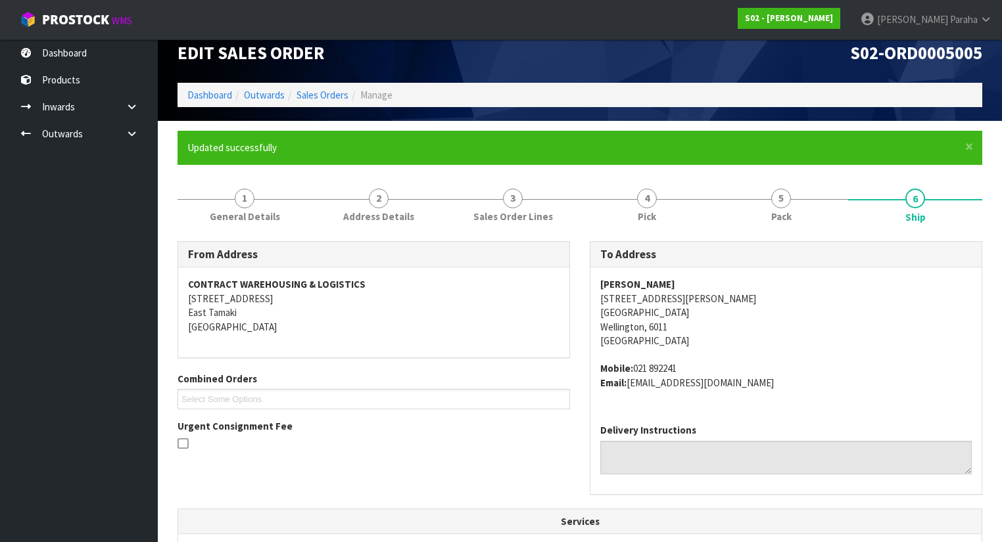
scroll to position [0, 0]
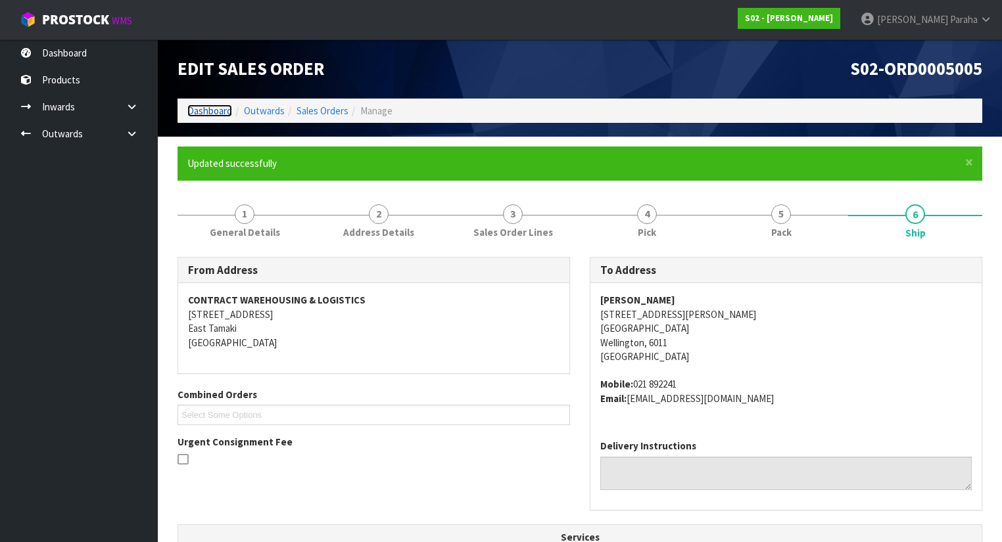
click at [221, 109] on link "Dashboard" at bounding box center [209, 111] width 45 height 12
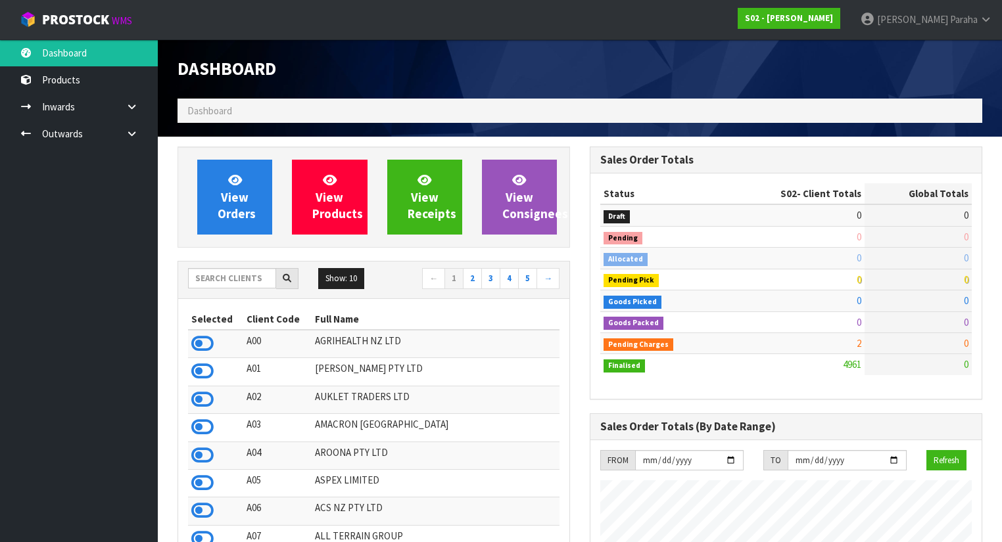
scroll to position [928, 412]
click at [235, 279] on input "text" at bounding box center [232, 278] width 88 height 20
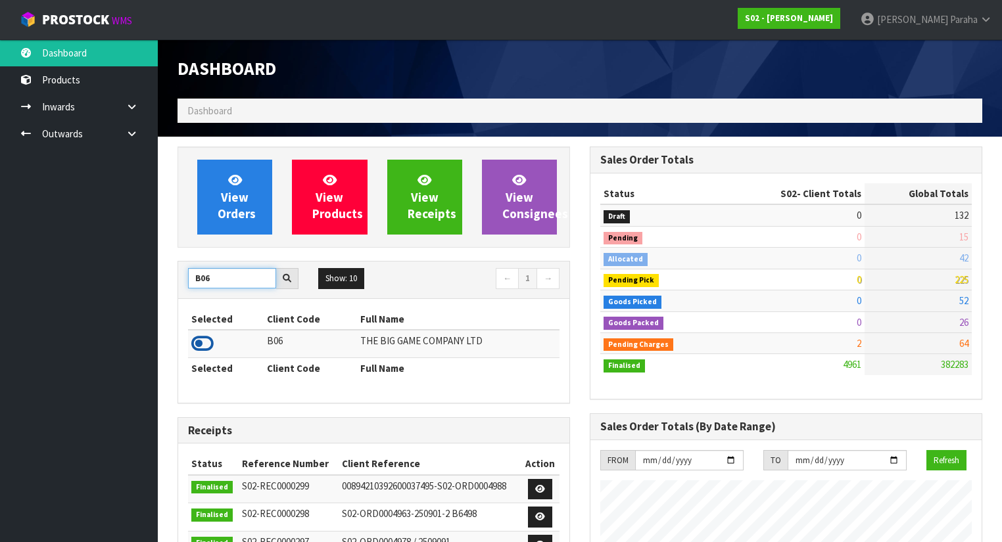
type input "B06"
click at [203, 339] on icon at bounding box center [202, 344] width 22 height 20
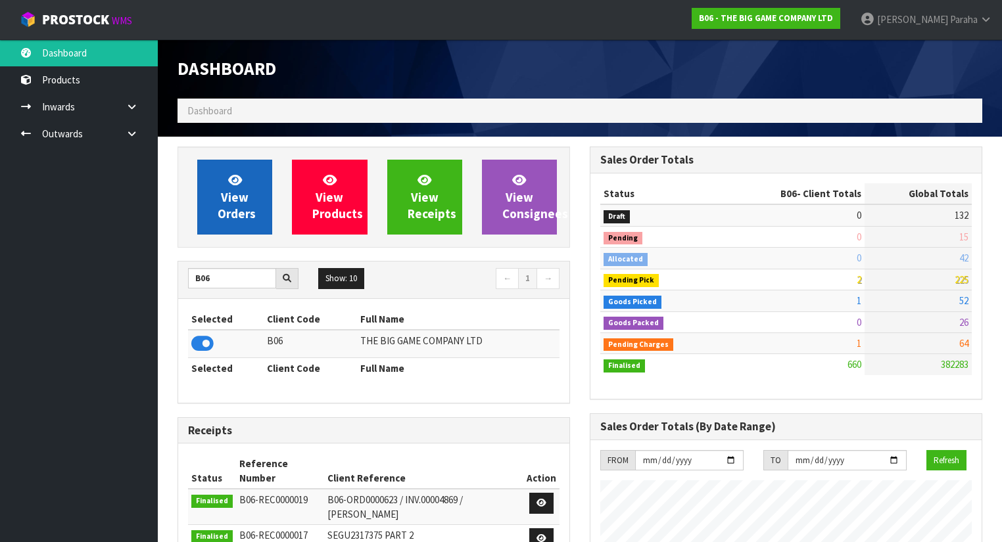
scroll to position [1049, 412]
click at [235, 216] on span "View Orders" at bounding box center [237, 196] width 38 height 49
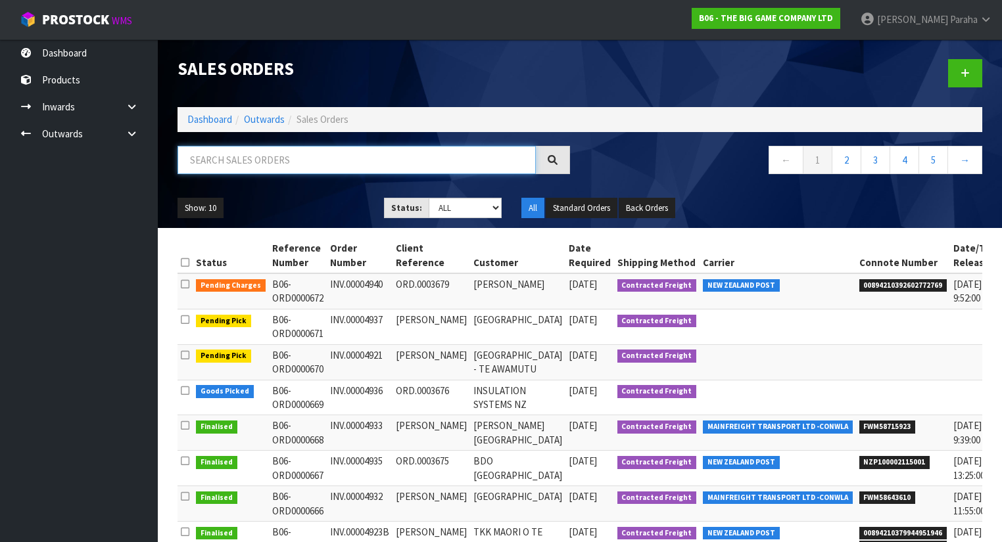
click at [245, 159] on input "text" at bounding box center [357, 160] width 358 height 28
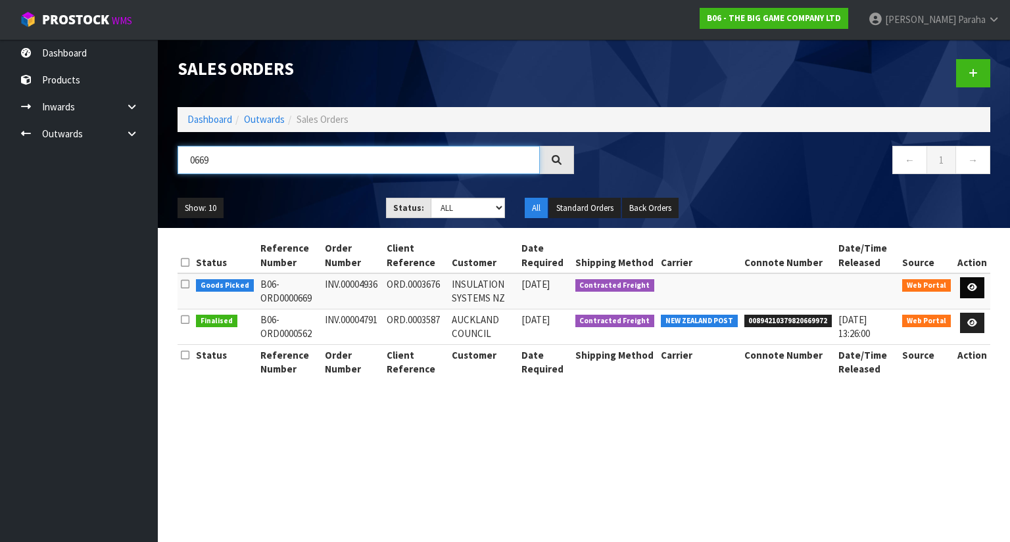
type input "0669"
click at [972, 287] on icon at bounding box center [972, 287] width 10 height 9
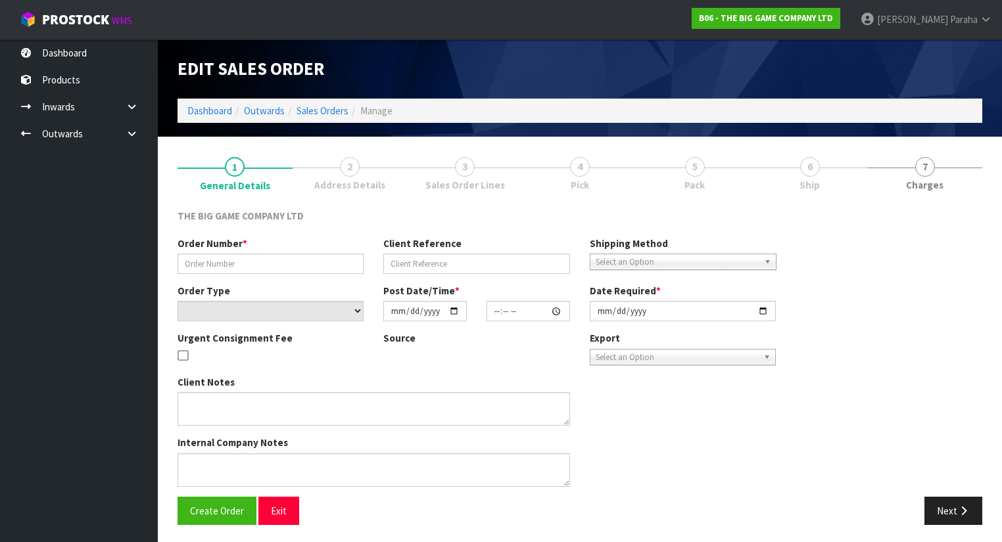
type input "INV.00004936"
type input "ORD.0003676"
select select "number:0"
type input "[DATE]"
type input "12:04:00.000"
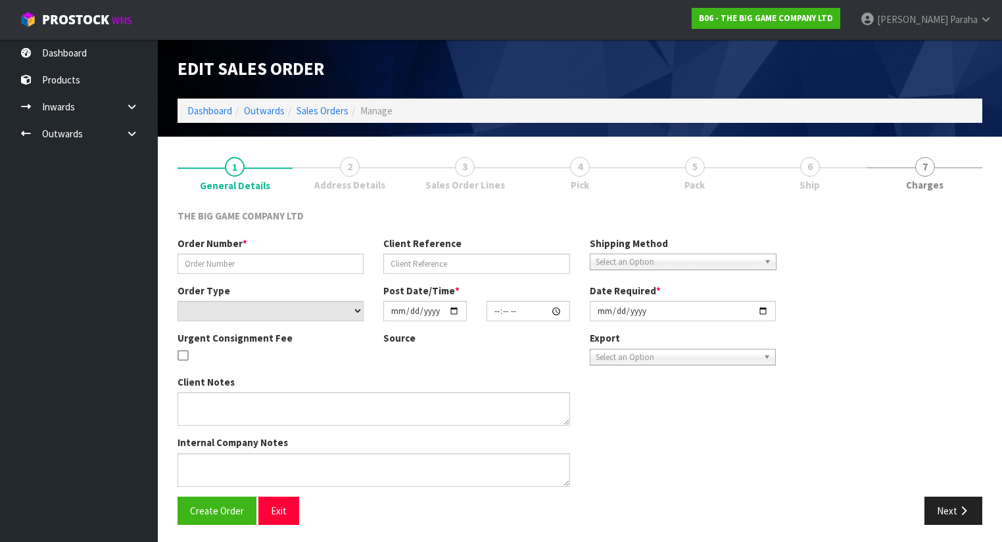
type input "[DATE]"
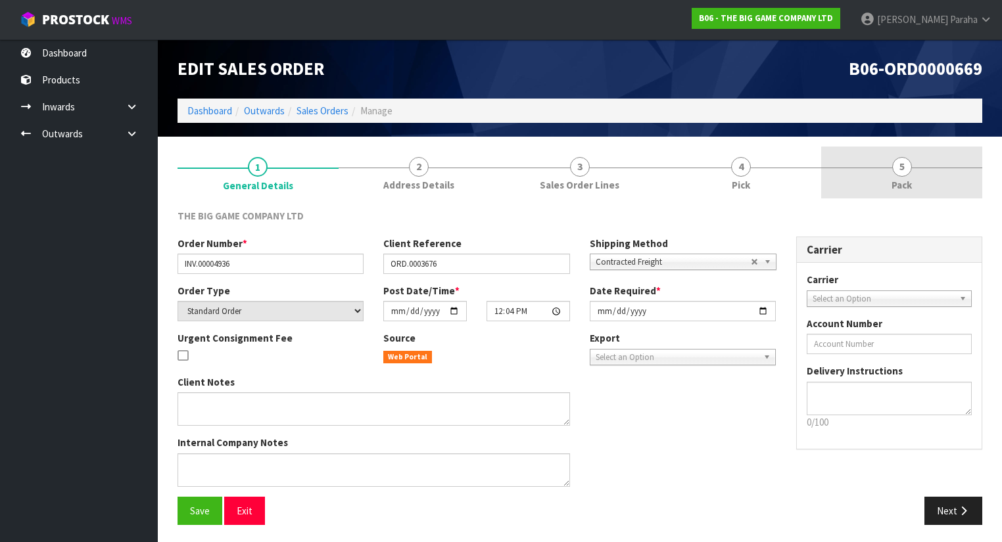
click at [902, 168] on span "5" at bounding box center [902, 167] width 20 height 20
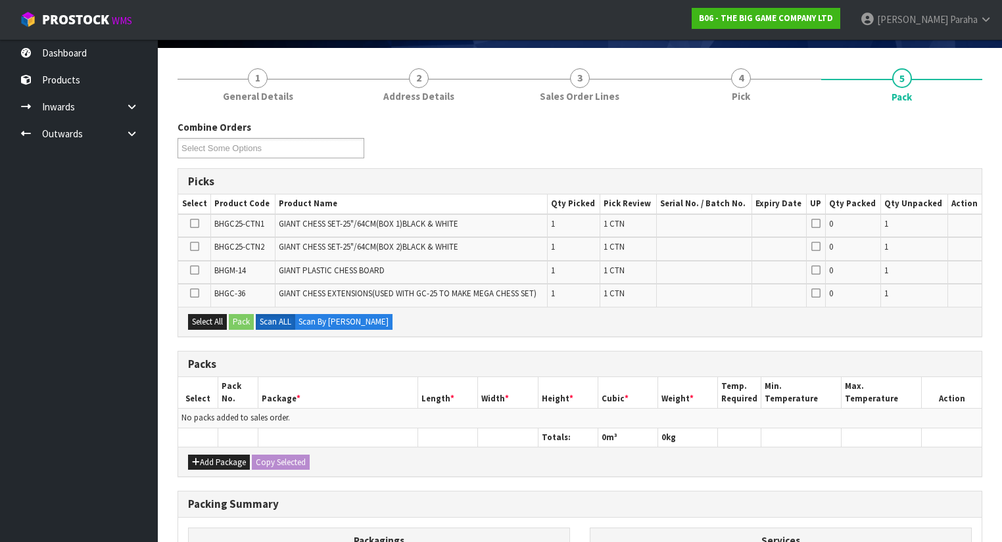
scroll to position [105, 0]
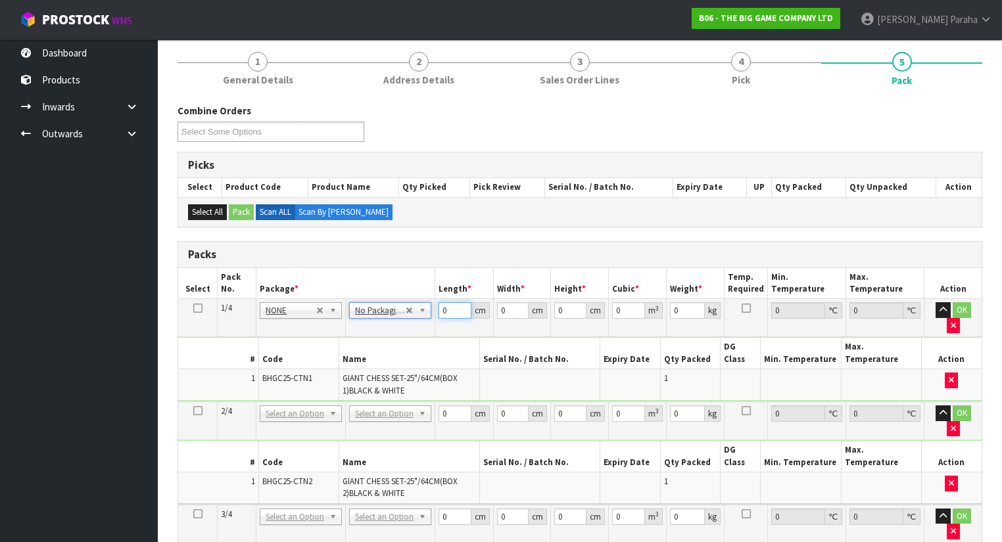
click at [448, 306] on input "0" at bounding box center [455, 310] width 32 height 16
type input "77"
type input "55"
type input "6"
type input "0.02541"
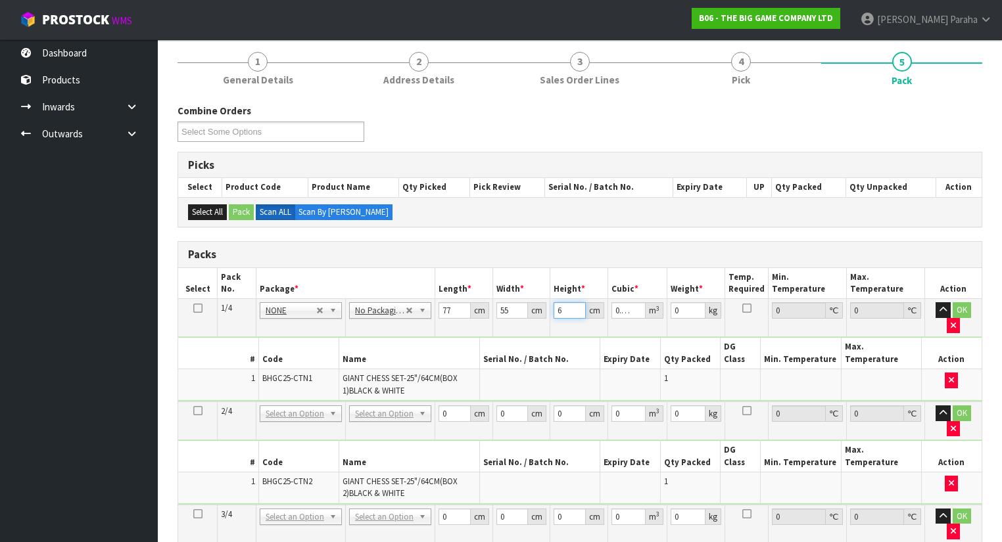
type input "62"
type input "0.26257"
type input "62"
type input "16"
click at [936, 302] on button "button" at bounding box center [943, 310] width 15 height 16
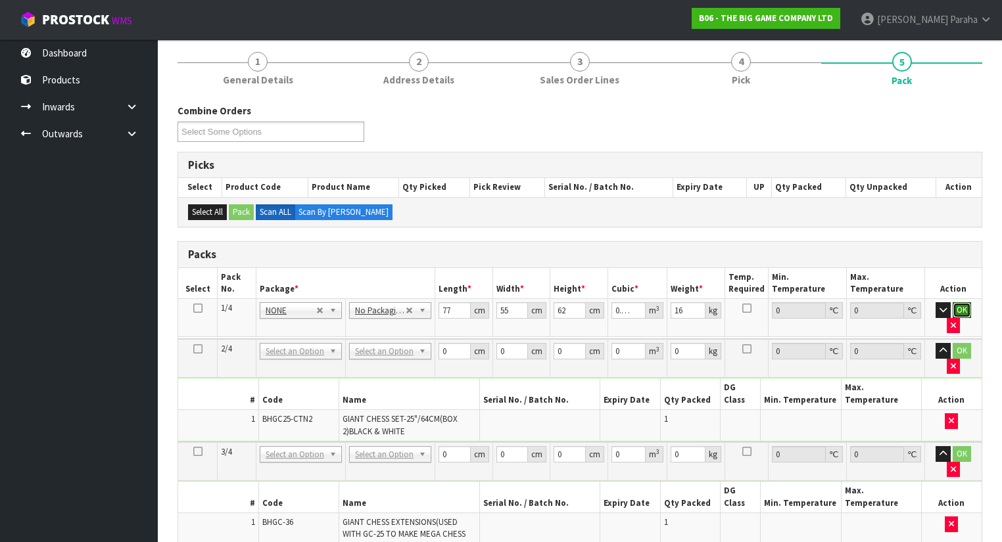
click button "OK" at bounding box center [962, 310] width 18 height 16
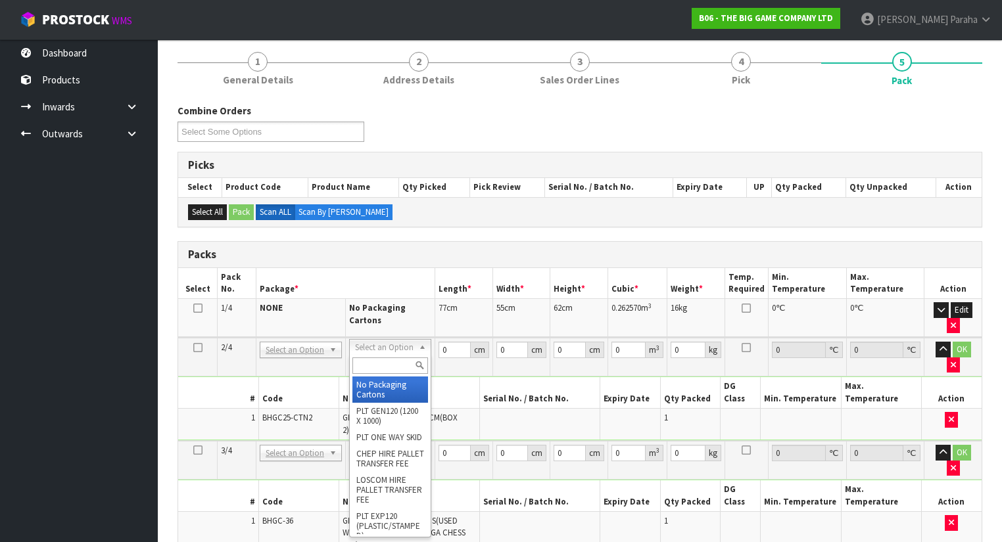
drag, startPoint x: 402, startPoint y: 387, endPoint x: 421, endPoint y: 372, distance: 23.9
type input "2"
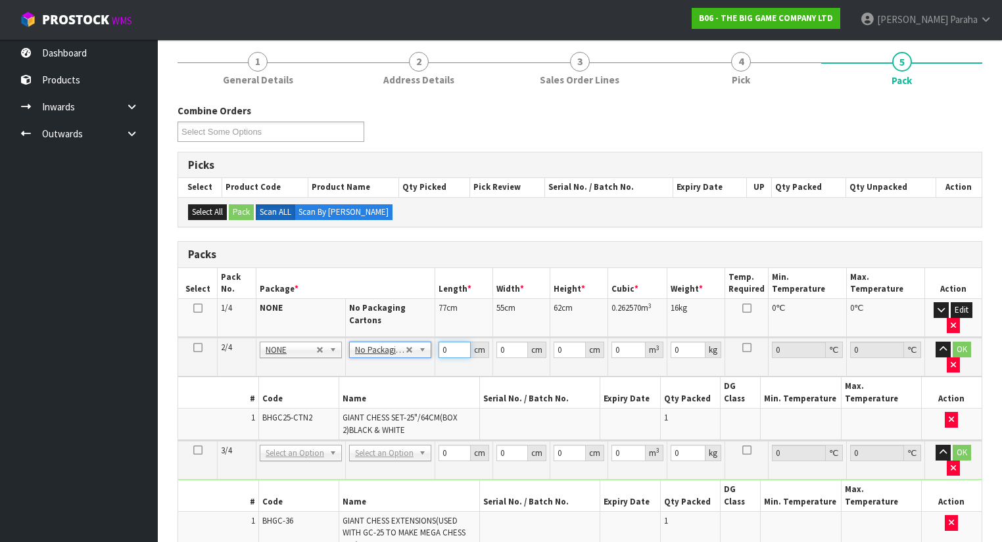
click at [452, 347] on input "0" at bounding box center [455, 350] width 32 height 16
type input "77"
type input "55"
type input "6"
type input "0.02541"
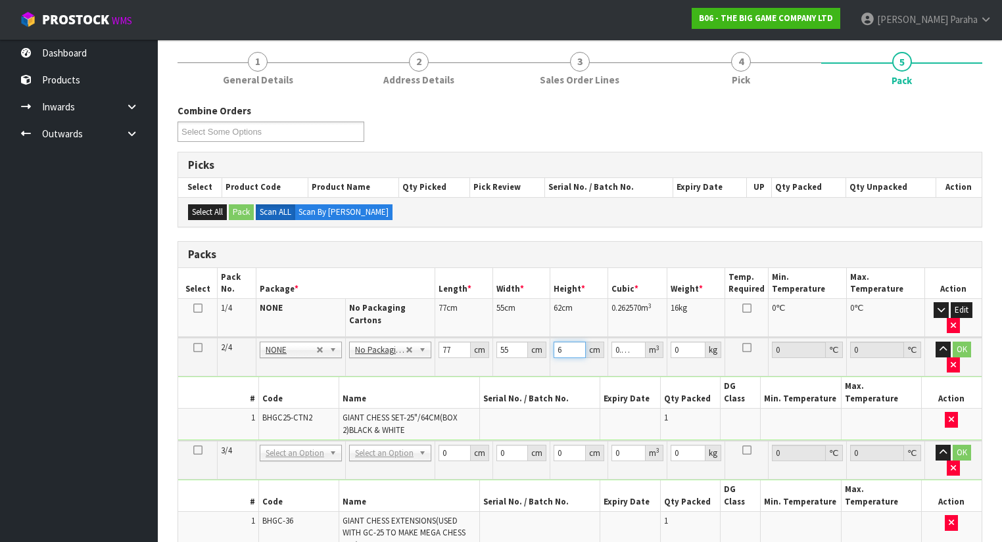
type input "62"
type input "0.26257"
type input "62"
type input "16"
click at [936, 342] on button "button" at bounding box center [943, 350] width 15 height 16
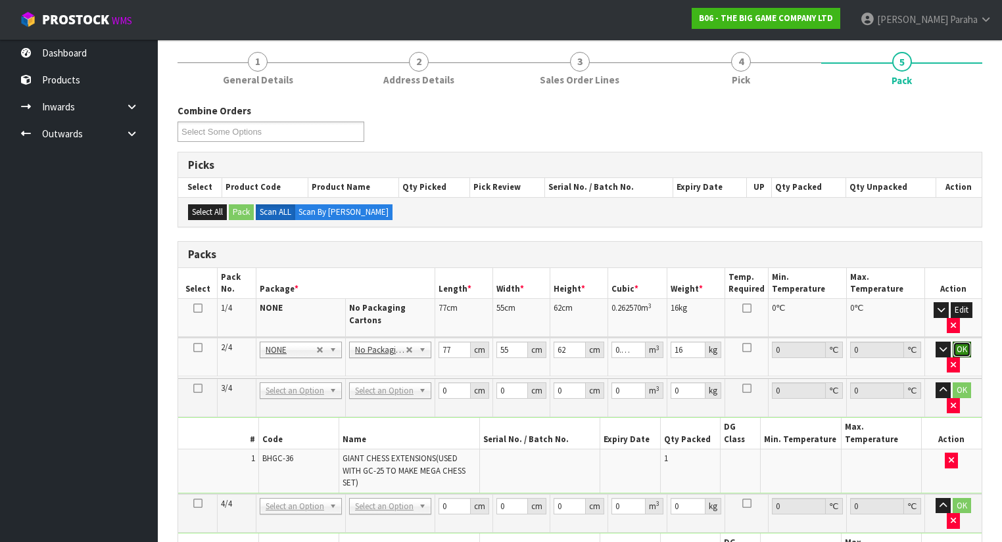
click button "OK" at bounding box center [962, 350] width 18 height 16
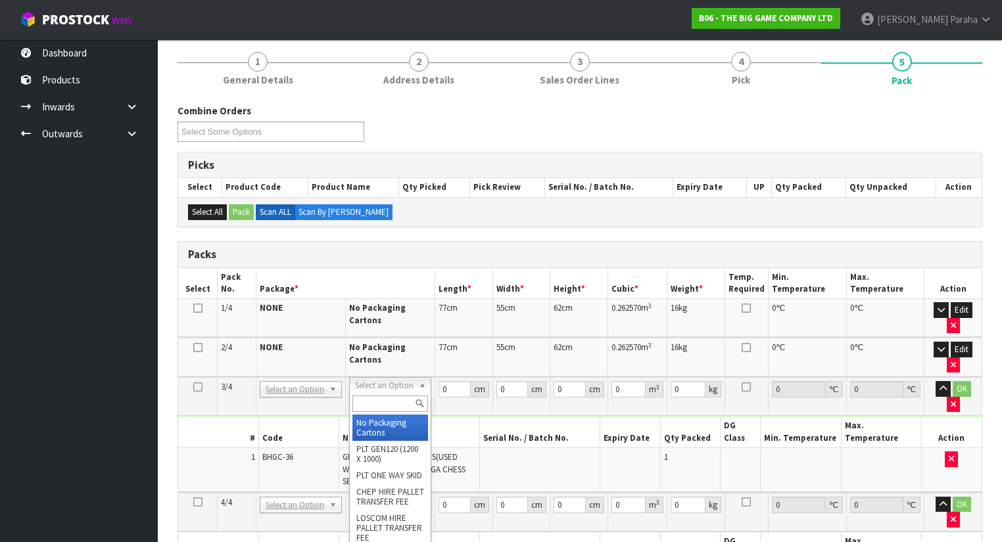
drag, startPoint x: 392, startPoint y: 427, endPoint x: 439, endPoint y: 389, distance: 60.2
type input "3"
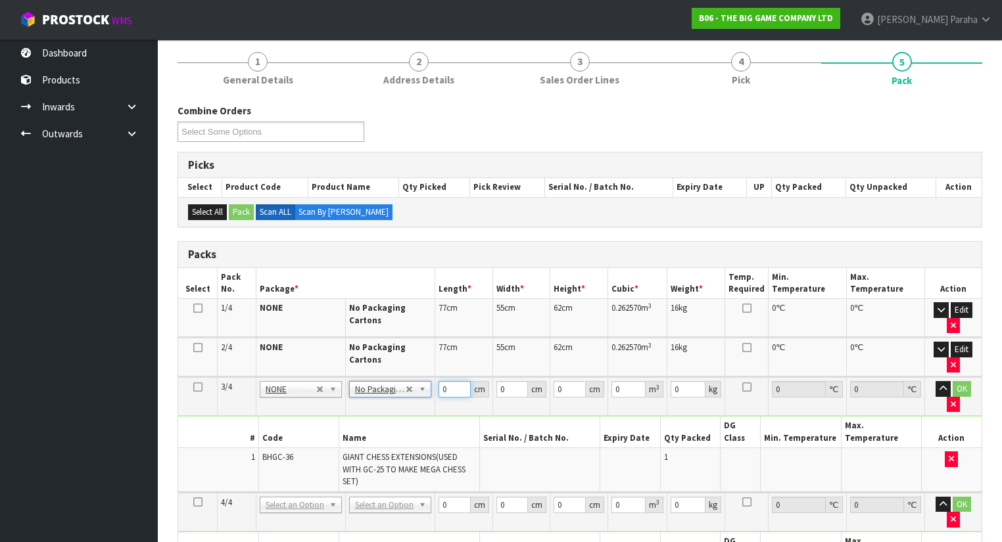
click at [447, 384] on input "0" at bounding box center [455, 389] width 32 height 16
type input "65"
type input "6"
type input "0.02535"
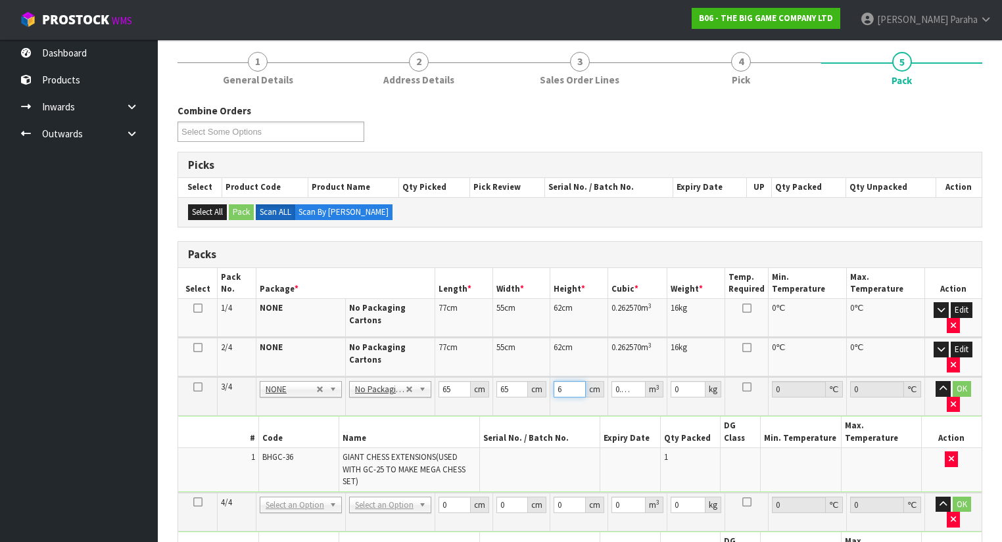
type input "65"
type input "0.274625"
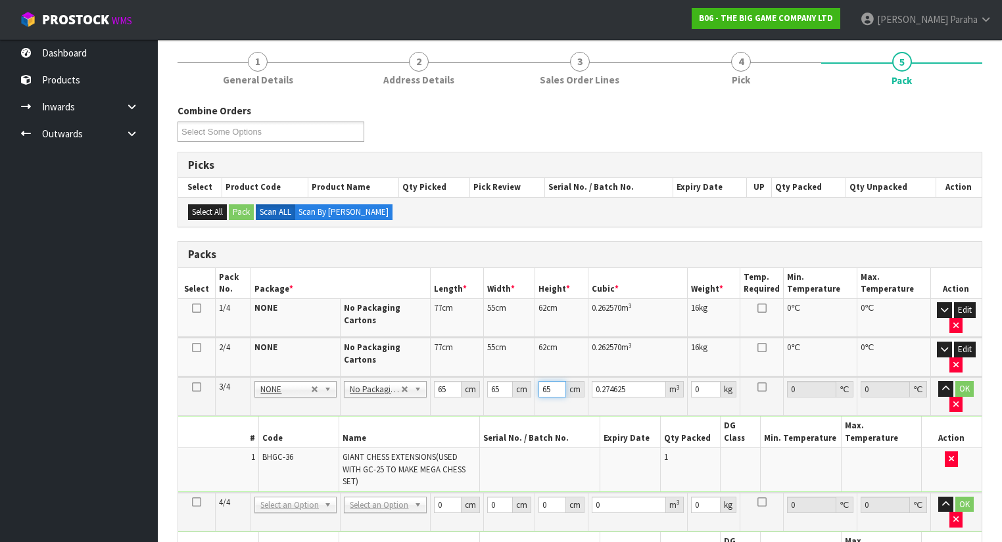
type input "65"
type input "18"
click at [938, 381] on button "button" at bounding box center [945, 389] width 15 height 16
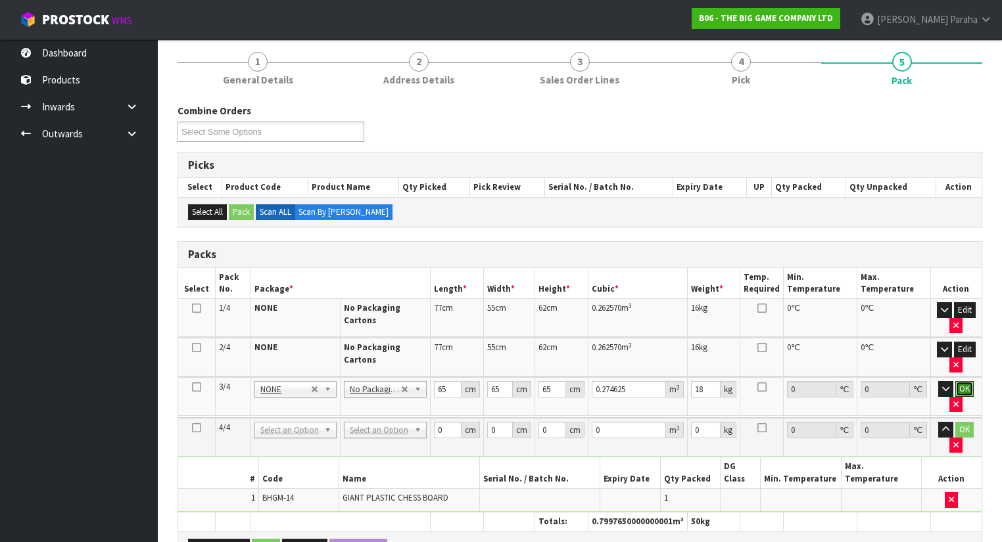
click button "OK" at bounding box center [964, 389] width 18 height 16
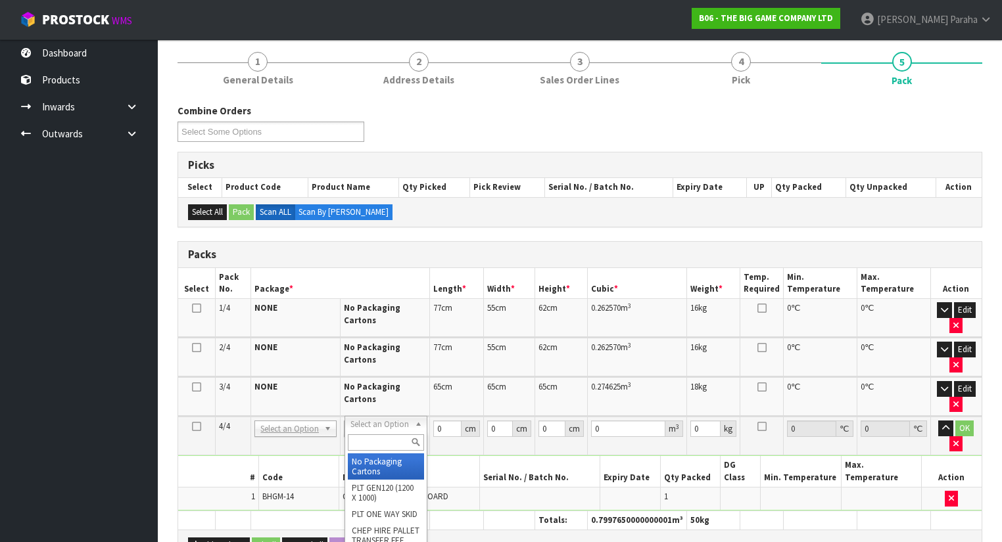
type input "4"
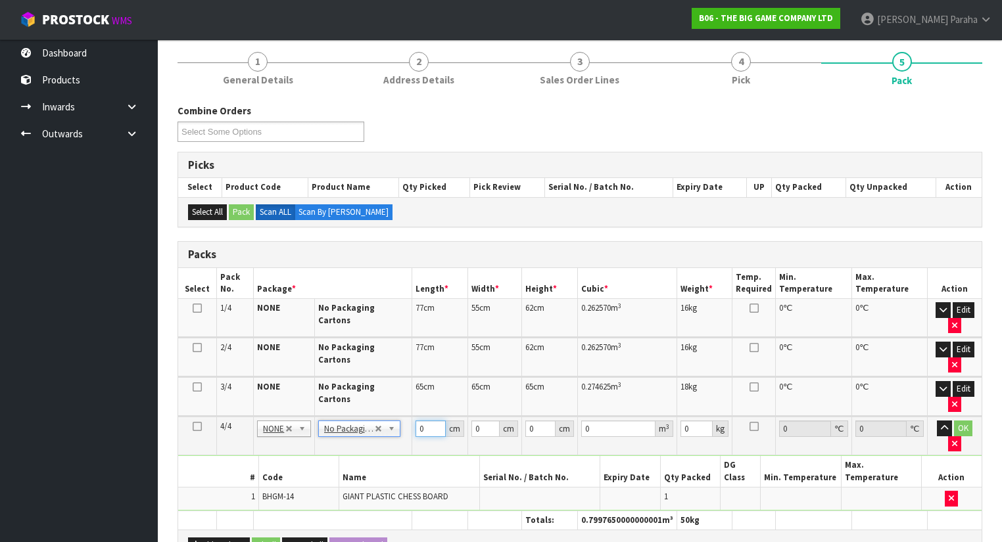
click at [426, 427] on input "0" at bounding box center [430, 429] width 30 height 16
type input "46"
type input "45"
type input "5"
type input "0.01035"
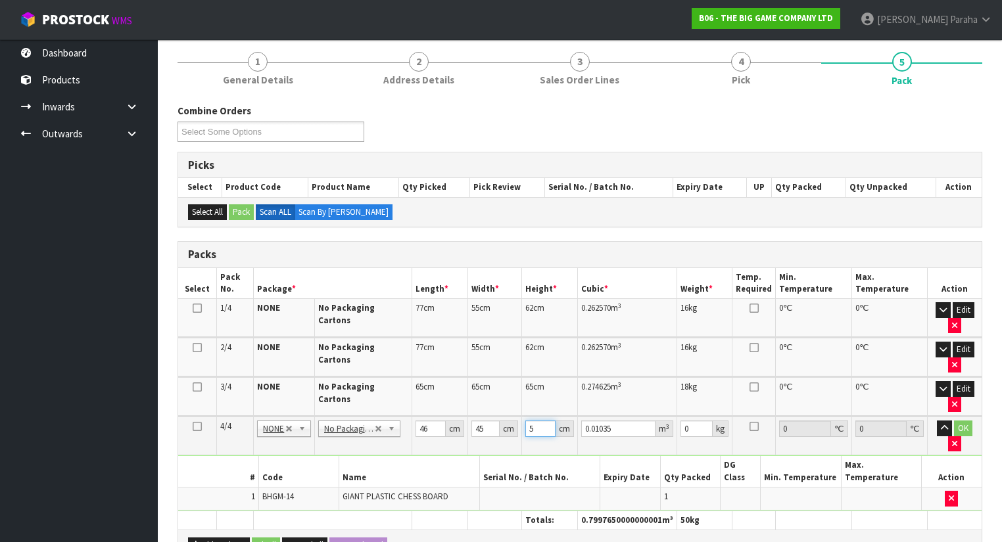
type input "54"
type input "0.11178"
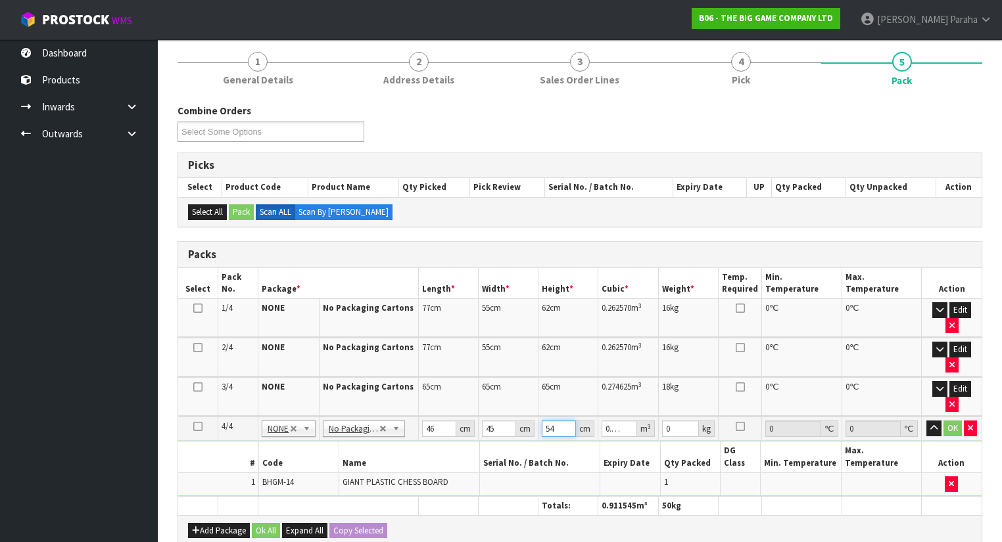
type input "54"
type input "23"
click at [926, 421] on button "button" at bounding box center [933, 429] width 15 height 16
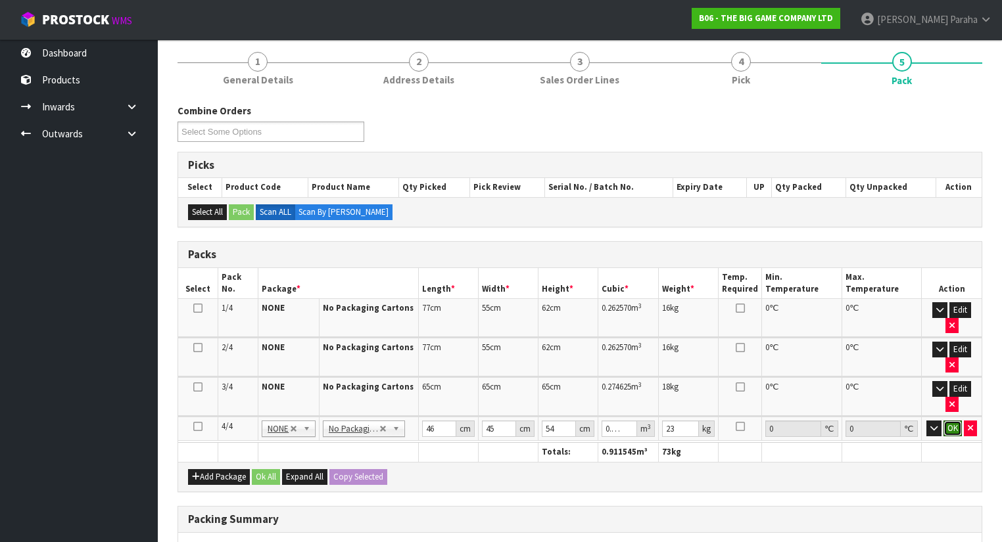
click button "OK" at bounding box center [952, 429] width 18 height 16
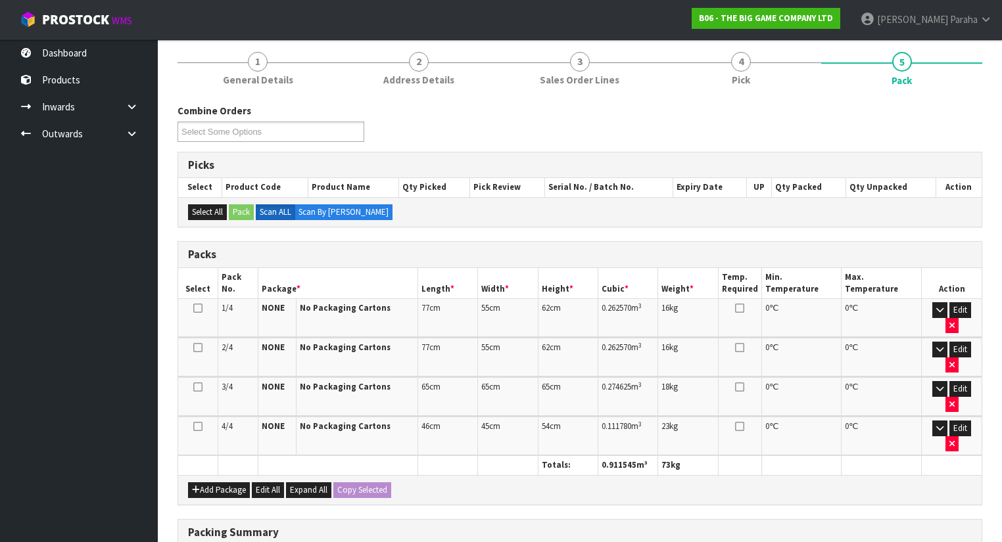
scroll to position [250, 0]
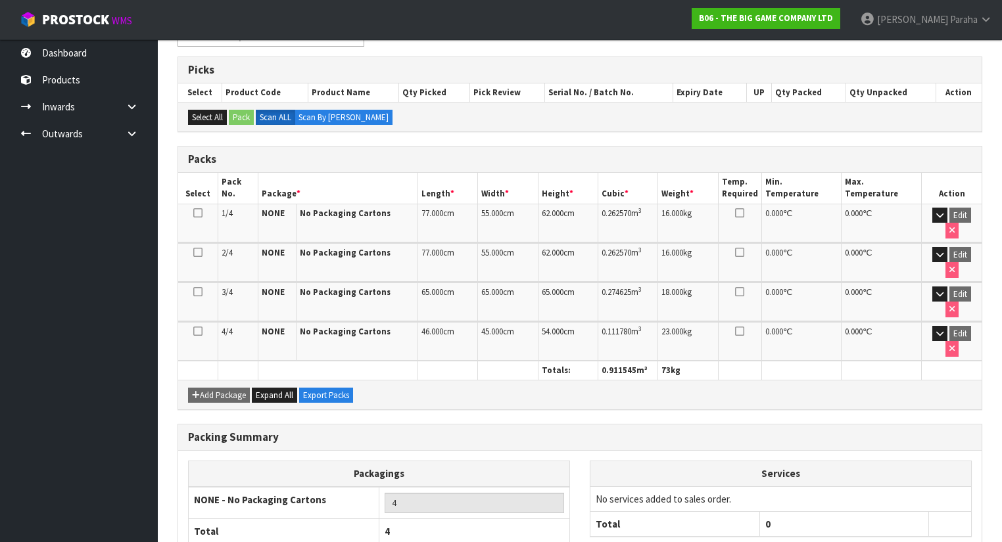
scroll to position [268, 0]
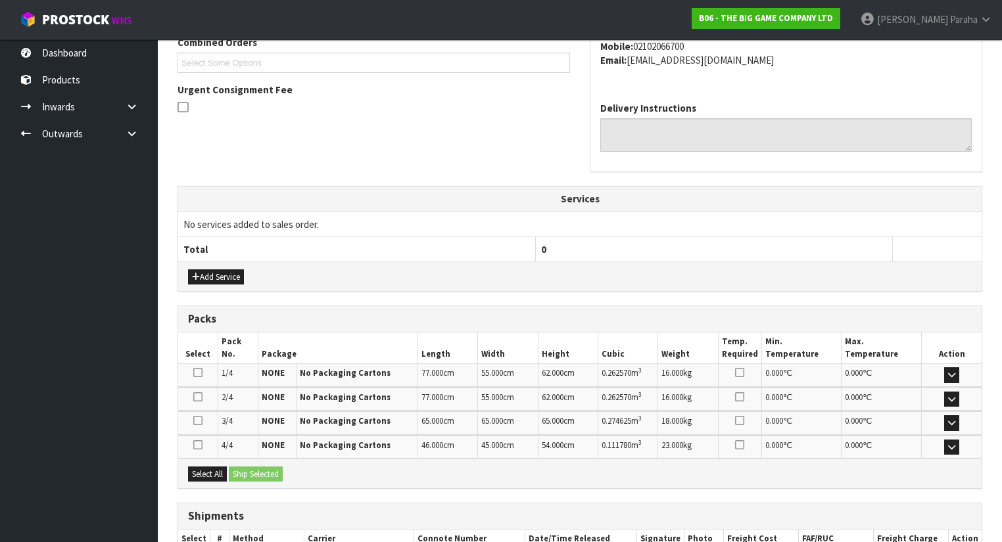
scroll to position [435, 0]
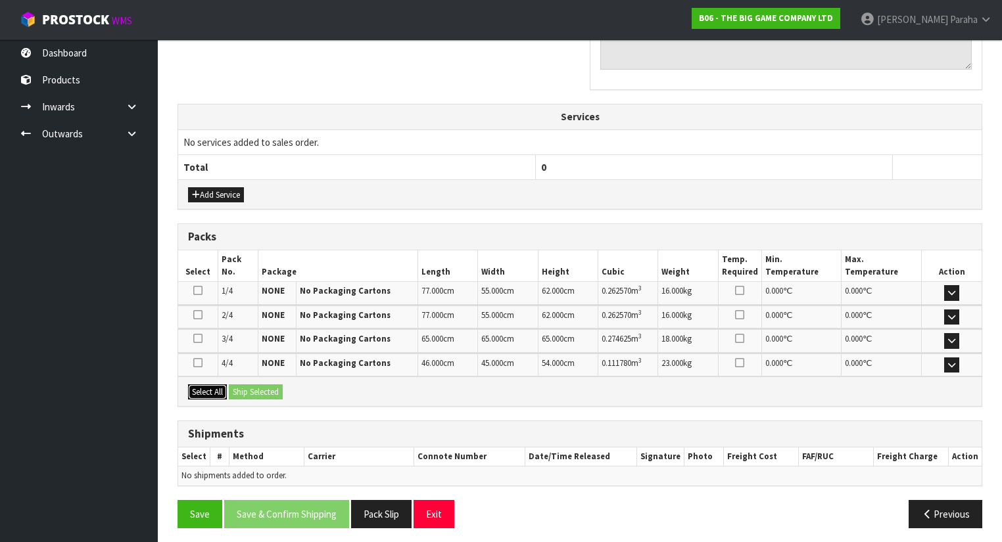
drag, startPoint x: 211, startPoint y: 391, endPoint x: 227, endPoint y: 385, distance: 16.6
click at [213, 389] on button "Select All" at bounding box center [207, 393] width 39 height 16
click at [241, 385] on button "Ship Selected" at bounding box center [256, 393] width 54 height 16
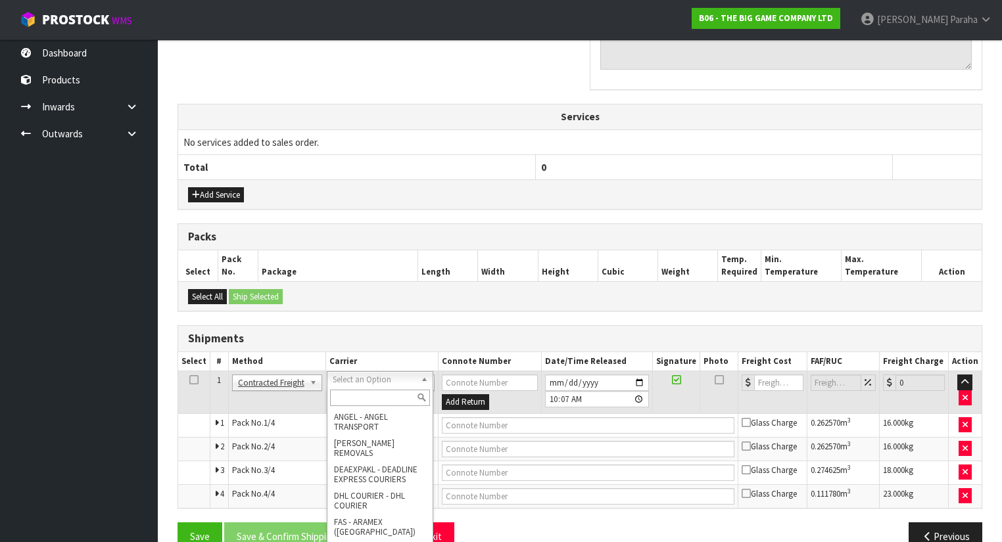
click at [373, 392] on input "text" at bounding box center [380, 398] width 100 height 16
type input "nzp"
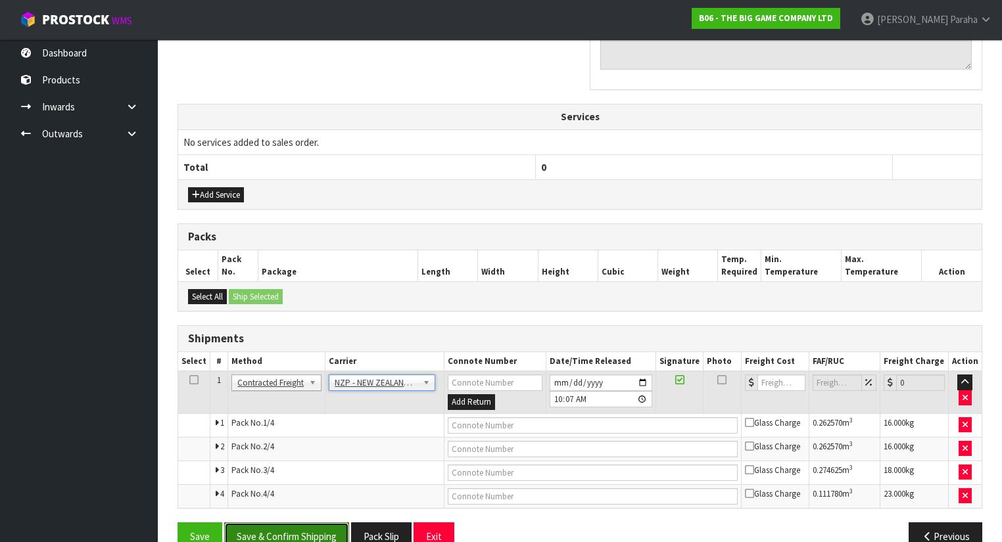
click at [269, 532] on button "Save & Confirm Shipping" at bounding box center [286, 537] width 125 height 28
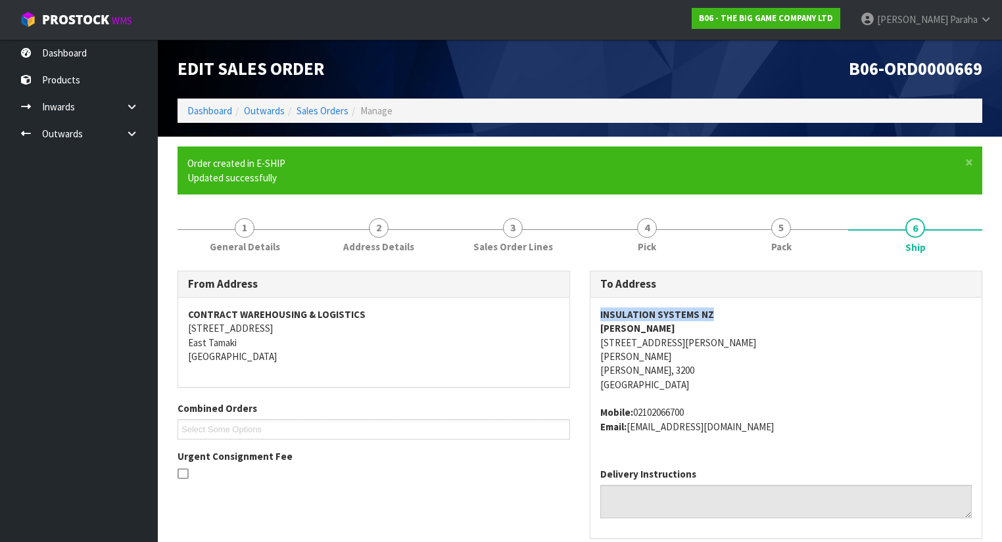
drag, startPoint x: 710, startPoint y: 313, endPoint x: 586, endPoint y: 313, distance: 123.6
click at [586, 313] on div "To Address INSULATION SYSTEMS NZ [PERSON_NAME] [STREET_ADDRESS][PERSON_NAME][PE…" at bounding box center [786, 411] width 412 height 281
copy strong "INSULATION SYSTEMS NZ"
click at [676, 343] on address "INSULATION SYSTEMS NZ [PERSON_NAME] [STREET_ADDRESS][PERSON_NAME][PERSON_NAME][…" at bounding box center [785, 350] width 371 height 85
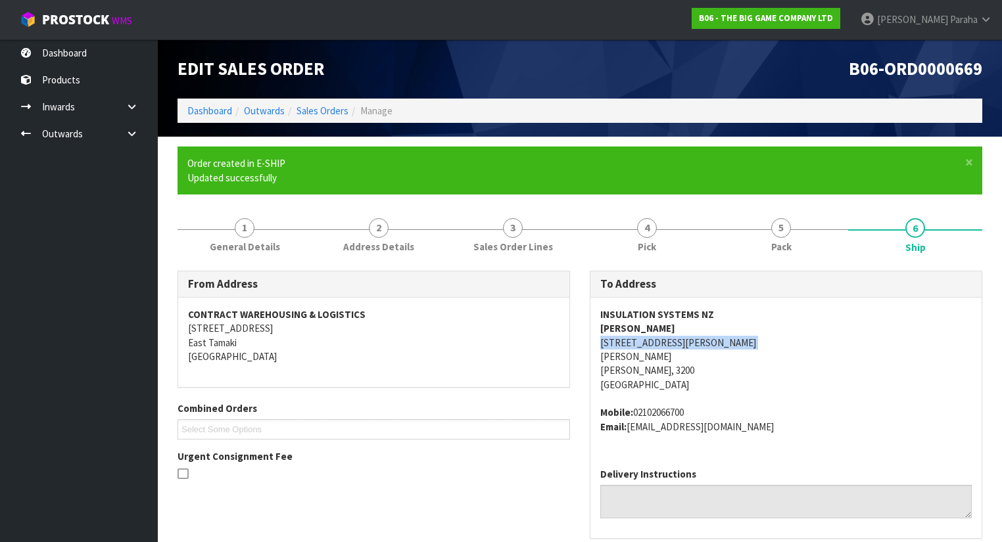
click at [676, 343] on address "INSULATION SYSTEMS NZ [PERSON_NAME] [STREET_ADDRESS][PERSON_NAME][PERSON_NAME][…" at bounding box center [785, 350] width 371 height 85
copy address "[STREET_ADDRESS][PERSON_NAME]"
click at [684, 412] on address "Mobile: 02102066700 Email: [EMAIL_ADDRESS][DOMAIN_NAME]" at bounding box center [785, 420] width 371 height 28
copy address "02102066700"
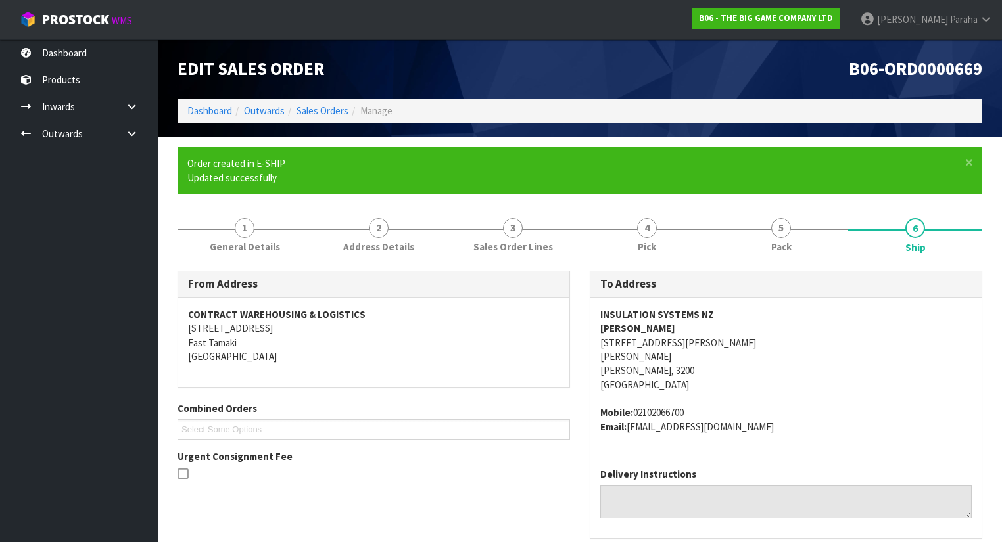
click at [661, 327] on strong "[PERSON_NAME]" at bounding box center [637, 328] width 75 height 12
copy strong "[PERSON_NAME]"
drag, startPoint x: 736, startPoint y: 425, endPoint x: 630, endPoint y: 424, distance: 106.5
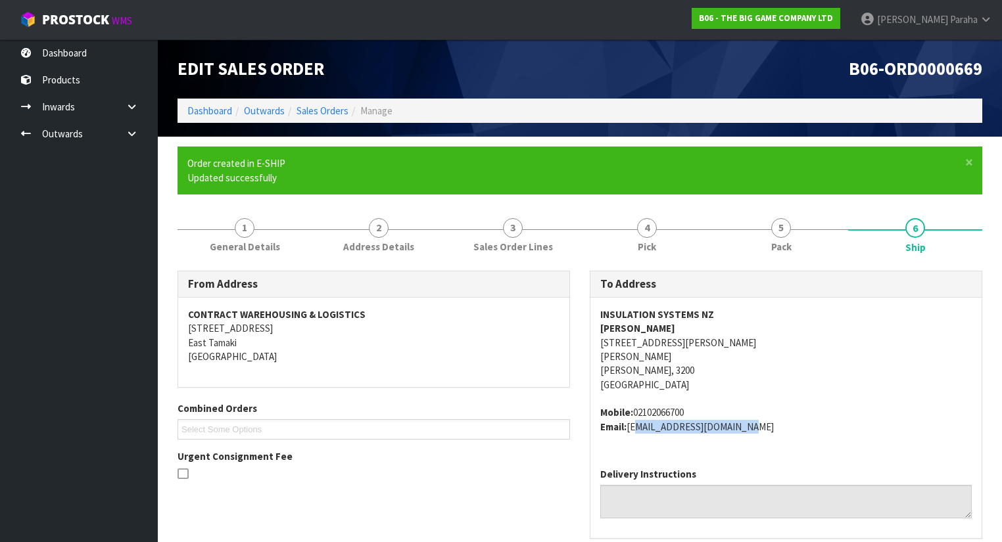
click at [630, 424] on address "Mobile: 02102066700 Email: [EMAIL_ADDRESS][DOMAIN_NAME]" at bounding box center [785, 420] width 371 height 28
copy address "[EMAIL_ADDRESS][DOMAIN_NAME]"
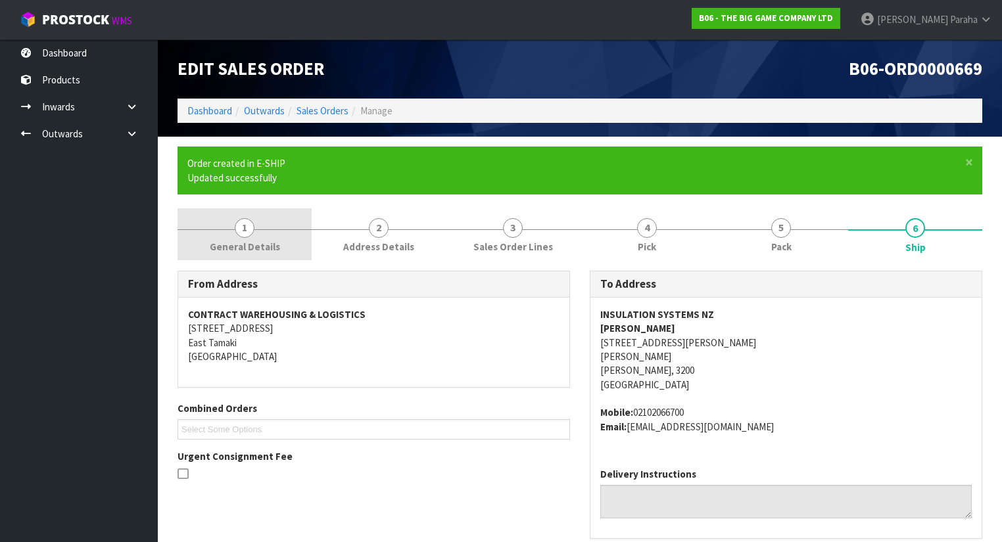
click at [250, 229] on span "1" at bounding box center [245, 228] width 20 height 20
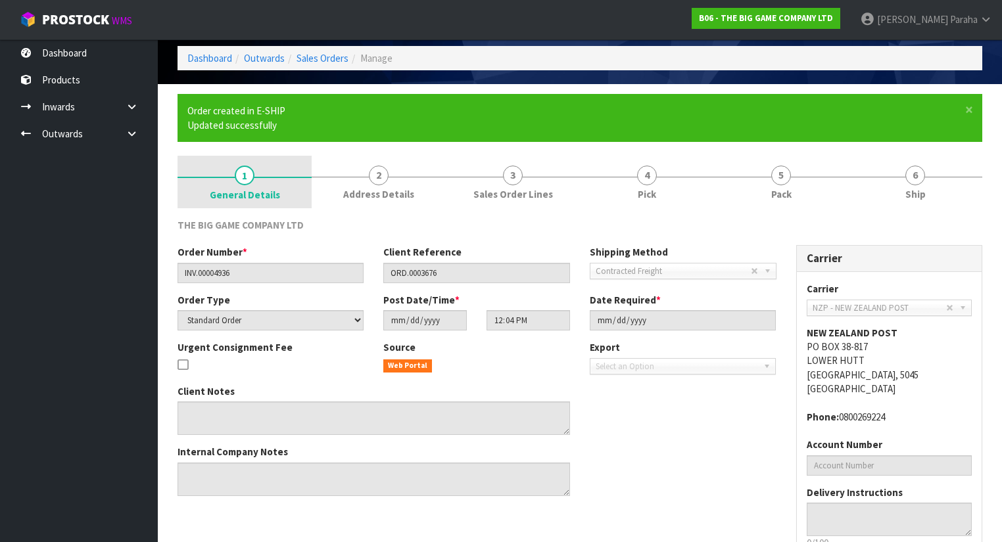
scroll to position [142, 0]
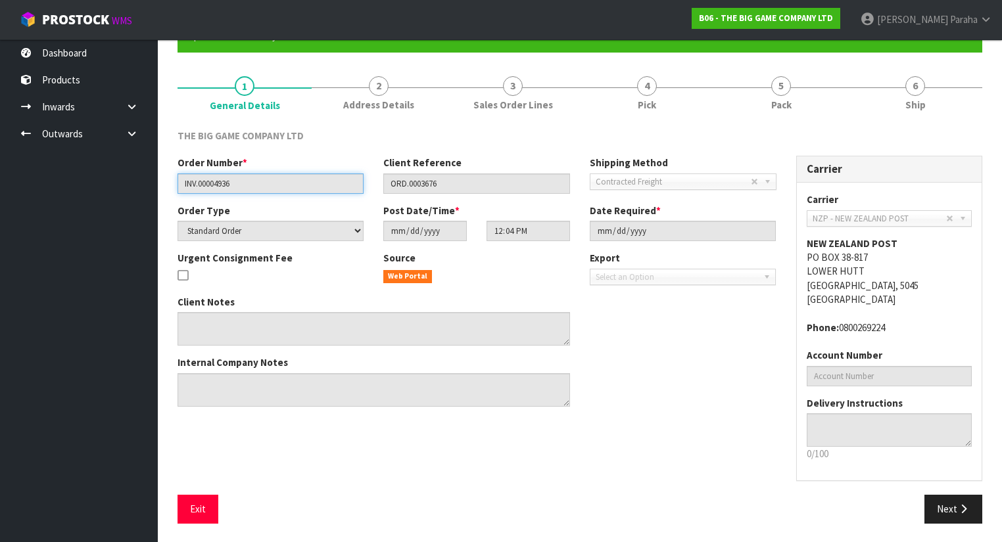
drag, startPoint x: 239, startPoint y: 185, endPoint x: 164, endPoint y: 180, distance: 74.5
click at [164, 180] on section "× Close Order created in E-SHIP Updated successfully 1 General Details 2 Addres…" at bounding box center [580, 269] width 844 height 548
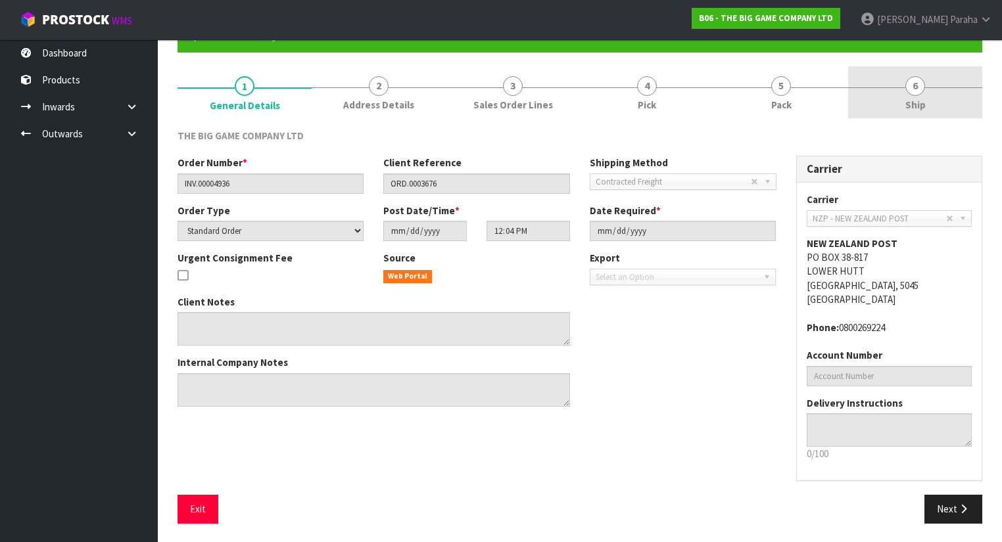
click at [905, 87] on link "6 Ship" at bounding box center [915, 92] width 134 height 52
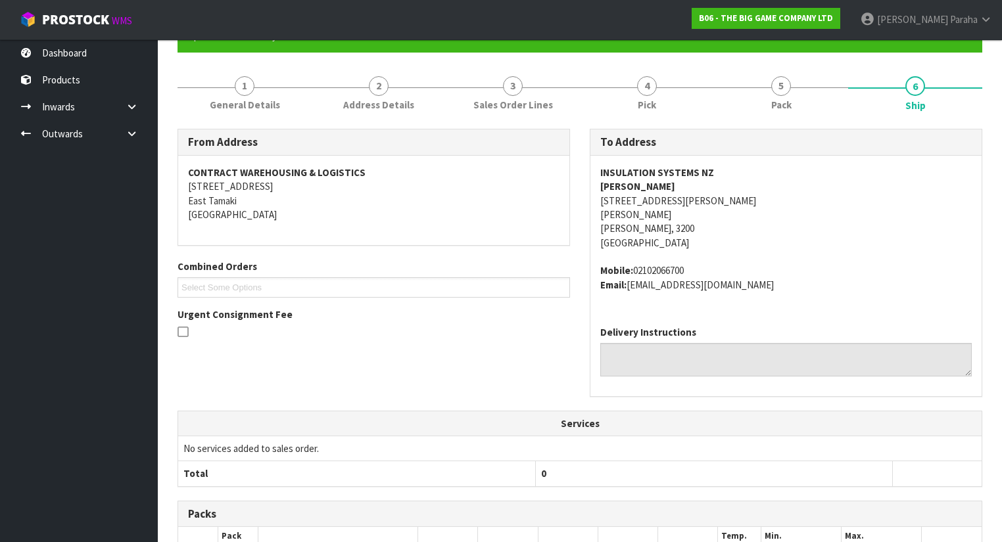
click at [671, 201] on address "INSULATION SYSTEMS NZ [PERSON_NAME] [STREET_ADDRESS][PERSON_NAME][PERSON_NAME][…" at bounding box center [785, 208] width 371 height 85
click at [671, 200] on address "INSULATION SYSTEMS NZ [PERSON_NAME] [STREET_ADDRESS][PERSON_NAME][PERSON_NAME][…" at bounding box center [785, 208] width 371 height 85
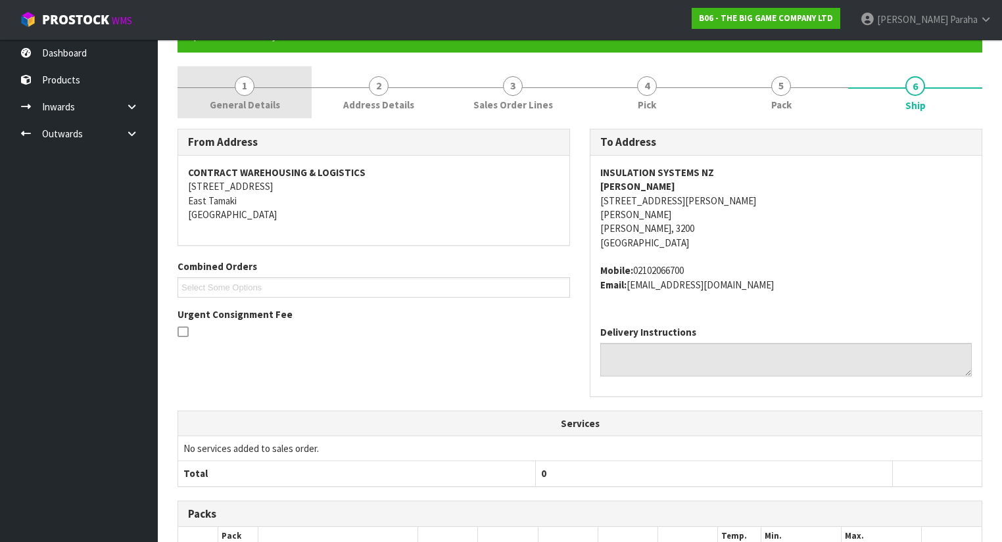
click at [247, 89] on span "1" at bounding box center [245, 86] width 20 height 20
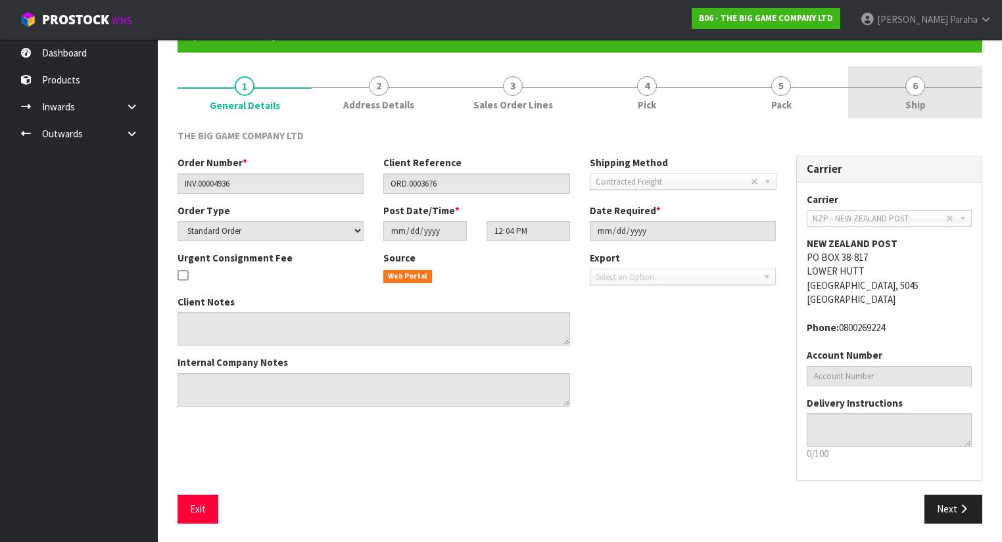
click at [910, 87] on span "6" at bounding box center [915, 86] width 20 height 20
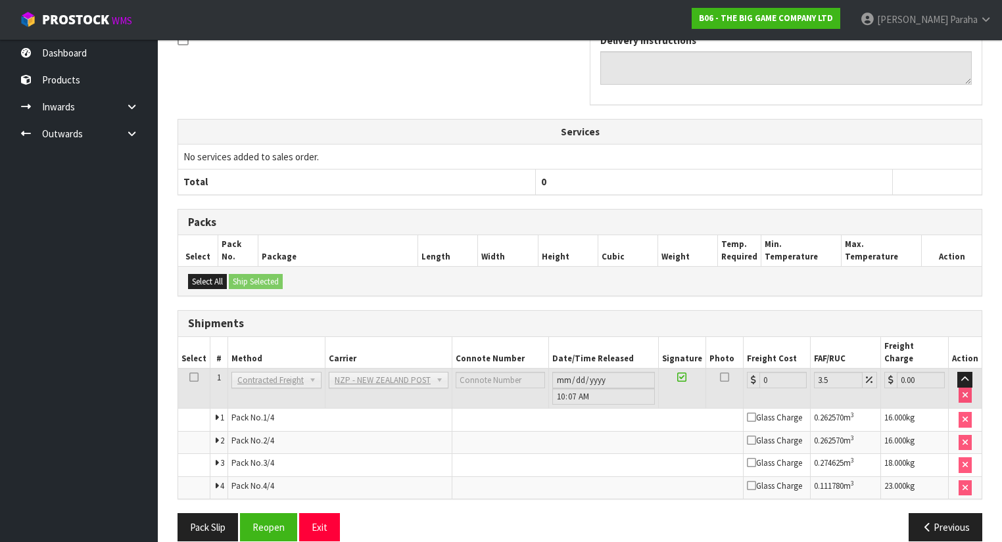
scroll to position [437, 0]
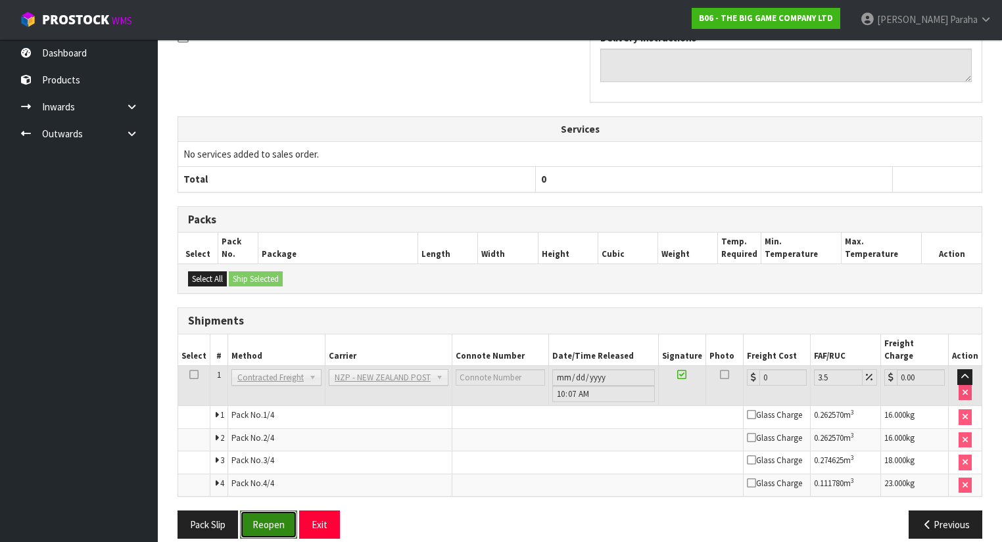
click at [285, 511] on button "Reopen" at bounding box center [268, 525] width 57 height 28
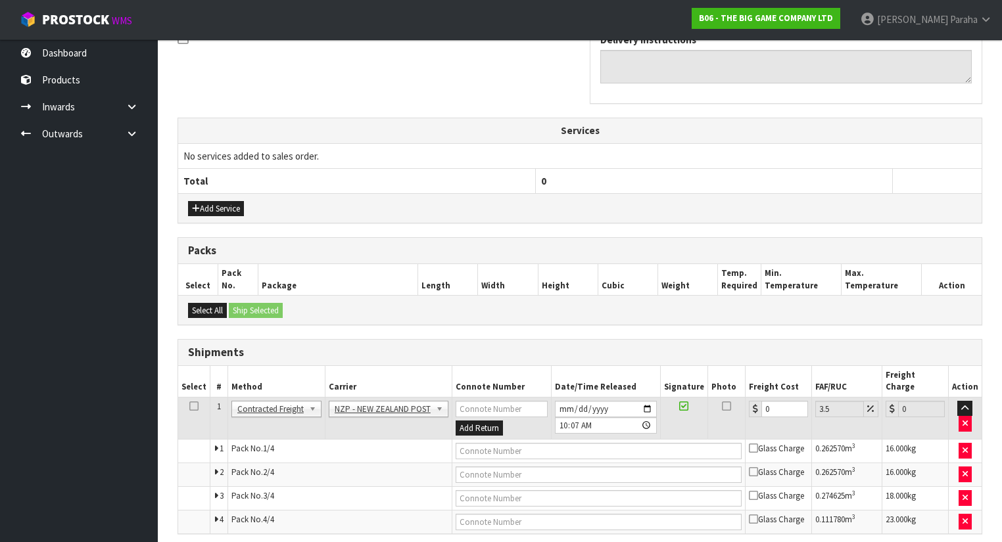
scroll to position [458, 0]
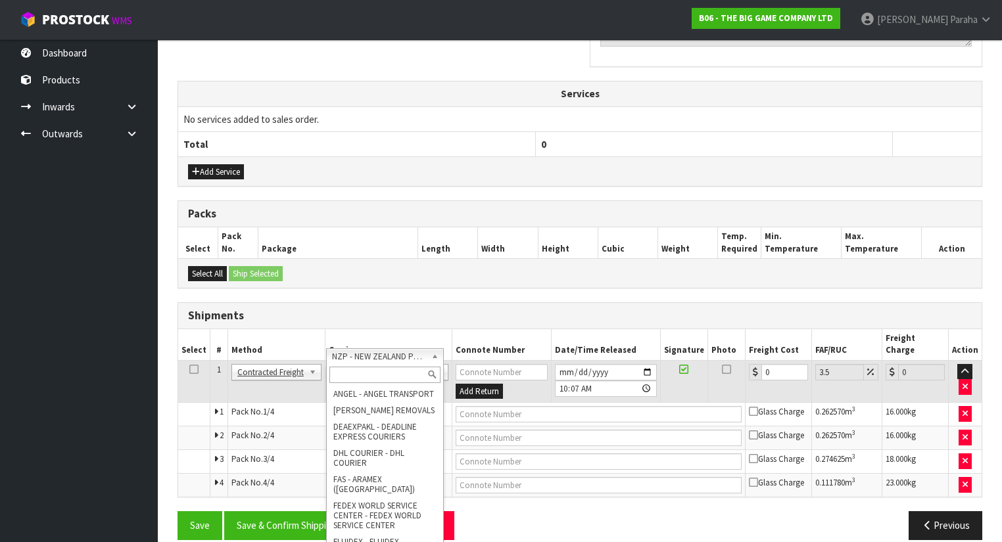
click at [397, 369] on input "text" at bounding box center [384, 375] width 111 height 16
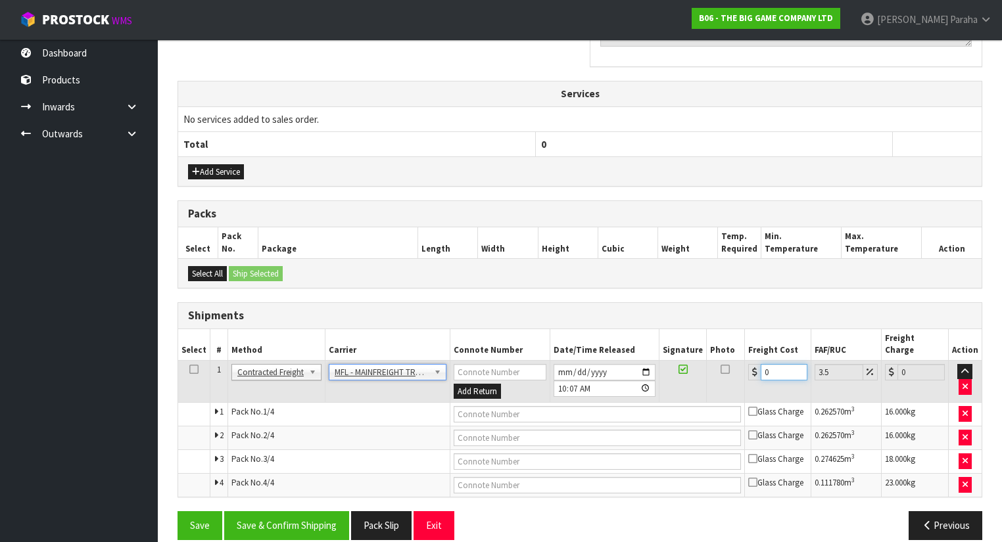
click at [766, 364] on input "0" at bounding box center [784, 372] width 47 height 16
click at [531, 406] on input "text" at bounding box center [597, 414] width 287 height 16
paste input "FWM58792827"
click at [311, 511] on button "Save & Confirm Shipping" at bounding box center [286, 525] width 125 height 28
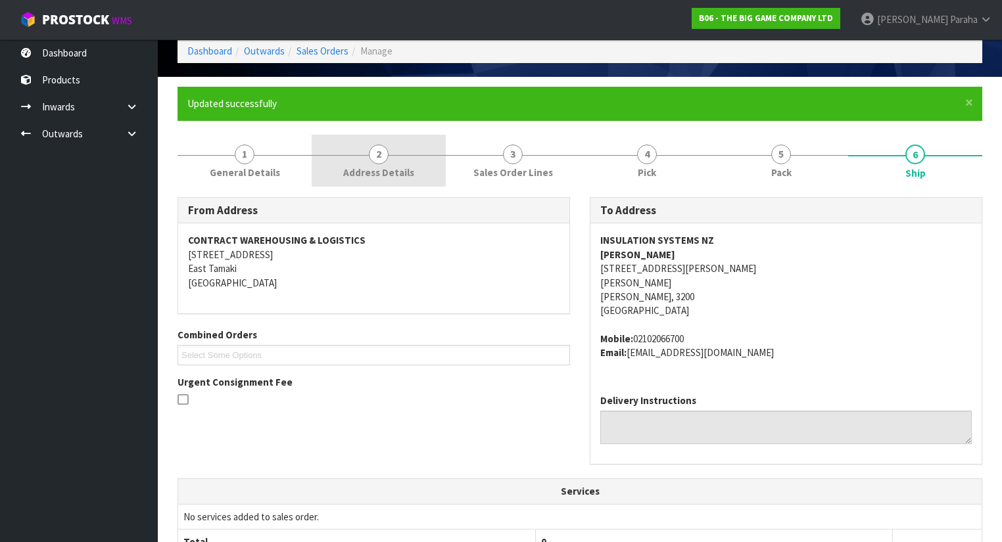
scroll to position [0, 0]
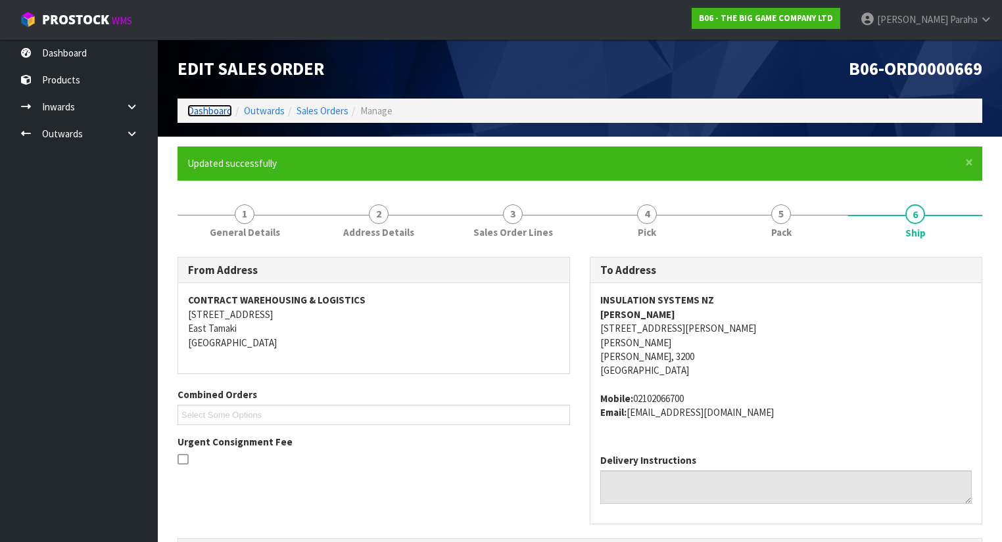
click at [204, 108] on link "Dashboard" at bounding box center [209, 111] width 45 height 12
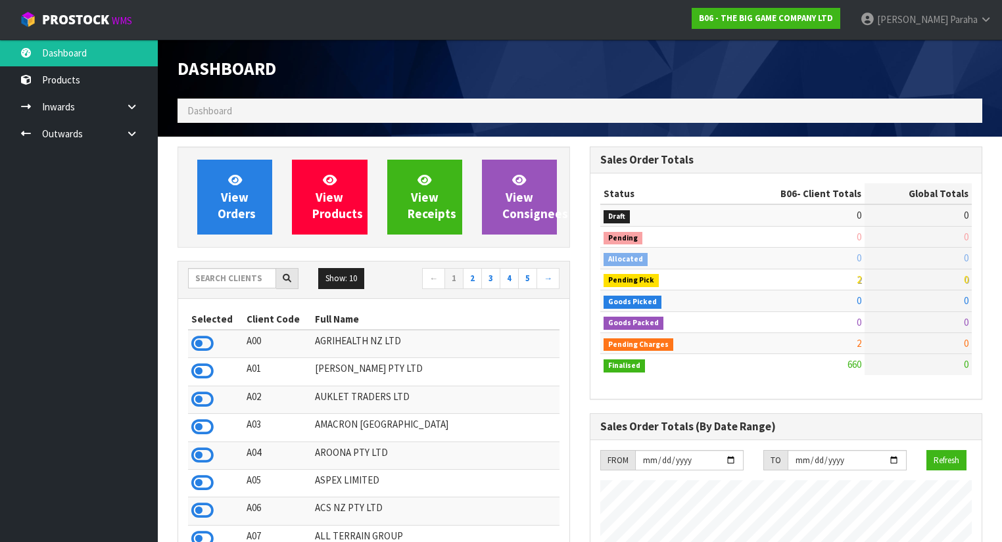
scroll to position [1034, 412]
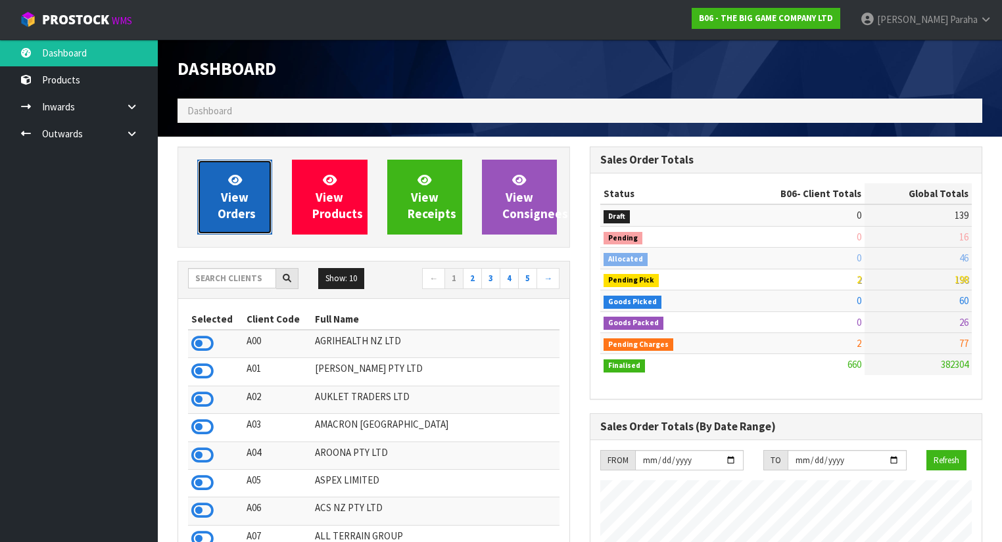
click at [253, 211] on span "View Orders" at bounding box center [237, 196] width 38 height 49
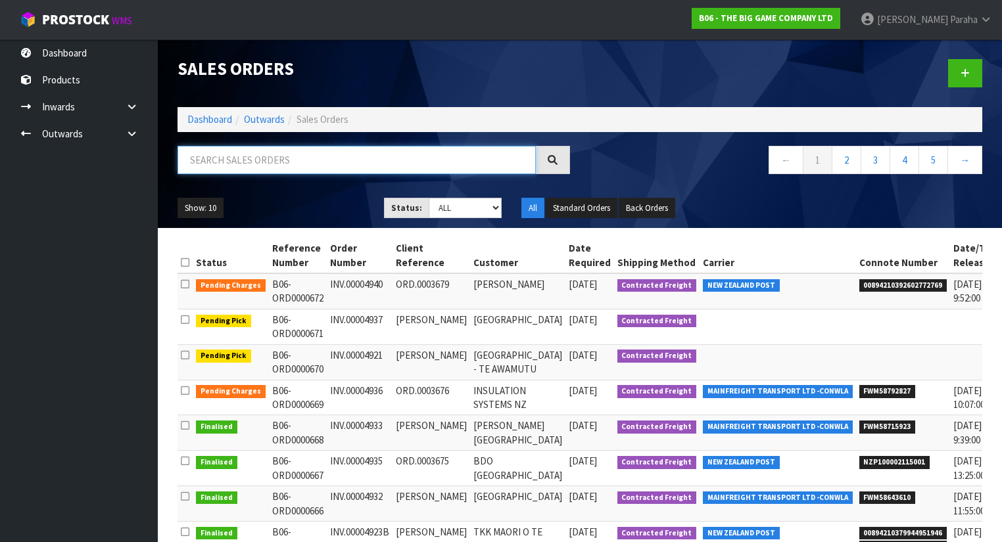
click at [247, 164] on input "text" at bounding box center [357, 160] width 358 height 28
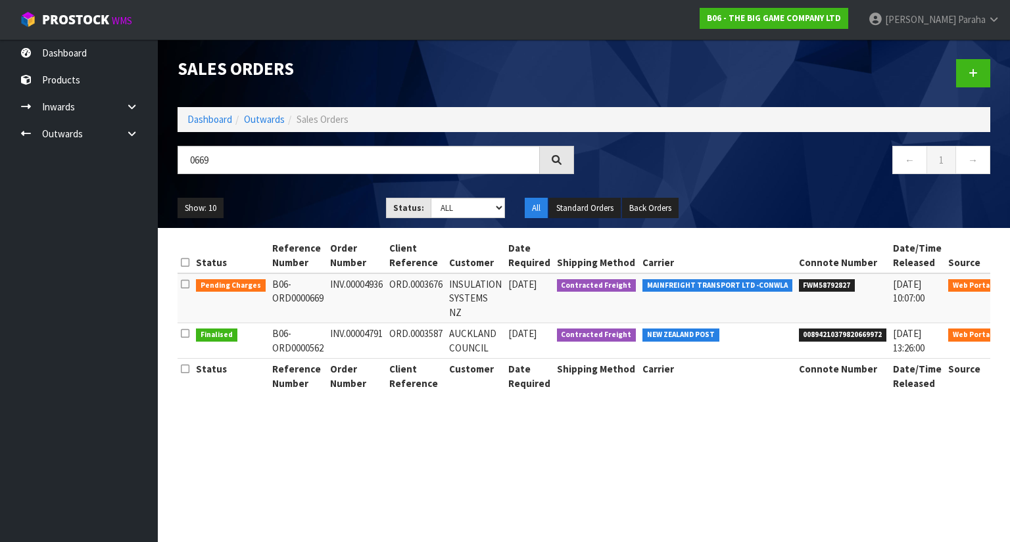
click at [1001, 289] on link at bounding box center [1018, 287] width 24 height 21
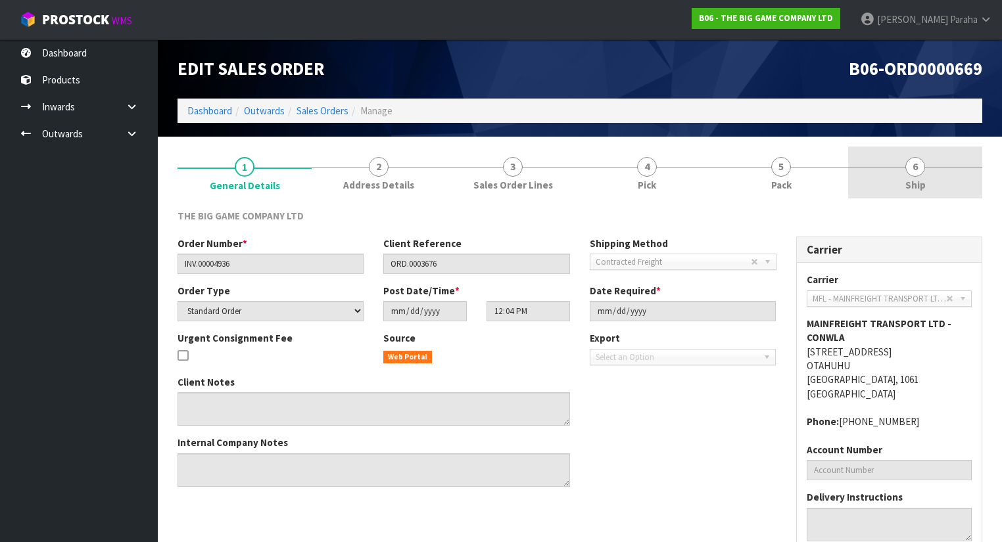
click at [922, 164] on span "6" at bounding box center [915, 167] width 20 height 20
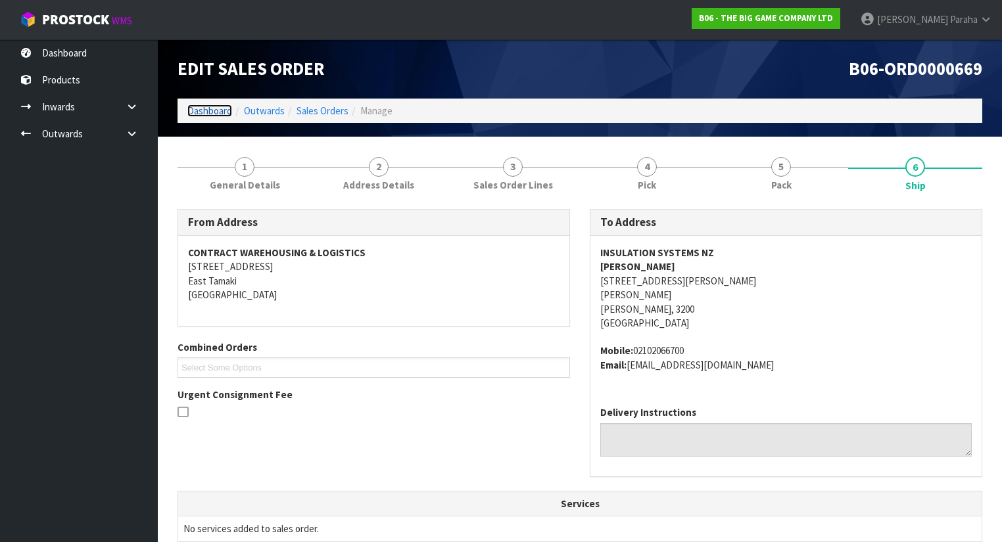
click at [202, 107] on link "Dashboard" at bounding box center [209, 111] width 45 height 12
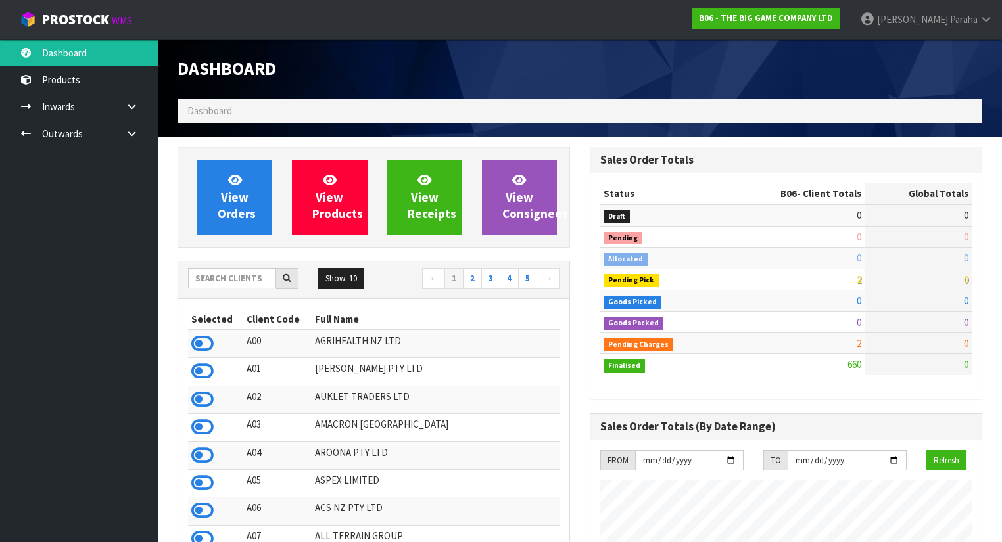
scroll to position [1049, 412]
click at [202, 110] on span "Dashboard" at bounding box center [209, 111] width 45 height 12
click at [217, 285] on input "text" at bounding box center [232, 278] width 88 height 20
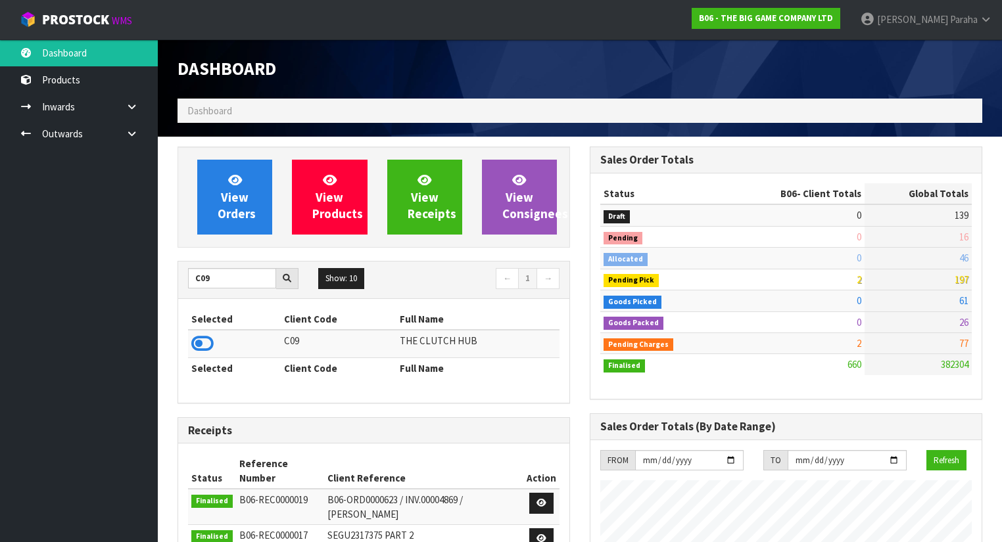
drag, startPoint x: 207, startPoint y: 342, endPoint x: 216, endPoint y: 270, distance: 72.2
click at [207, 339] on icon at bounding box center [202, 344] width 22 height 20
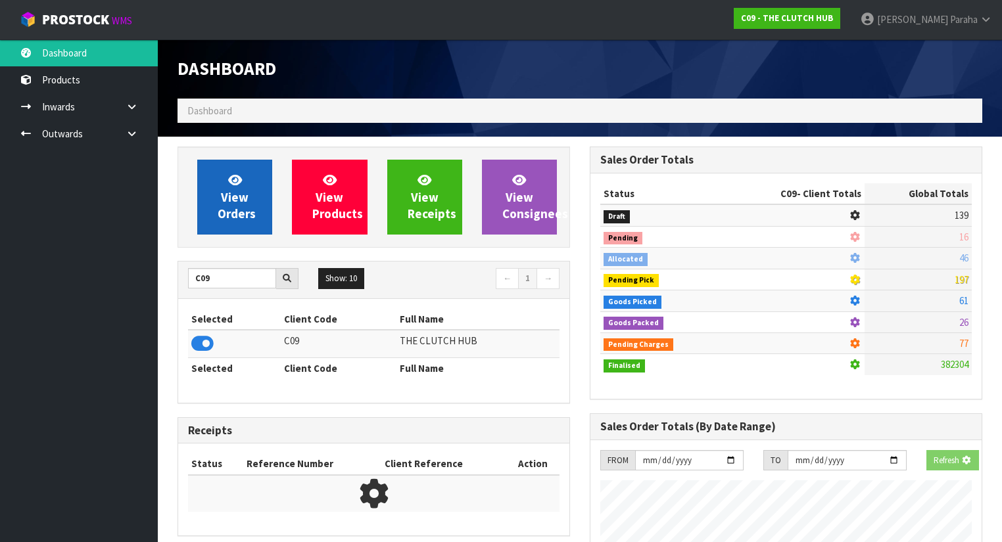
scroll to position [817, 412]
click at [235, 218] on span "View Orders" at bounding box center [237, 196] width 38 height 49
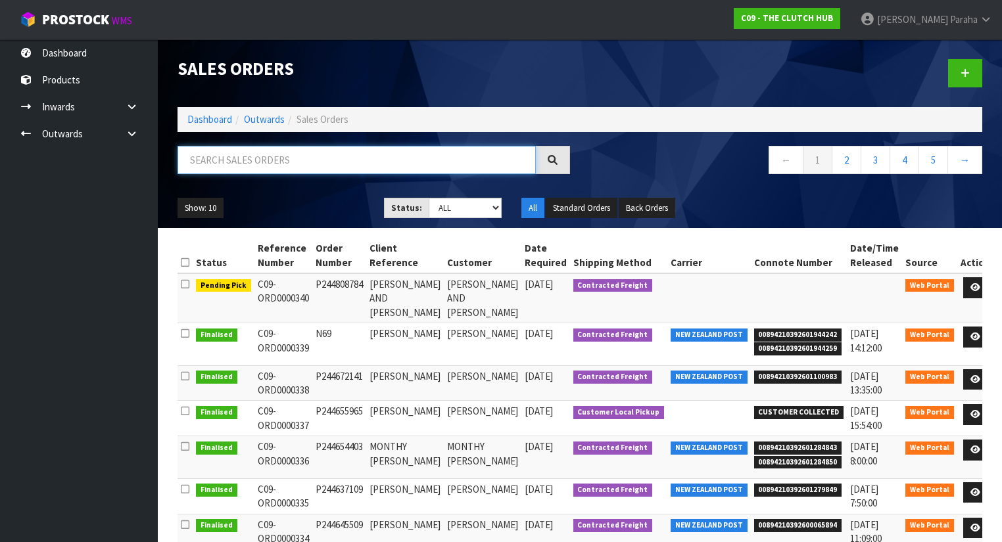
click at [229, 150] on input "text" at bounding box center [357, 160] width 358 height 28
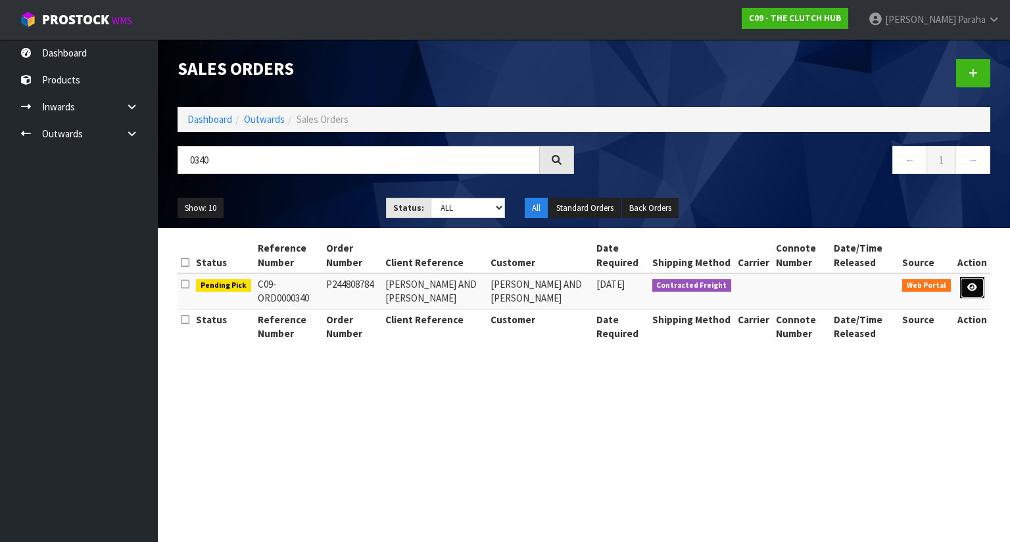
click at [980, 291] on link at bounding box center [972, 287] width 24 height 21
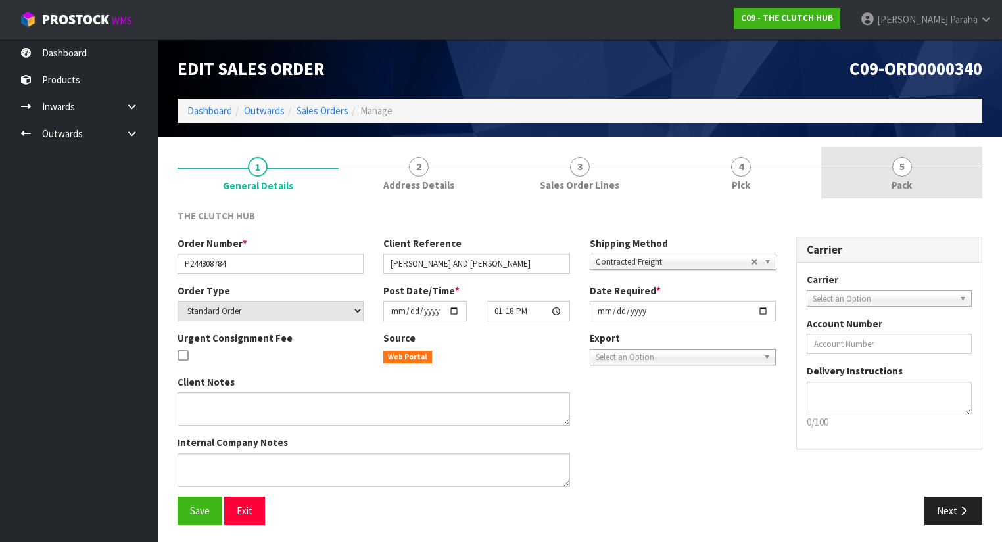
click at [901, 164] on span "5" at bounding box center [902, 167] width 20 height 20
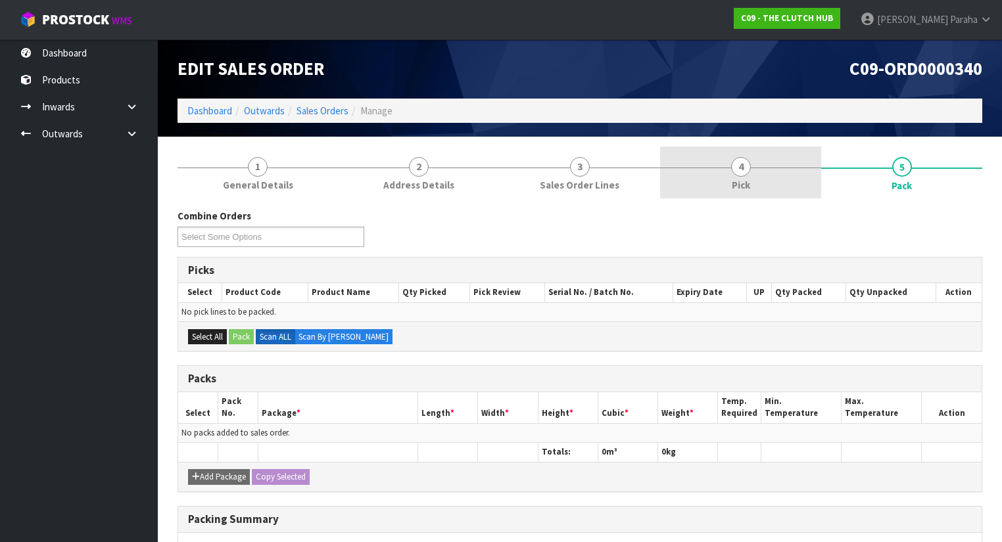
click at [735, 171] on span "4" at bounding box center [741, 167] width 20 height 20
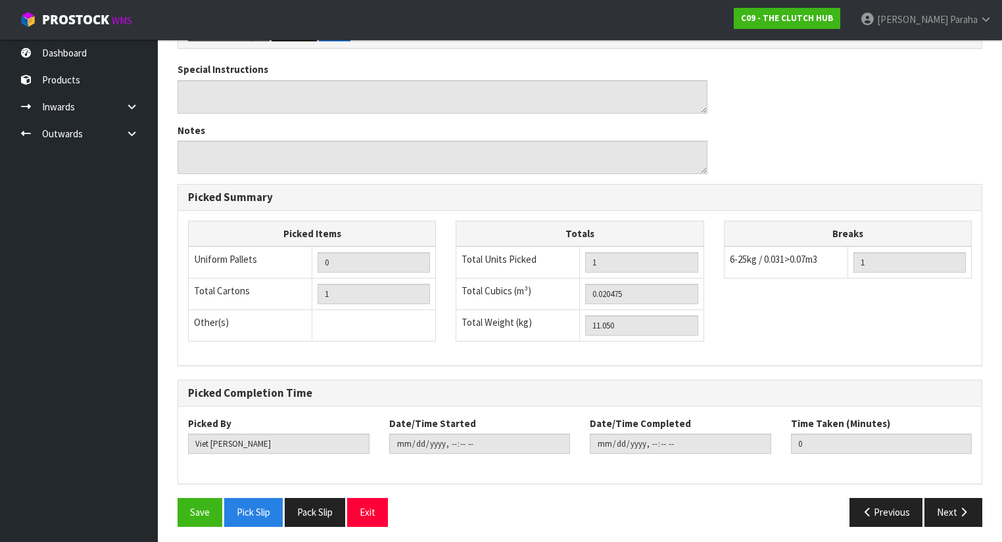
scroll to position [72, 0]
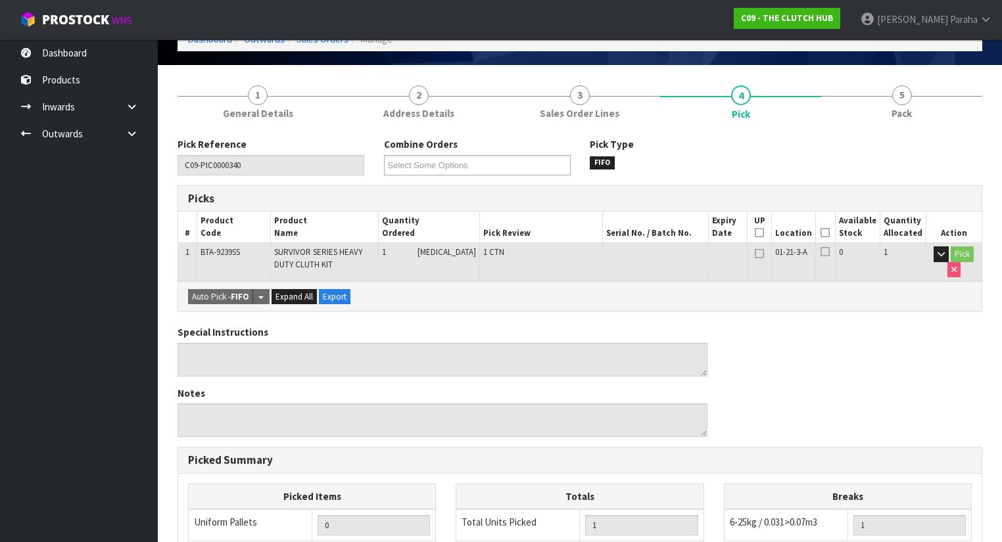
click at [828, 233] on icon at bounding box center [824, 233] width 9 height 1
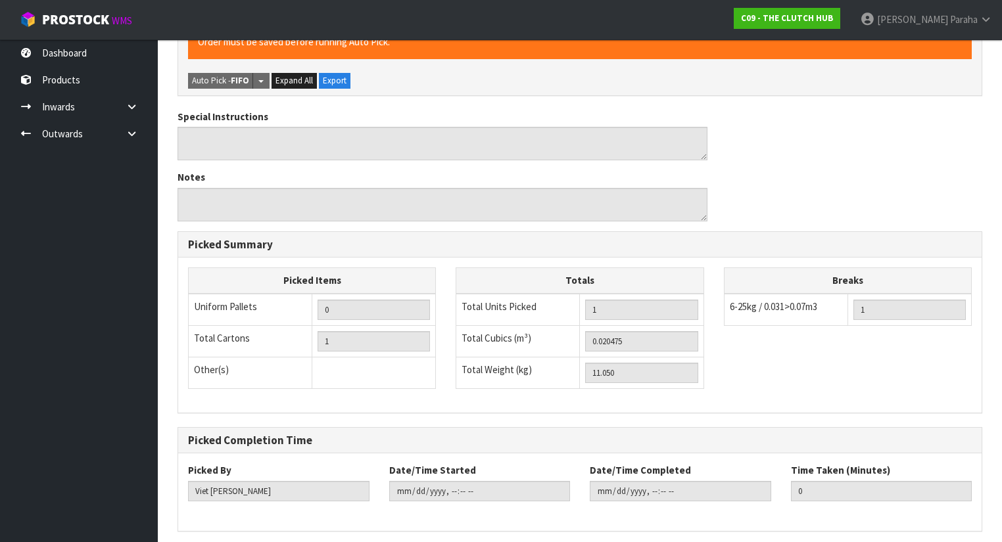
scroll to position [382, 0]
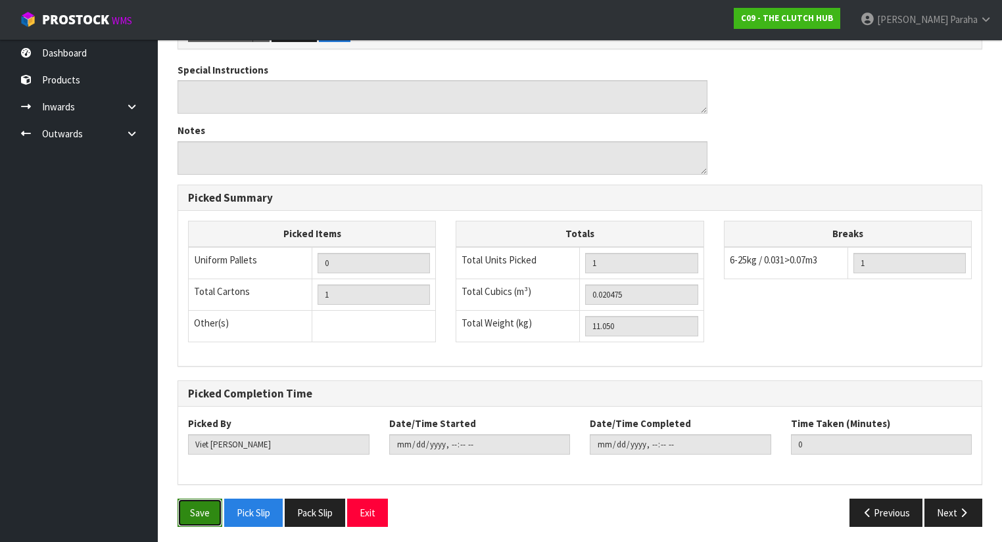
click at [192, 509] on button "Save" at bounding box center [200, 513] width 45 height 28
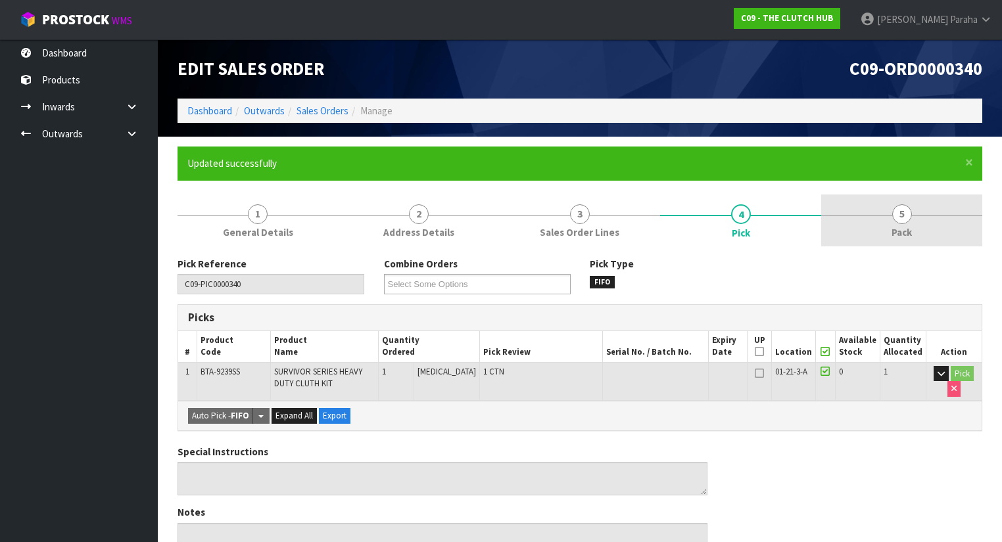
click at [905, 213] on span "5" at bounding box center [902, 214] width 20 height 20
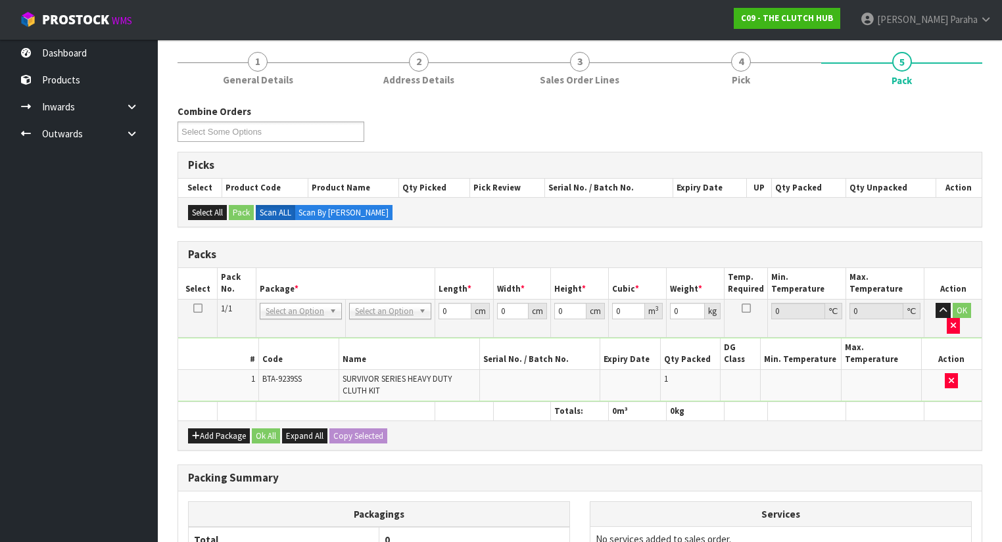
scroll to position [263, 0]
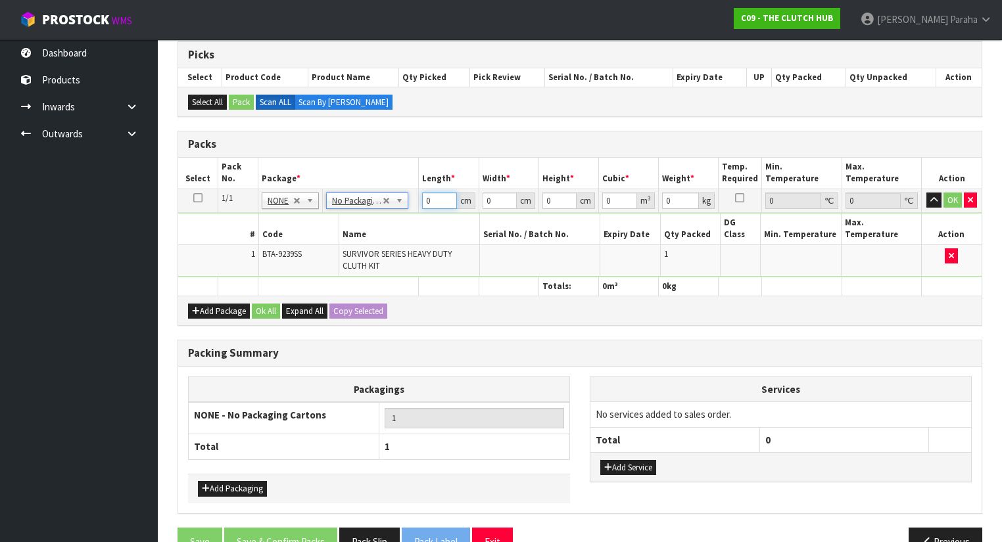
click at [431, 200] on input "0" at bounding box center [439, 201] width 34 height 16
click at [926, 193] on button "button" at bounding box center [933, 201] width 15 height 16
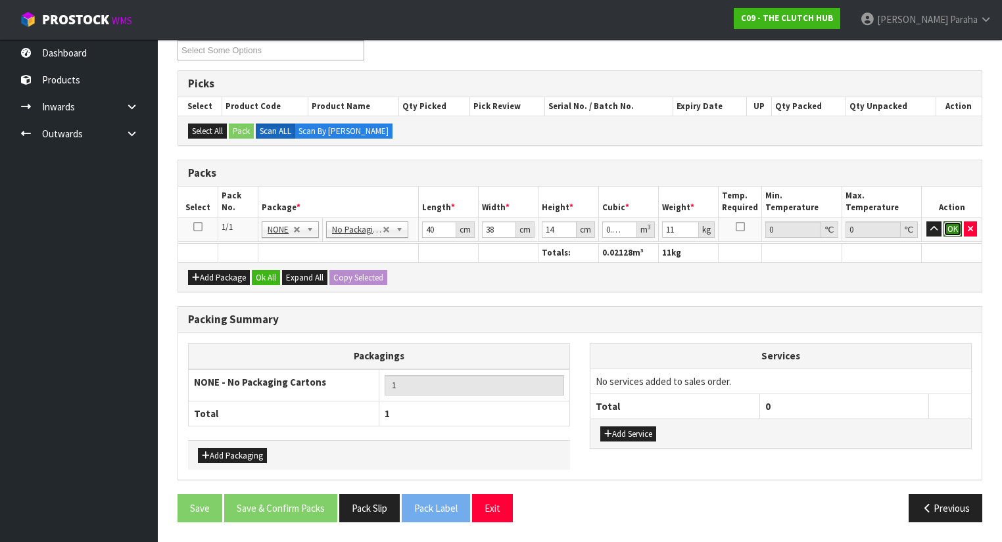
click button "OK" at bounding box center [952, 230] width 18 height 16
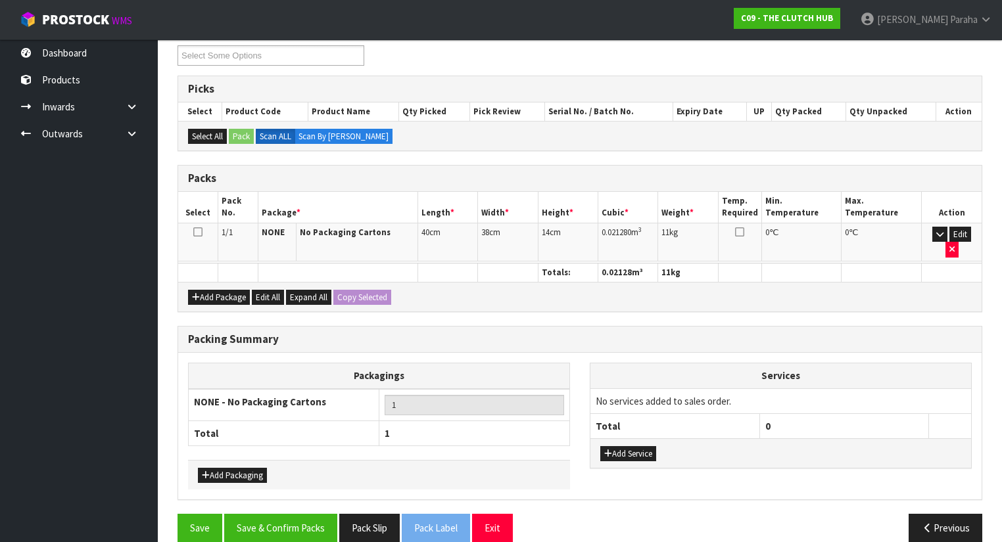
scroll to position [226, 0]
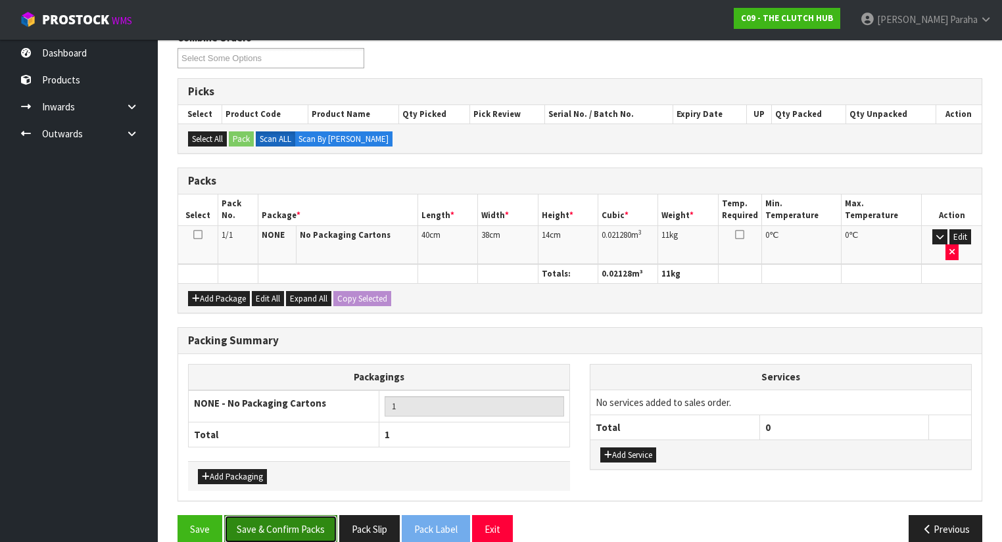
click at [307, 515] on button "Save & Confirm Packs" at bounding box center [280, 529] width 113 height 28
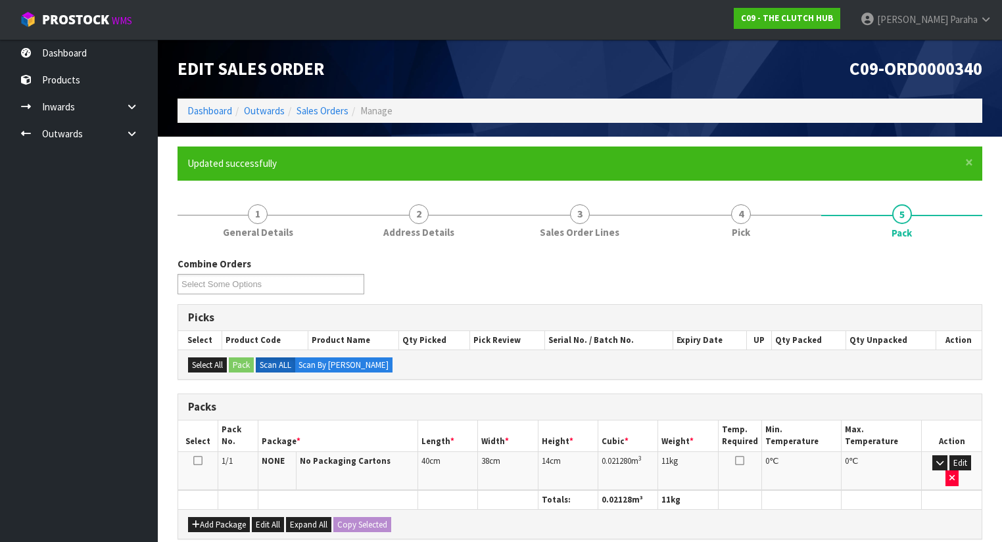
scroll to position [197, 0]
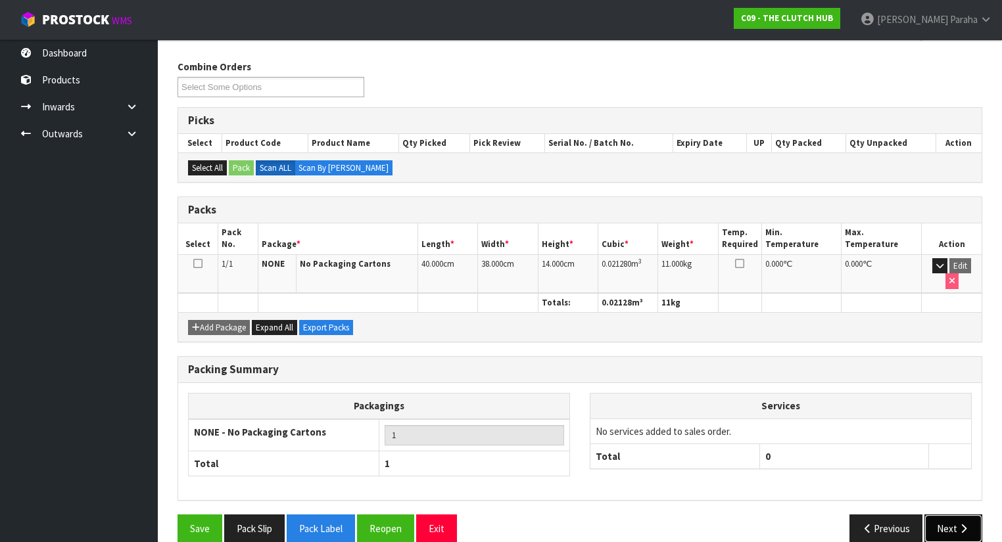
click at [965, 519] on button "Next" at bounding box center [953, 529] width 58 height 28
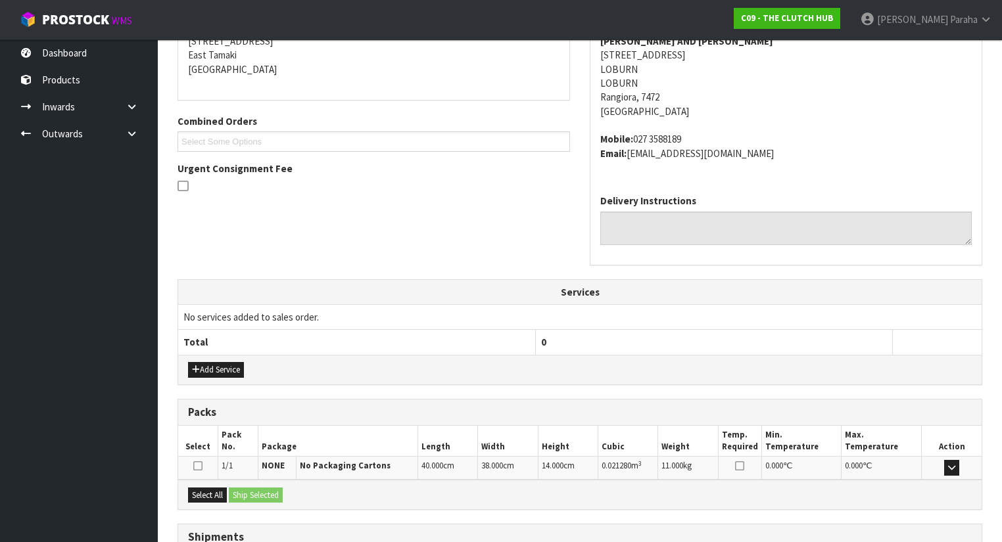
scroll to position [378, 0]
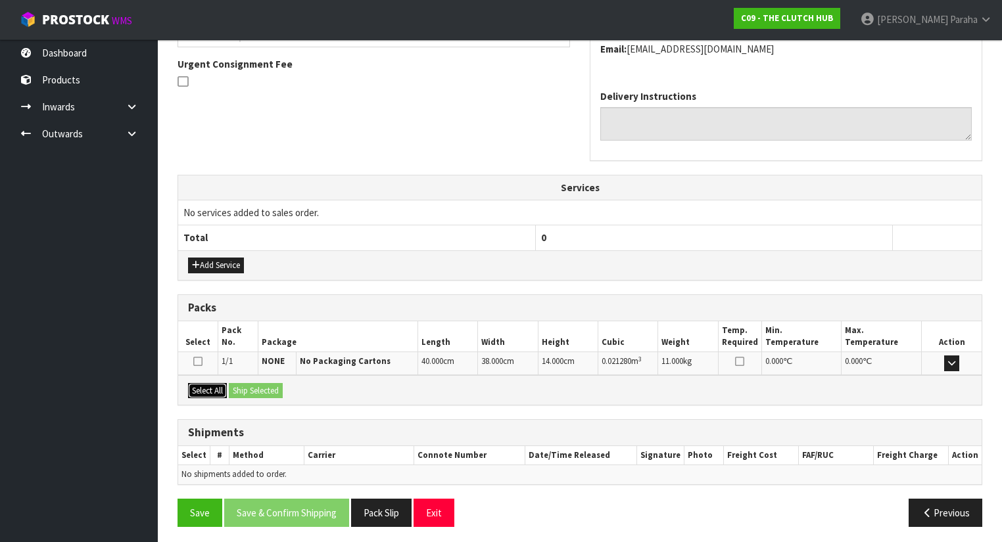
click at [201, 389] on button "Select All" at bounding box center [207, 391] width 39 height 16
click at [249, 389] on button "Ship Selected" at bounding box center [256, 391] width 54 height 16
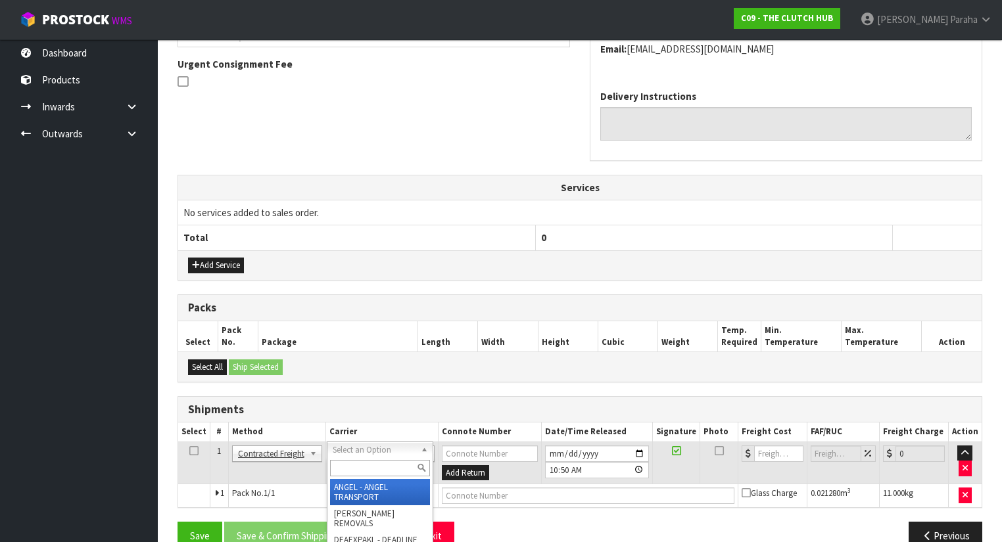
click at [362, 464] on input "text" at bounding box center [380, 468] width 100 height 16
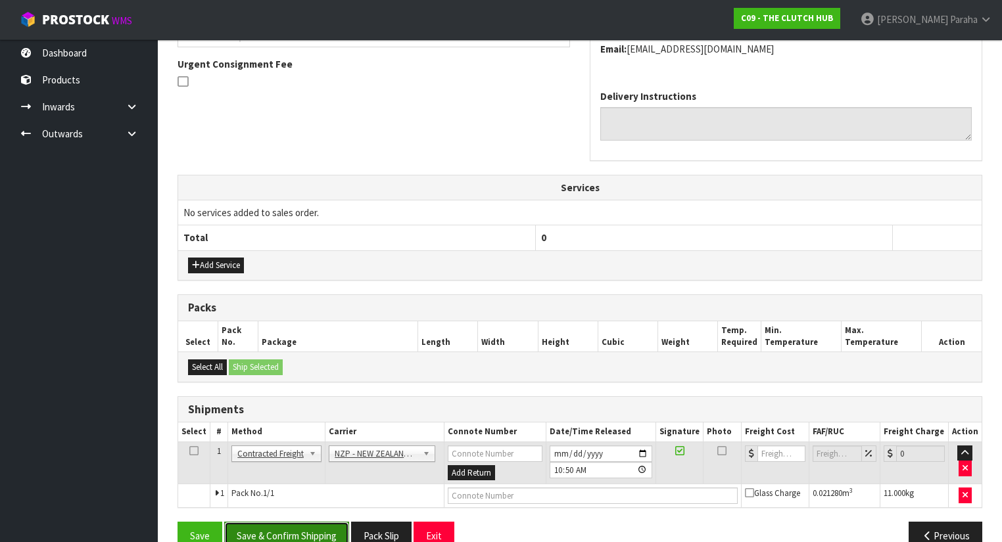
click at [298, 529] on button "Save & Confirm Shipping" at bounding box center [286, 536] width 125 height 28
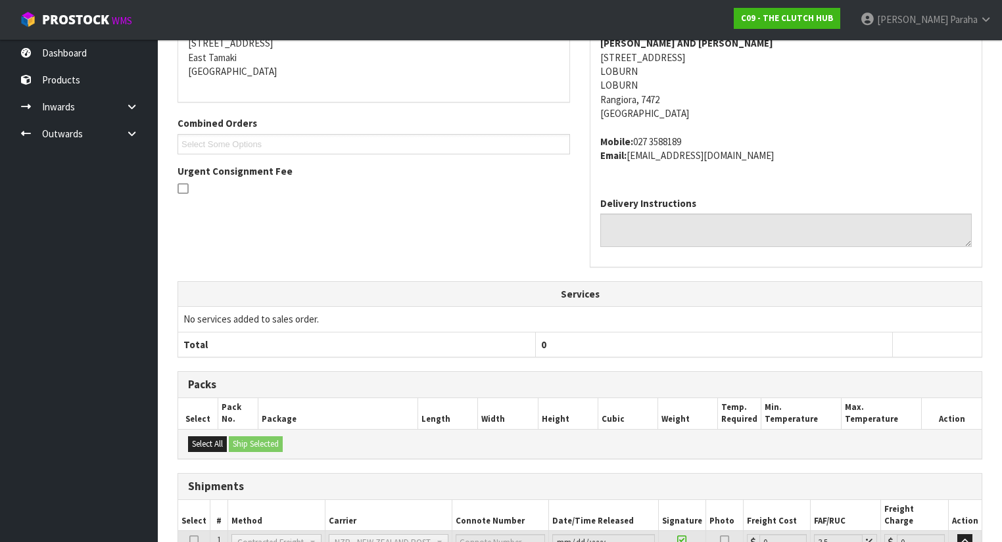
scroll to position [383, 0]
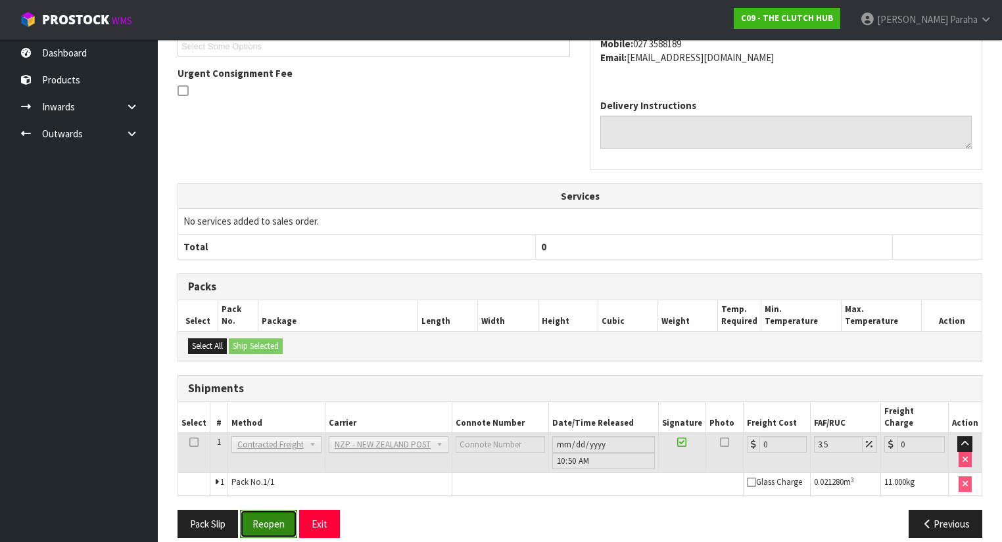
click at [255, 510] on button "Reopen" at bounding box center [268, 524] width 57 height 28
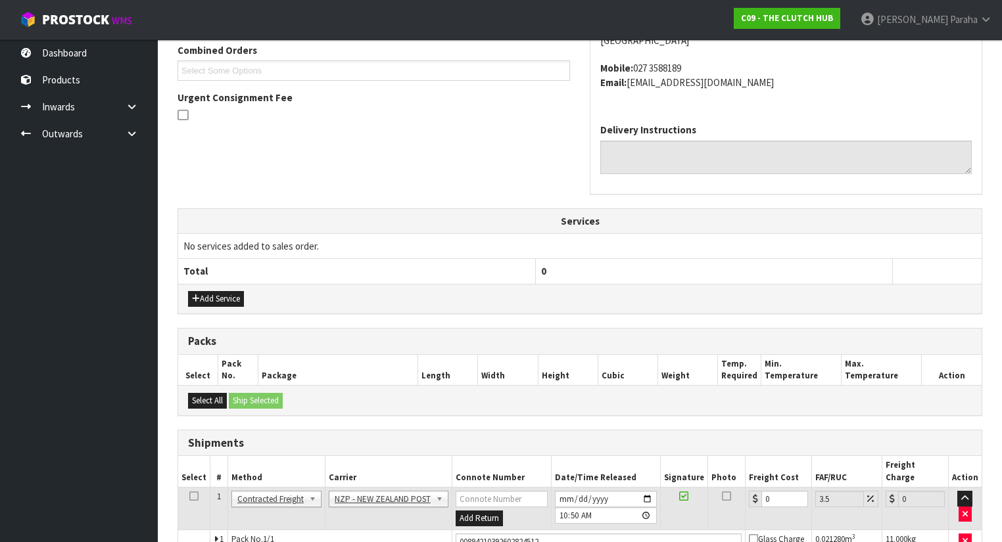
scroll to position [414, 0]
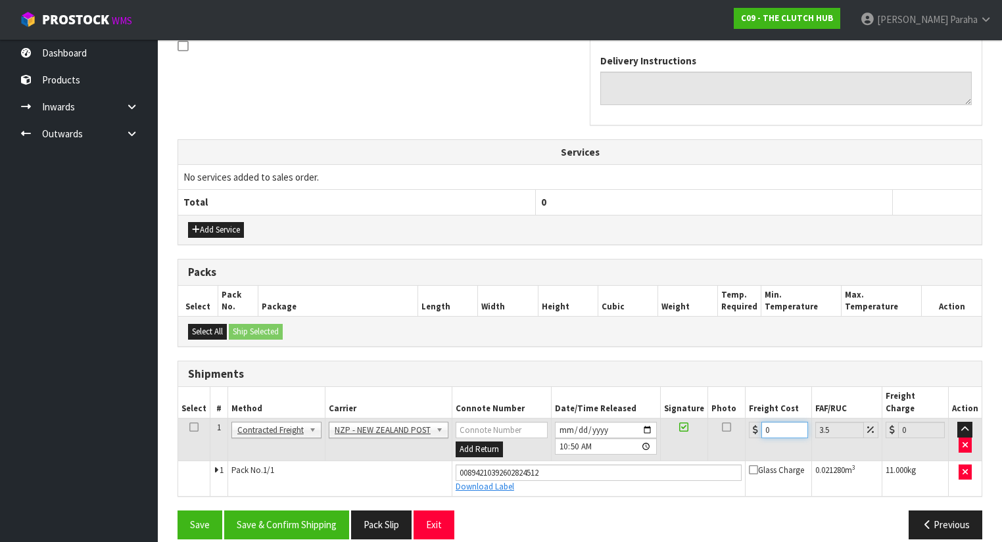
click at [772, 422] on input "0" at bounding box center [784, 430] width 47 height 16
click at [297, 511] on button "Save & Confirm Shipping" at bounding box center [286, 525] width 125 height 28
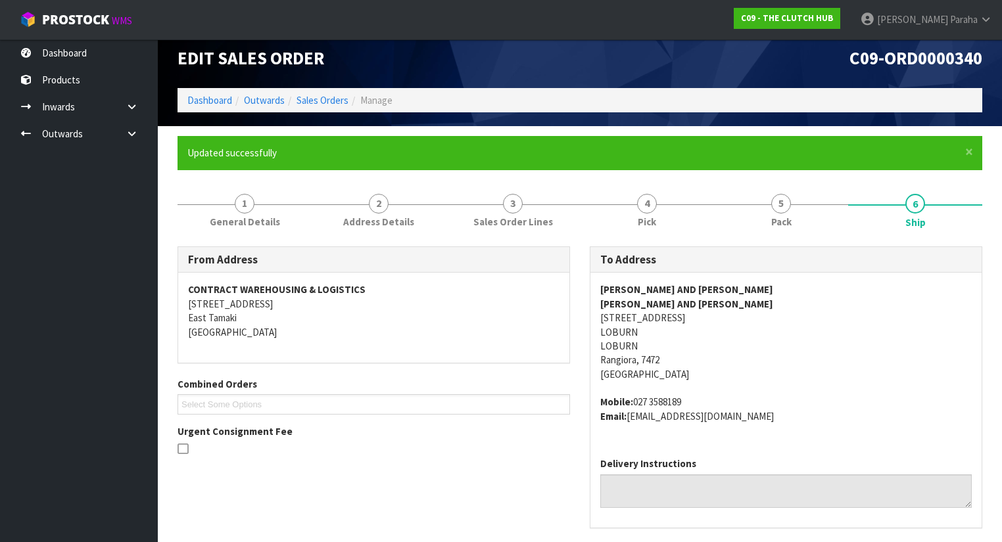
scroll to position [0, 0]
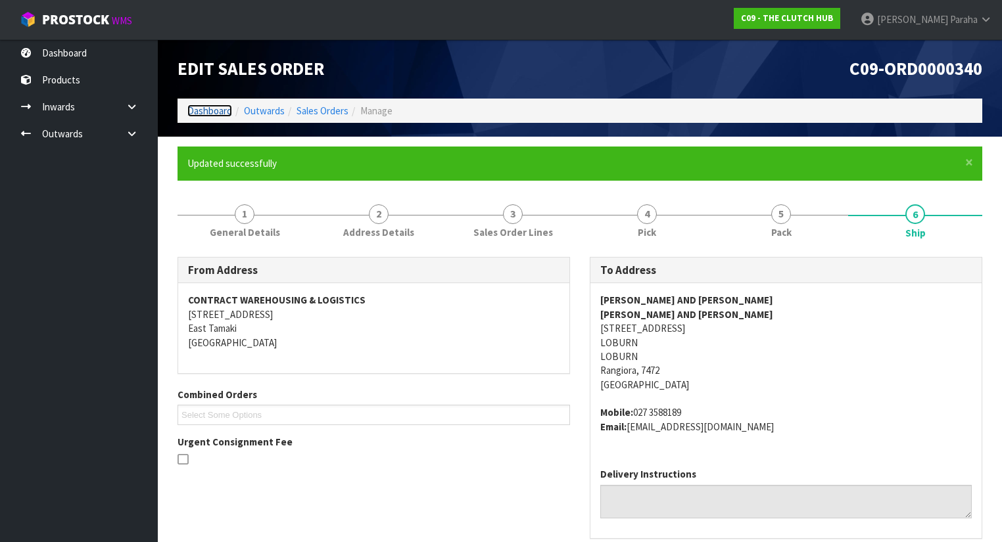
click at [222, 108] on link "Dashboard" at bounding box center [209, 111] width 45 height 12
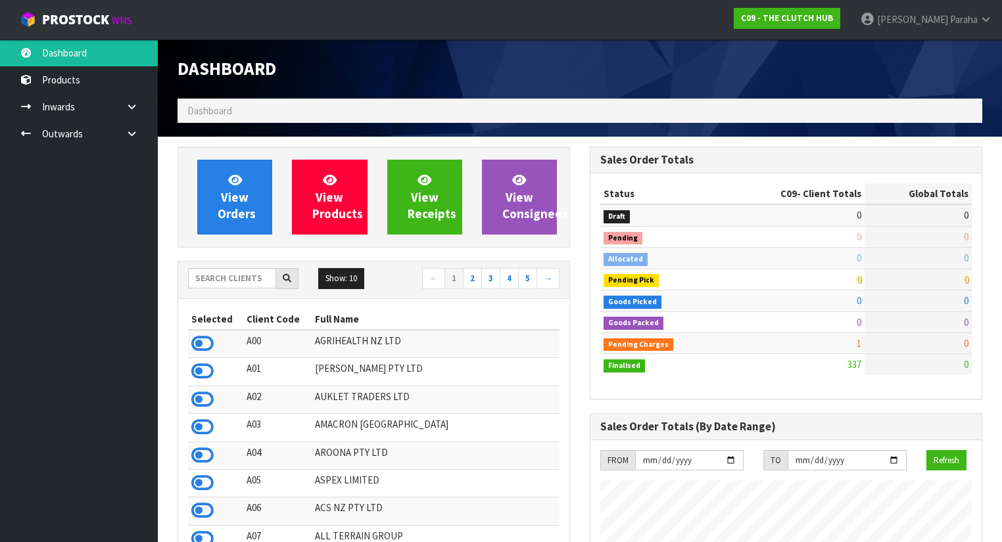
scroll to position [949, 412]
click at [224, 277] on input "text" at bounding box center [232, 278] width 88 height 20
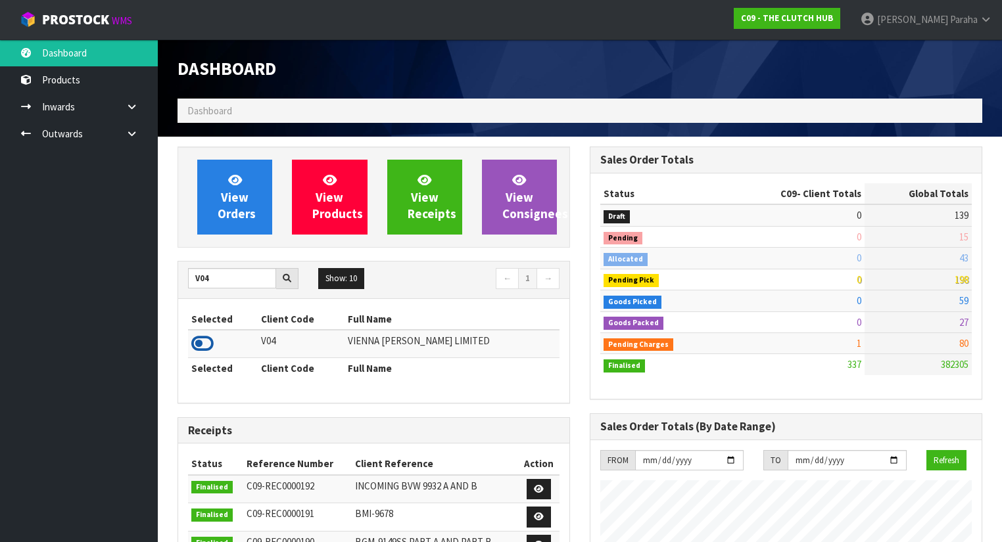
click at [205, 337] on icon at bounding box center [202, 344] width 22 height 20
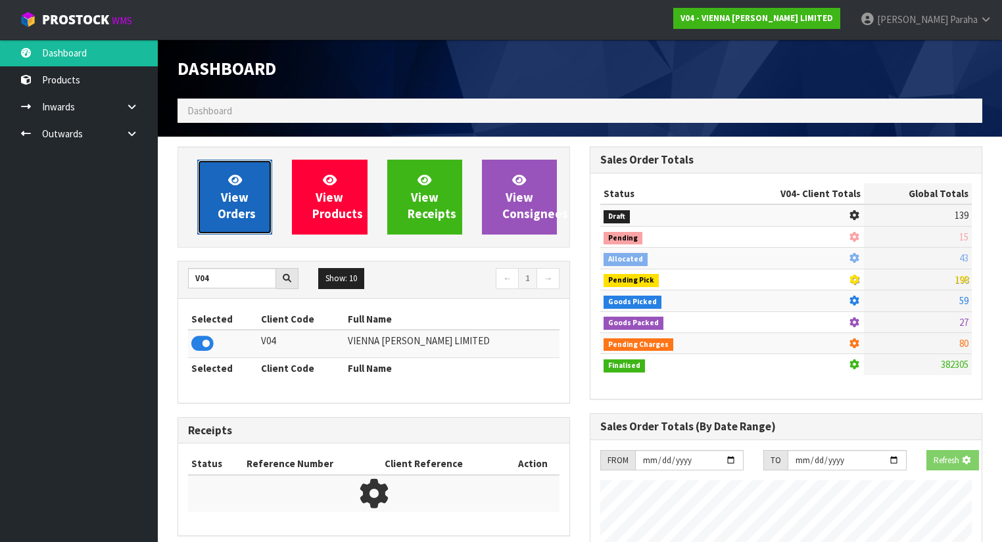
click at [231, 199] on span "View Orders" at bounding box center [237, 196] width 38 height 49
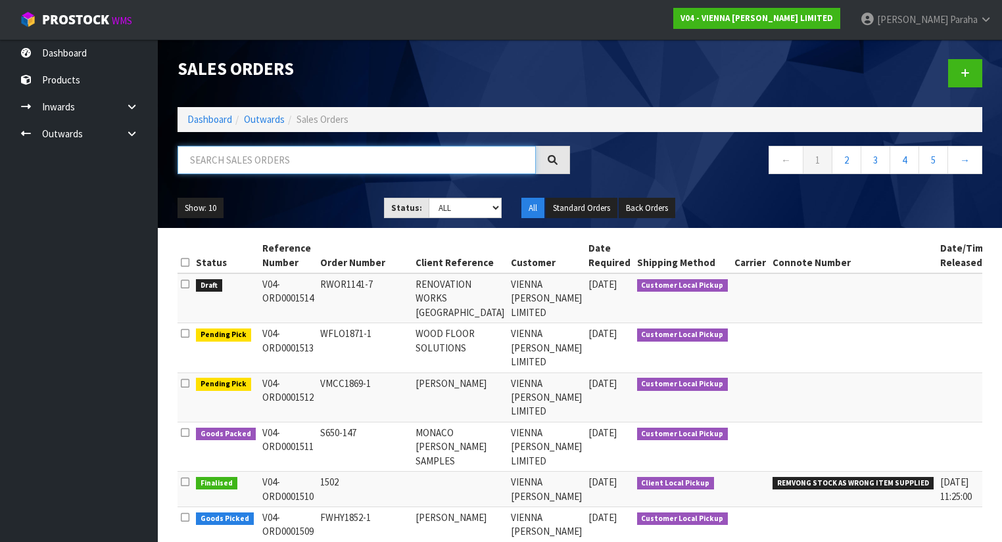
click at [224, 160] on input "text" at bounding box center [357, 160] width 358 height 28
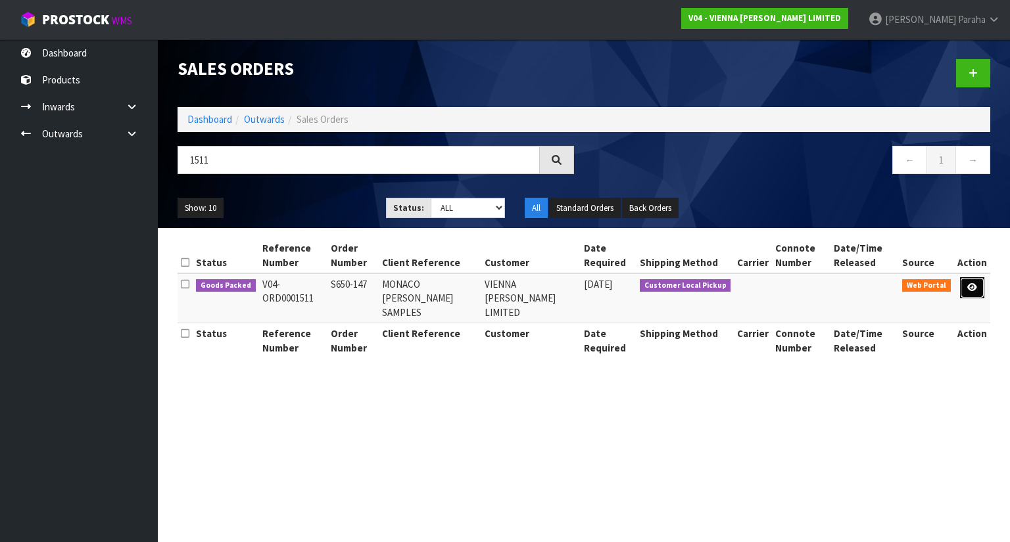
click at [972, 283] on icon at bounding box center [972, 287] width 10 height 9
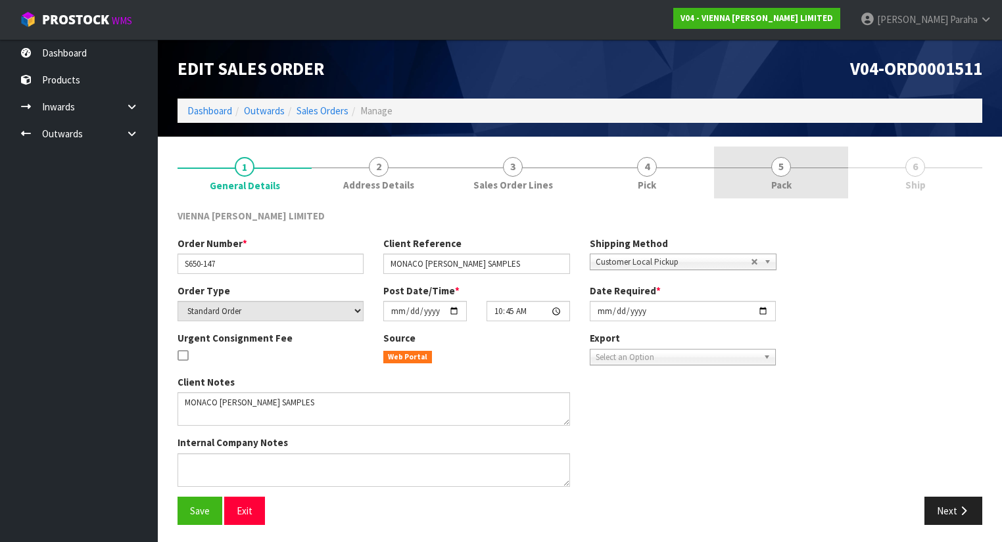
click at [777, 175] on span "5" at bounding box center [781, 167] width 20 height 20
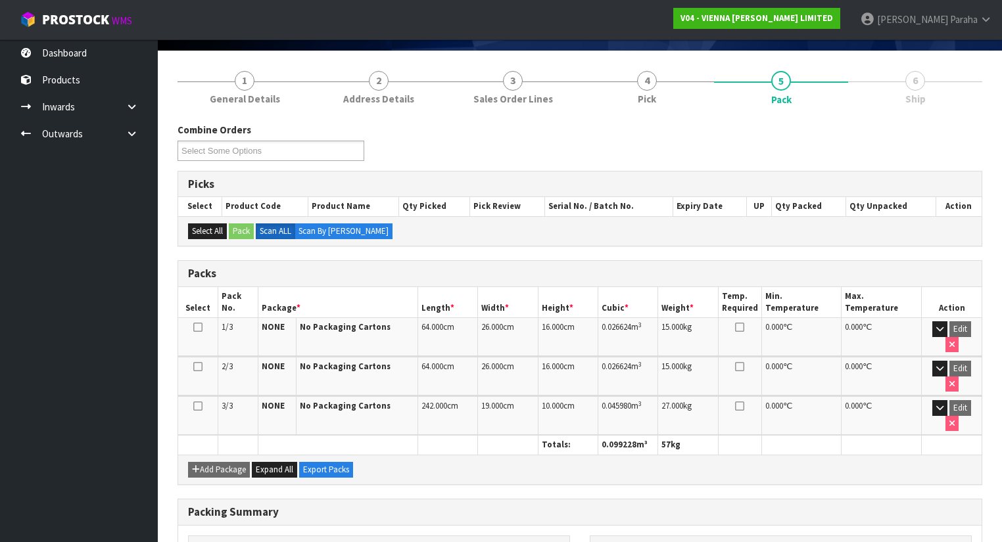
scroll to position [197, 0]
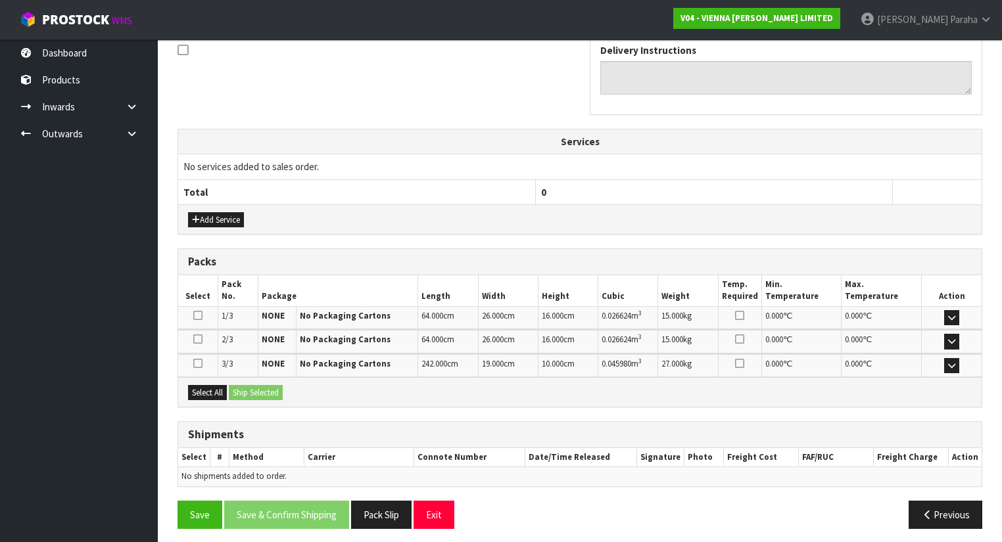
scroll to position [364, 0]
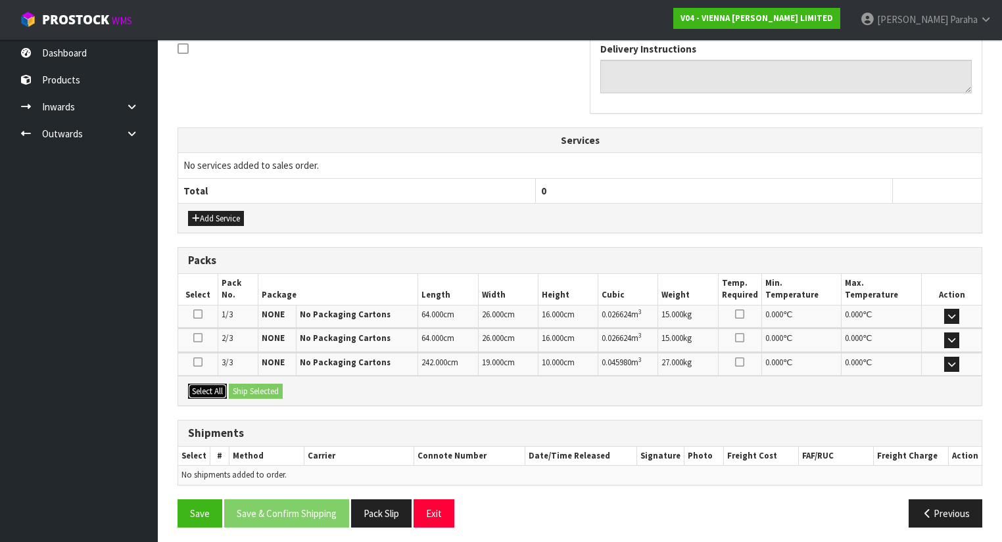
drag, startPoint x: 212, startPoint y: 389, endPoint x: 240, endPoint y: 383, distance: 28.9
click at [212, 388] on button "Select All" at bounding box center [207, 392] width 39 height 16
click at [242, 384] on button "Ship Selected" at bounding box center [256, 392] width 54 height 16
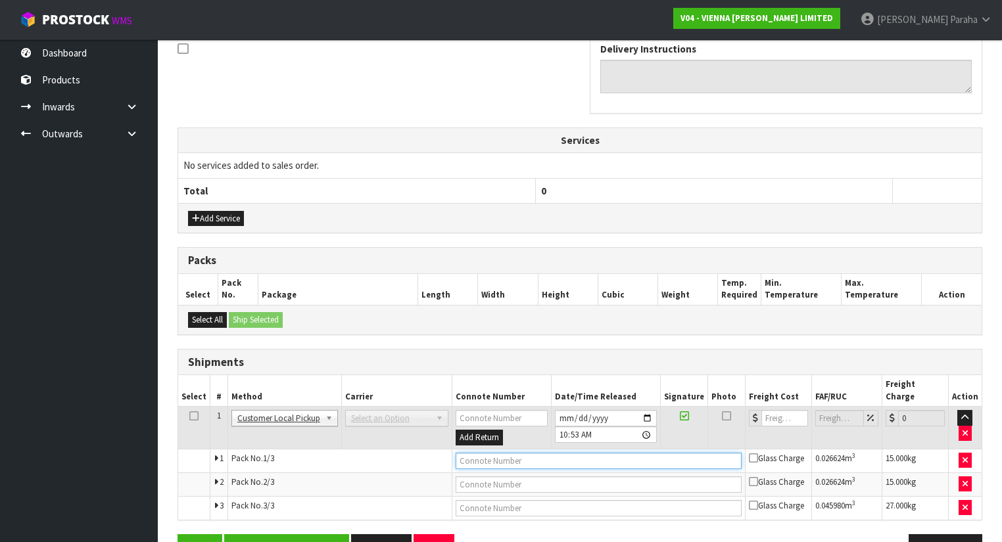
click at [511, 453] on input "text" at bounding box center [599, 461] width 286 height 16
click at [321, 534] on button "Save & Confirm Shipping" at bounding box center [286, 548] width 125 height 28
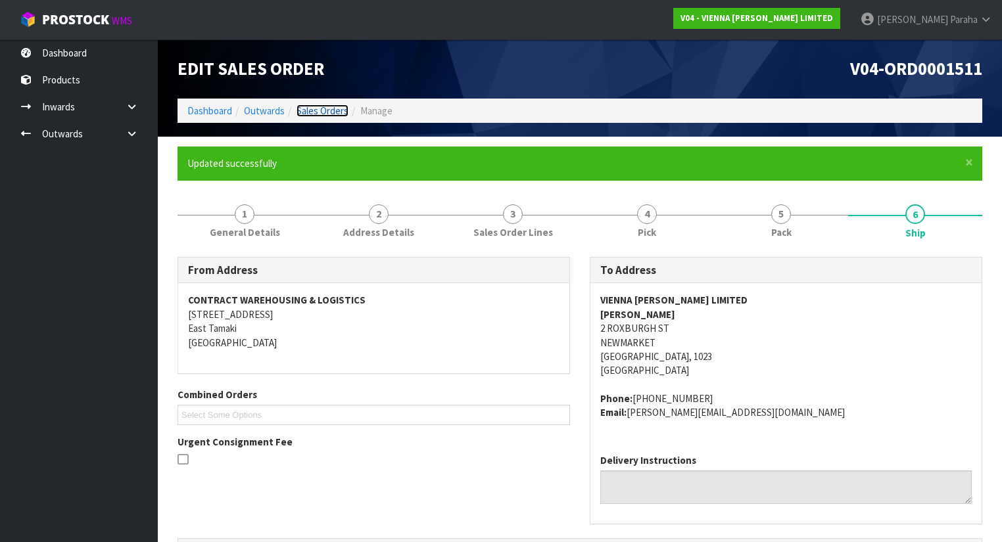
click at [310, 110] on link "Sales Orders" at bounding box center [323, 111] width 52 height 12
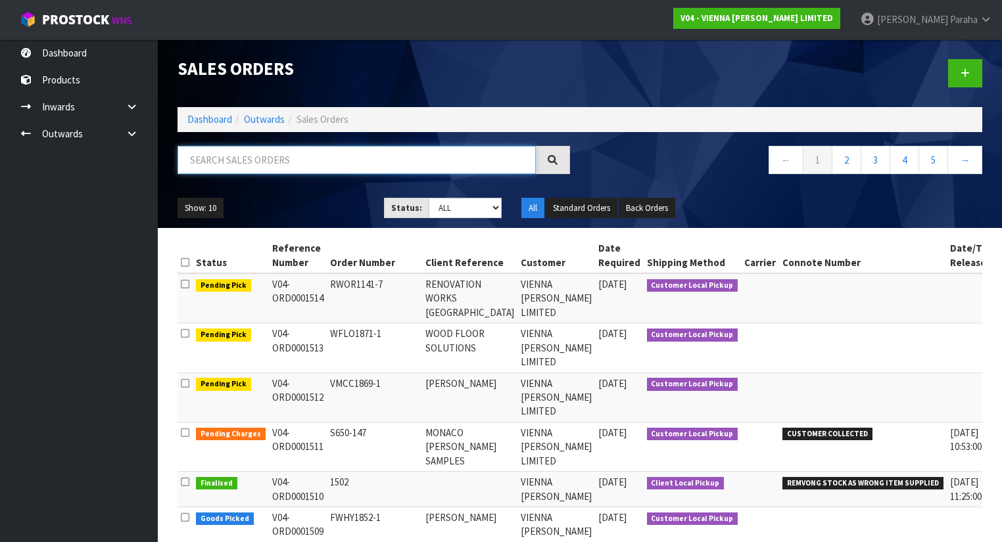
click at [326, 160] on input "text" at bounding box center [357, 160] width 358 height 28
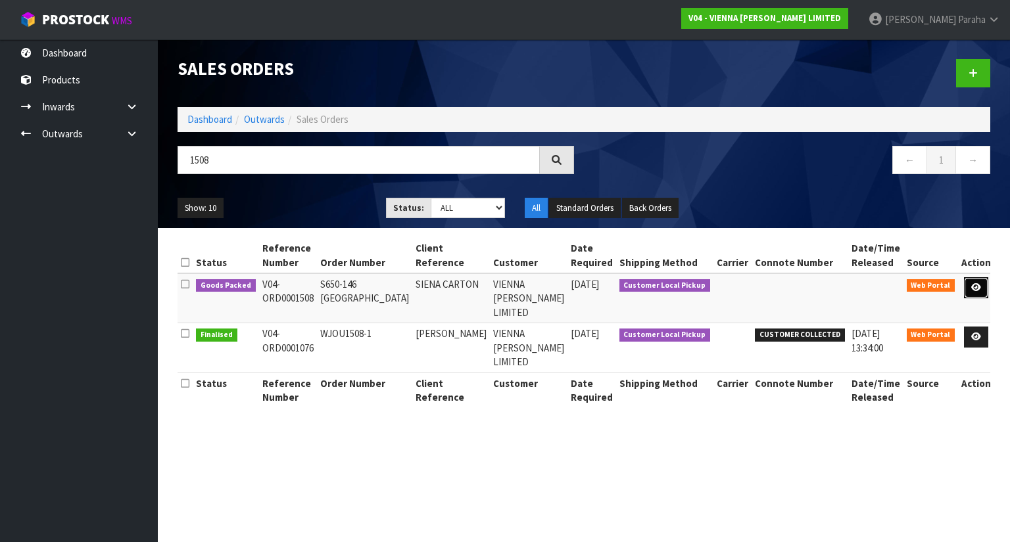
click at [978, 290] on link at bounding box center [976, 287] width 24 height 21
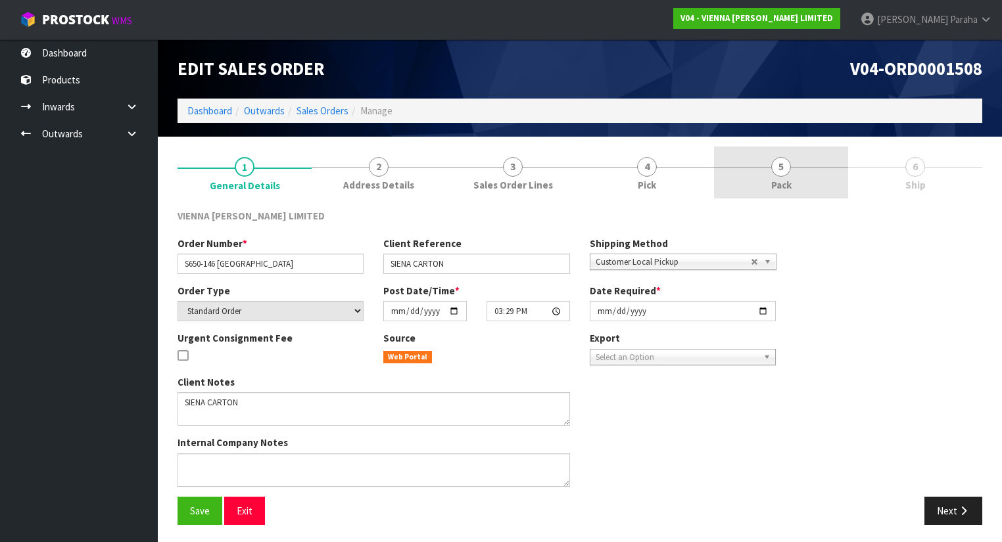
click at [776, 174] on span "5" at bounding box center [781, 167] width 20 height 20
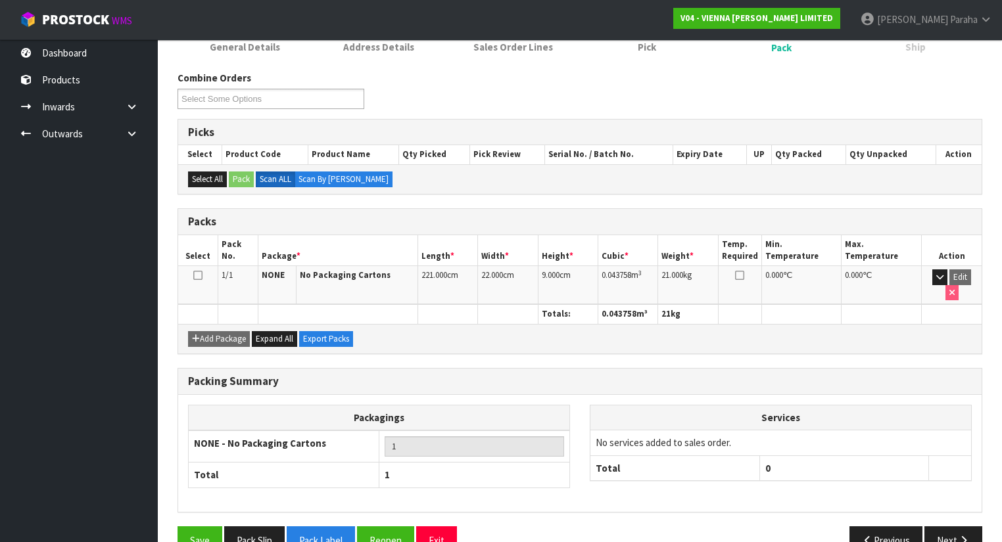
scroll to position [150, 0]
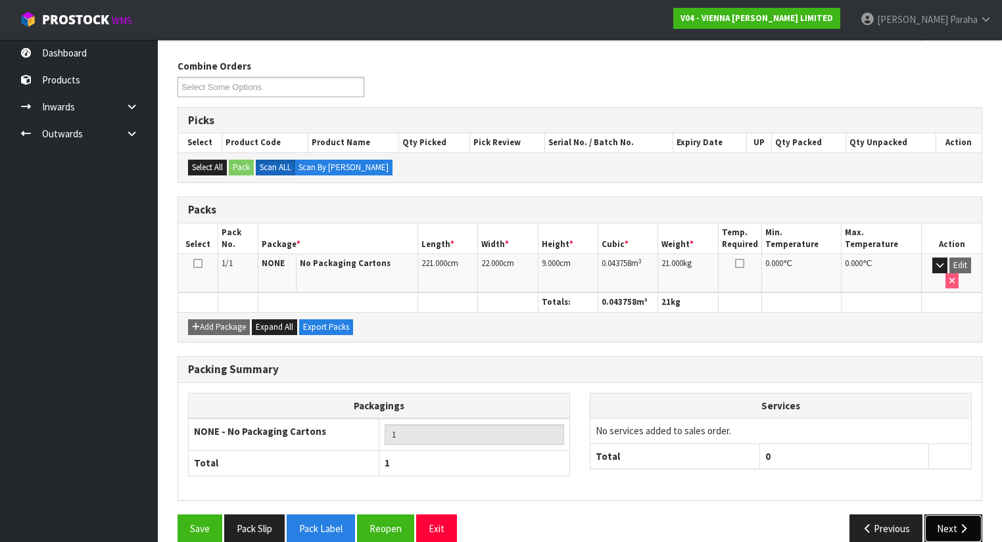
click at [949, 515] on button "Next" at bounding box center [953, 529] width 58 height 28
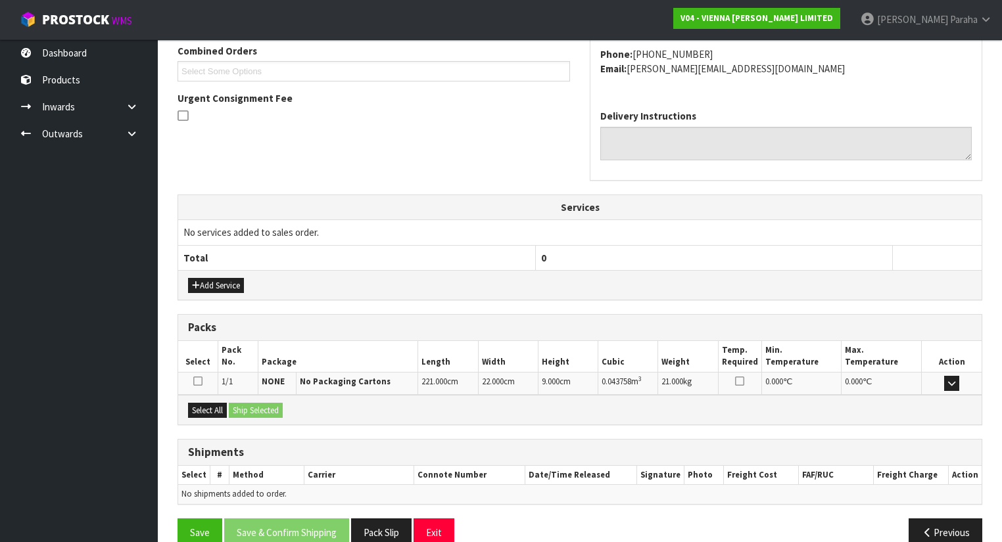
scroll to position [316, 0]
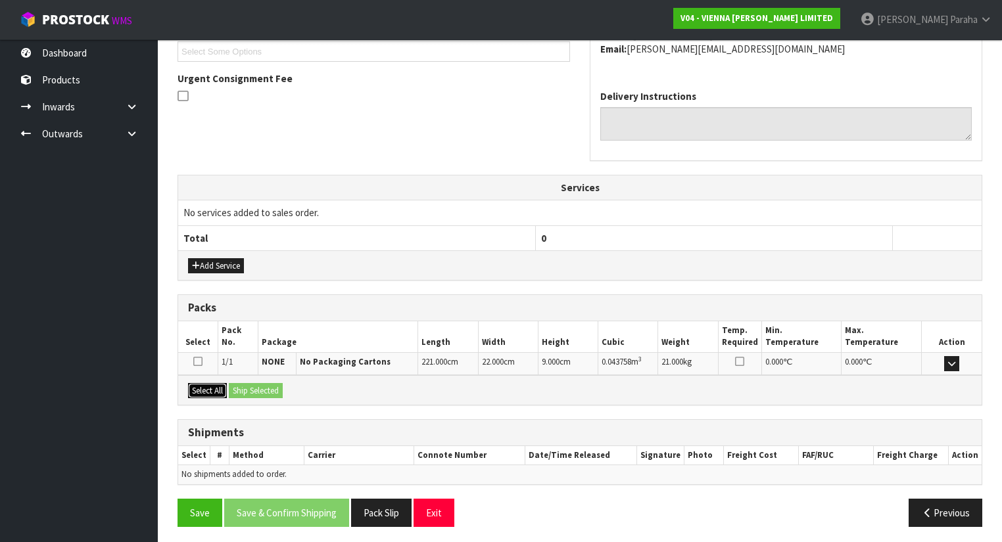
click at [212, 383] on button "Select All" at bounding box center [207, 391] width 39 height 16
click at [252, 387] on button "Ship Selected" at bounding box center [256, 391] width 54 height 16
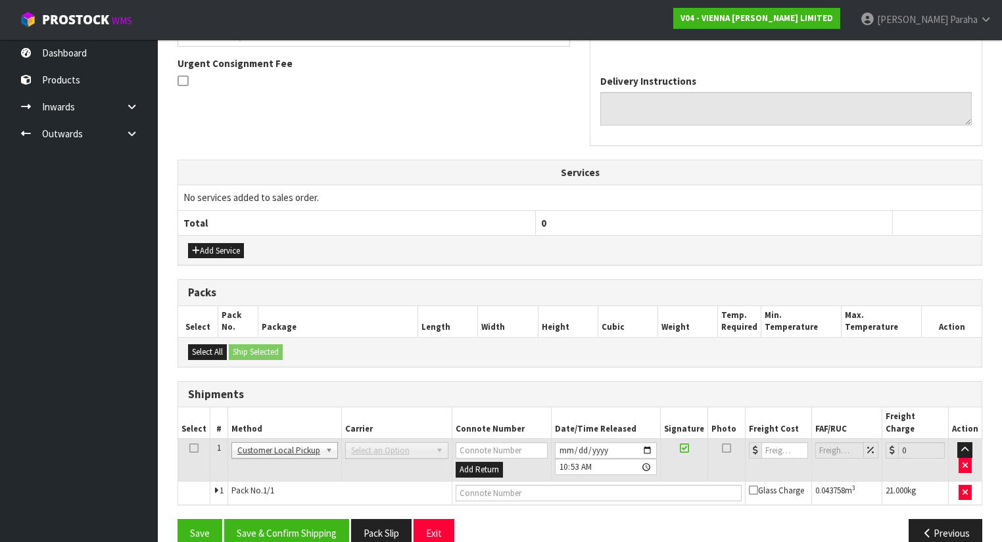
scroll to position [339, 0]
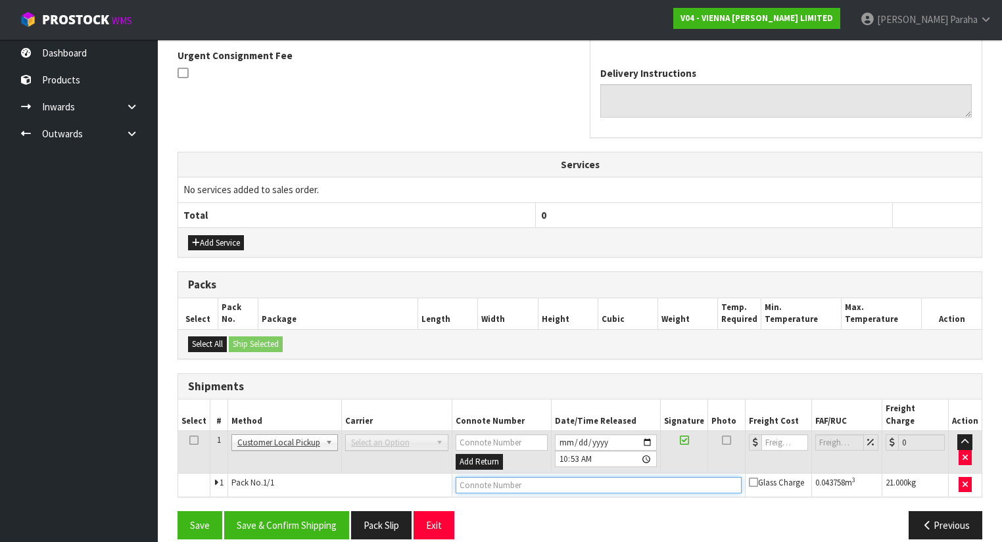
click at [646, 477] on input "text" at bounding box center [599, 485] width 286 height 16
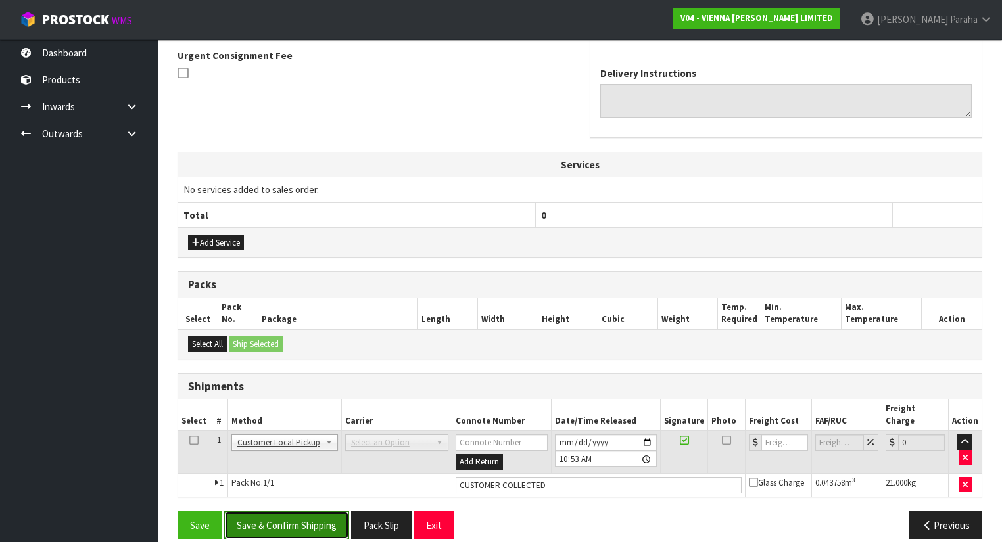
click at [302, 513] on button "Save & Confirm Shipping" at bounding box center [286, 525] width 125 height 28
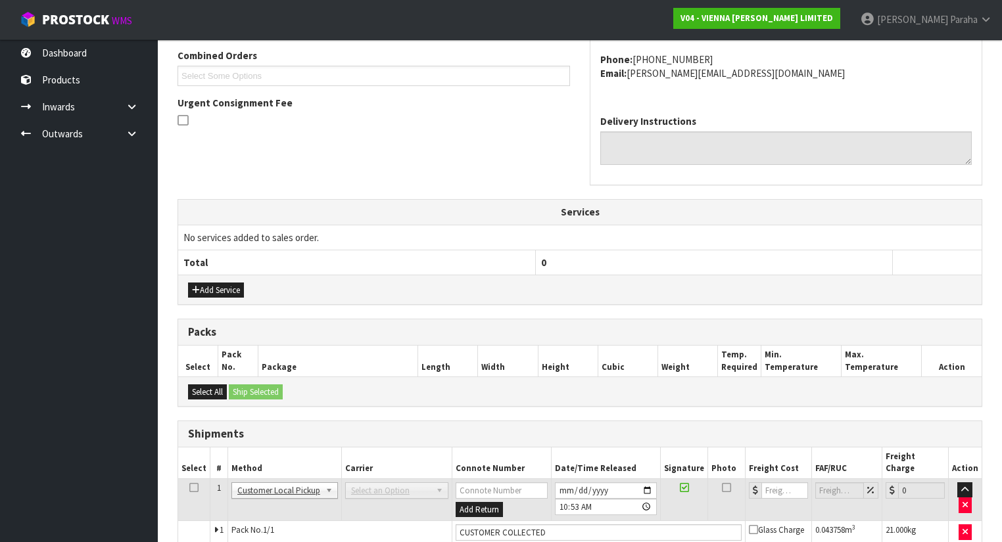
scroll to position [0, 0]
